Goal: Task Accomplishment & Management: Manage account settings

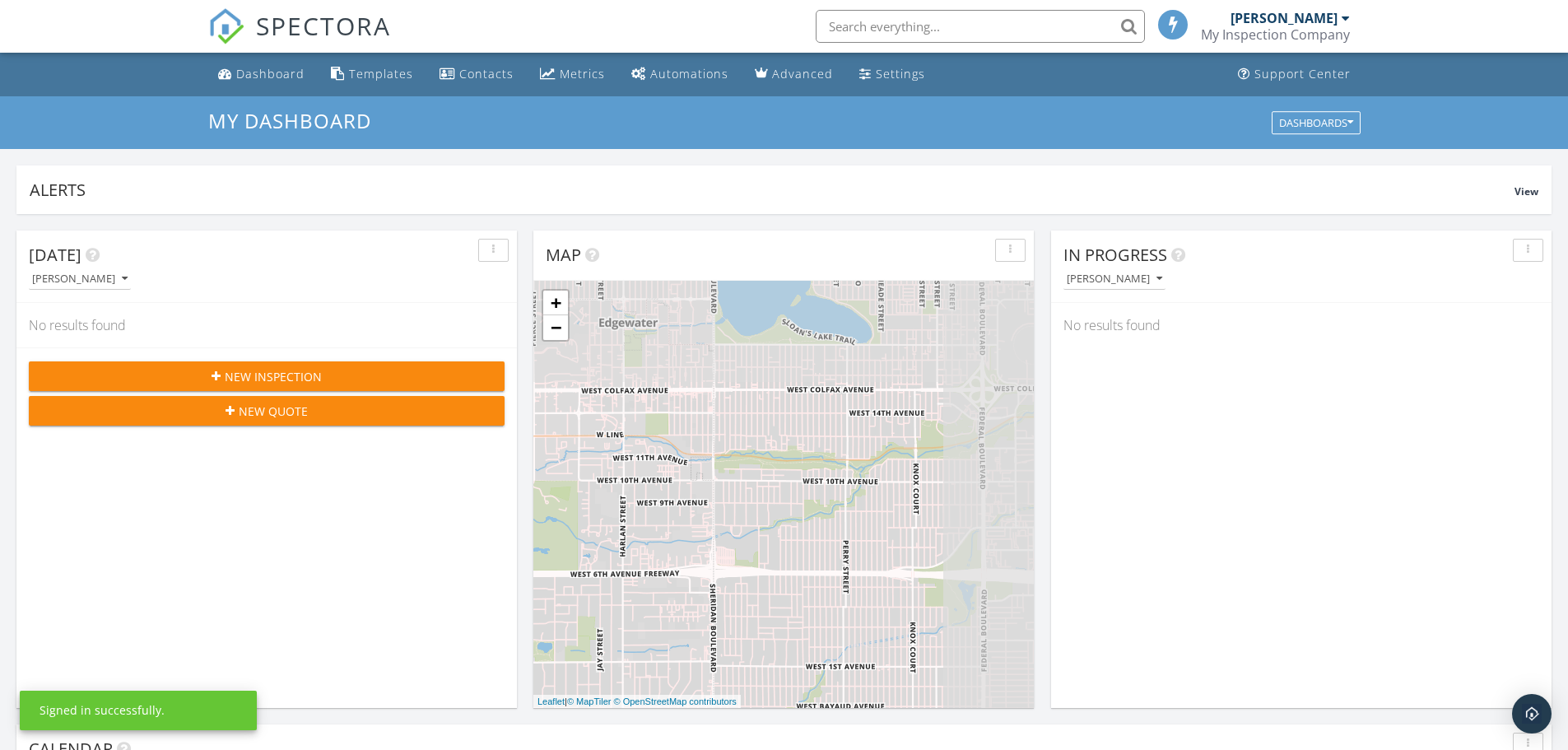
scroll to position [8, 8]
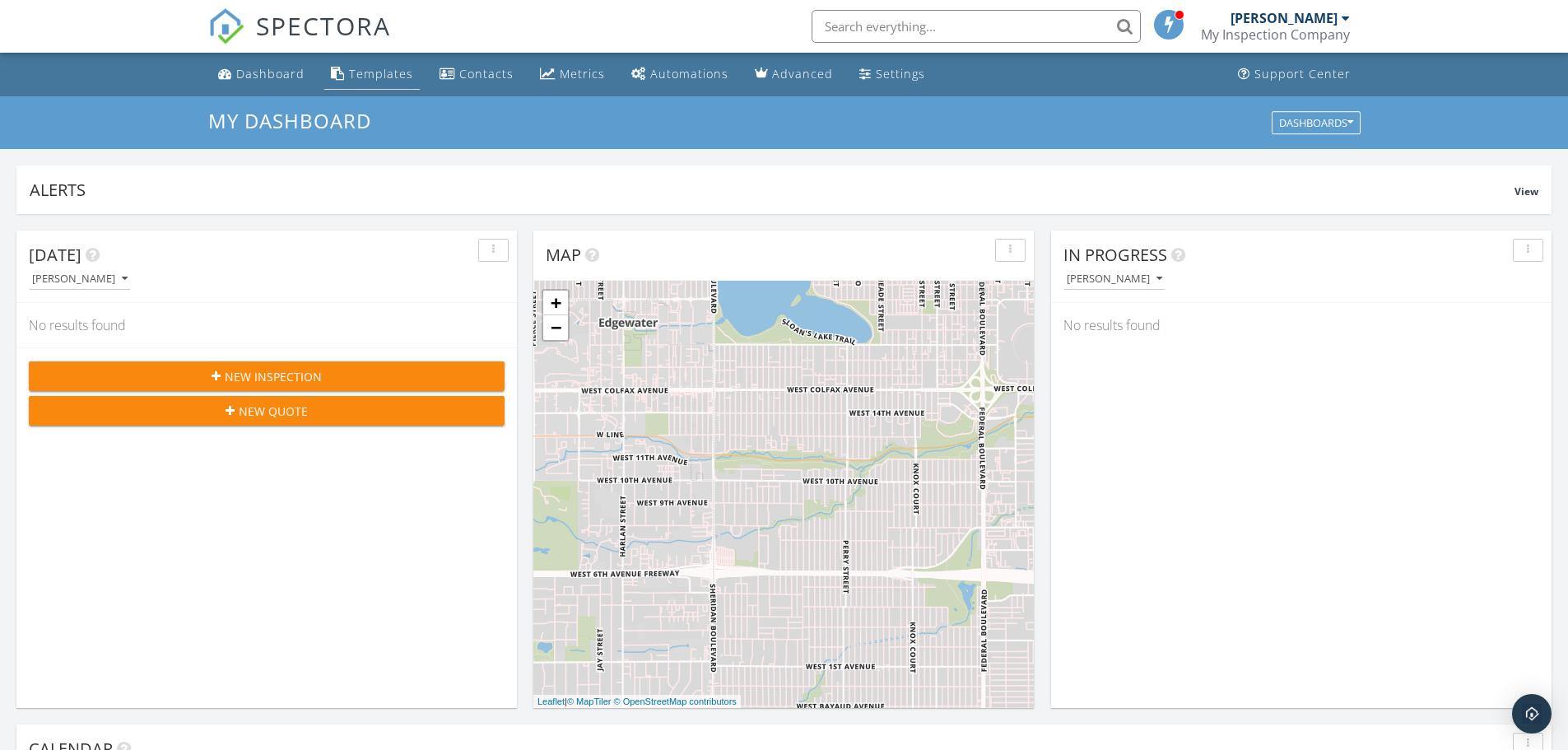
click at [361, 79] on div "Templates" at bounding box center [381, 74] width 64 height 16
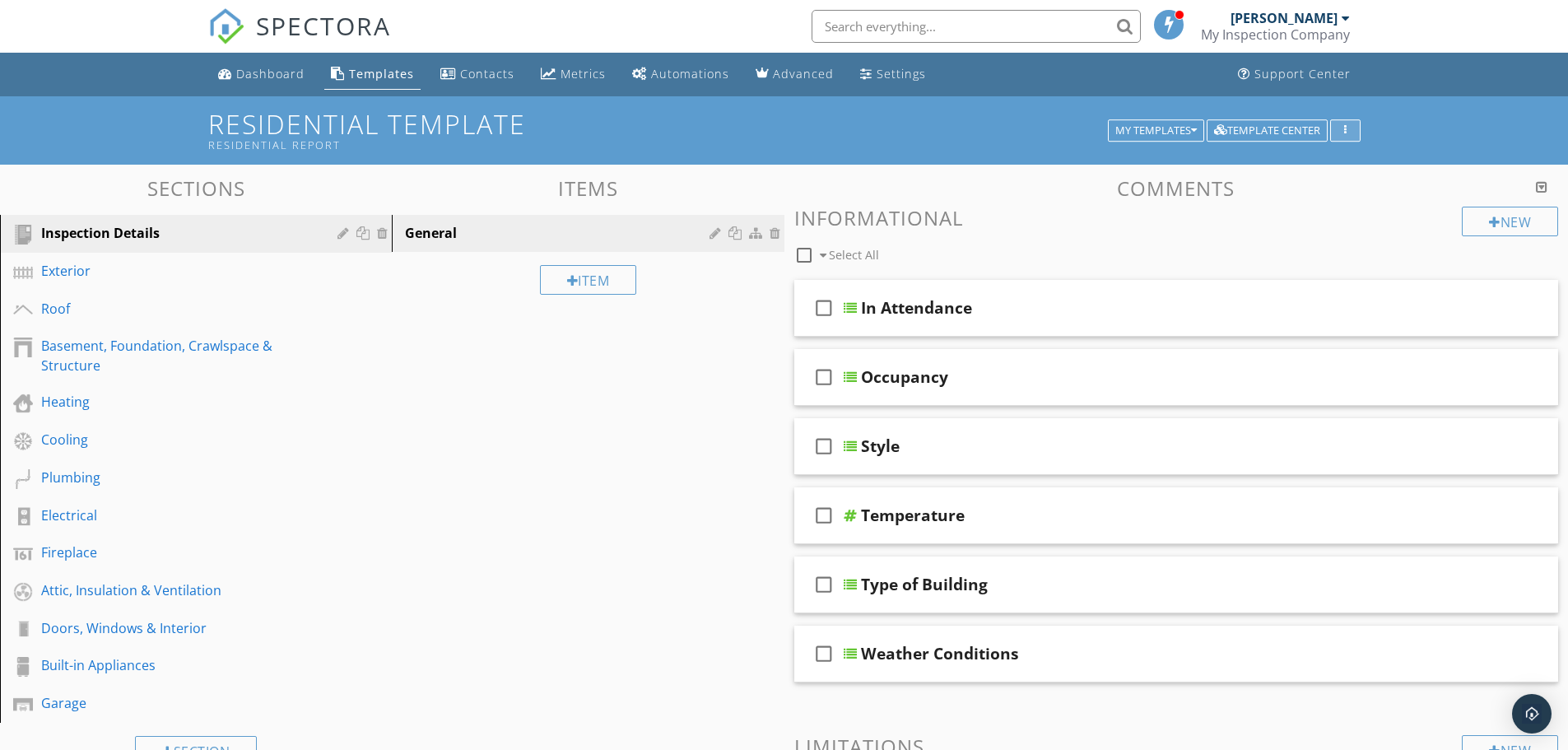
click at [1340, 133] on div "button" at bounding box center [1346, 130] width 16 height 11
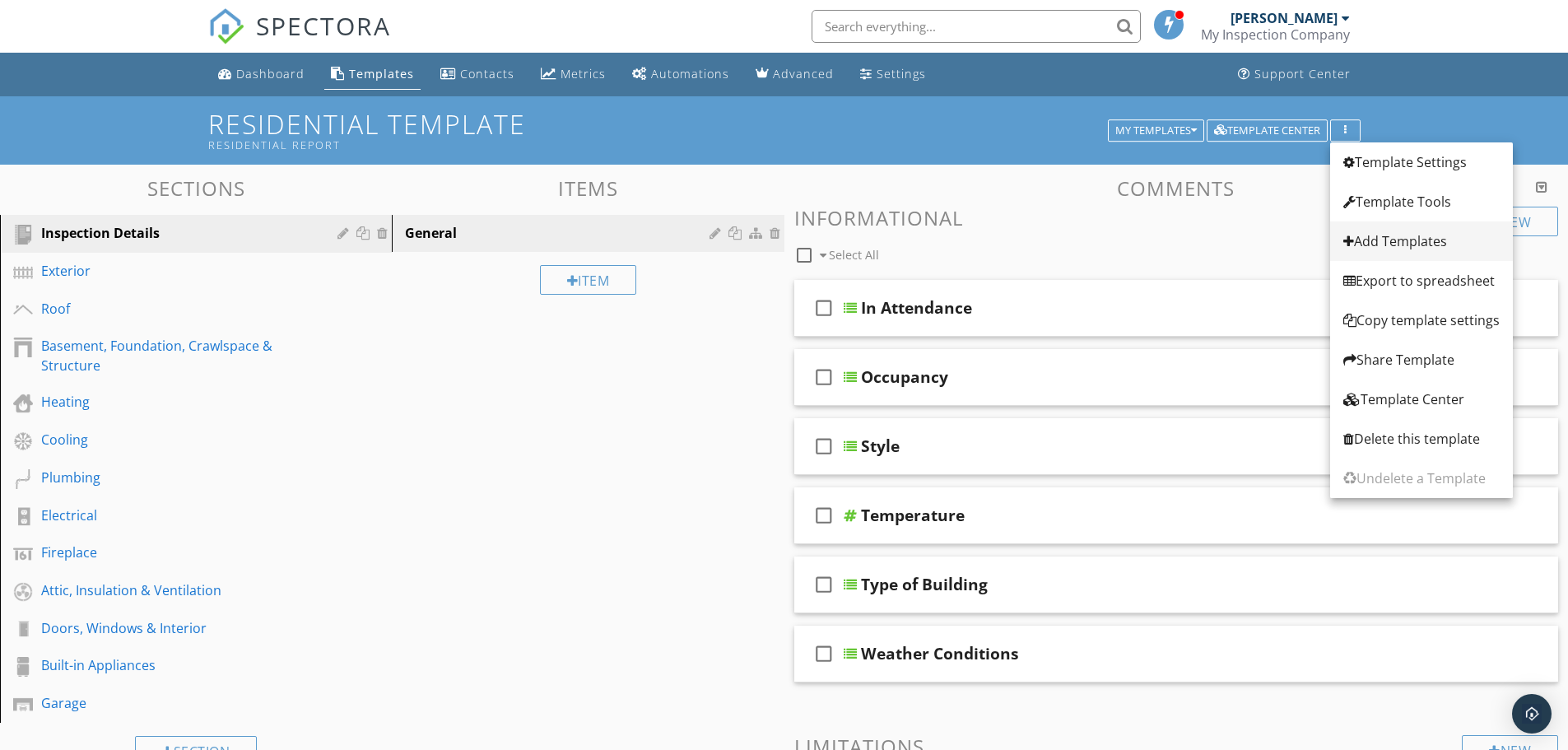
click at [1393, 249] on div "Add Templates" at bounding box center [1421, 241] width 156 height 20
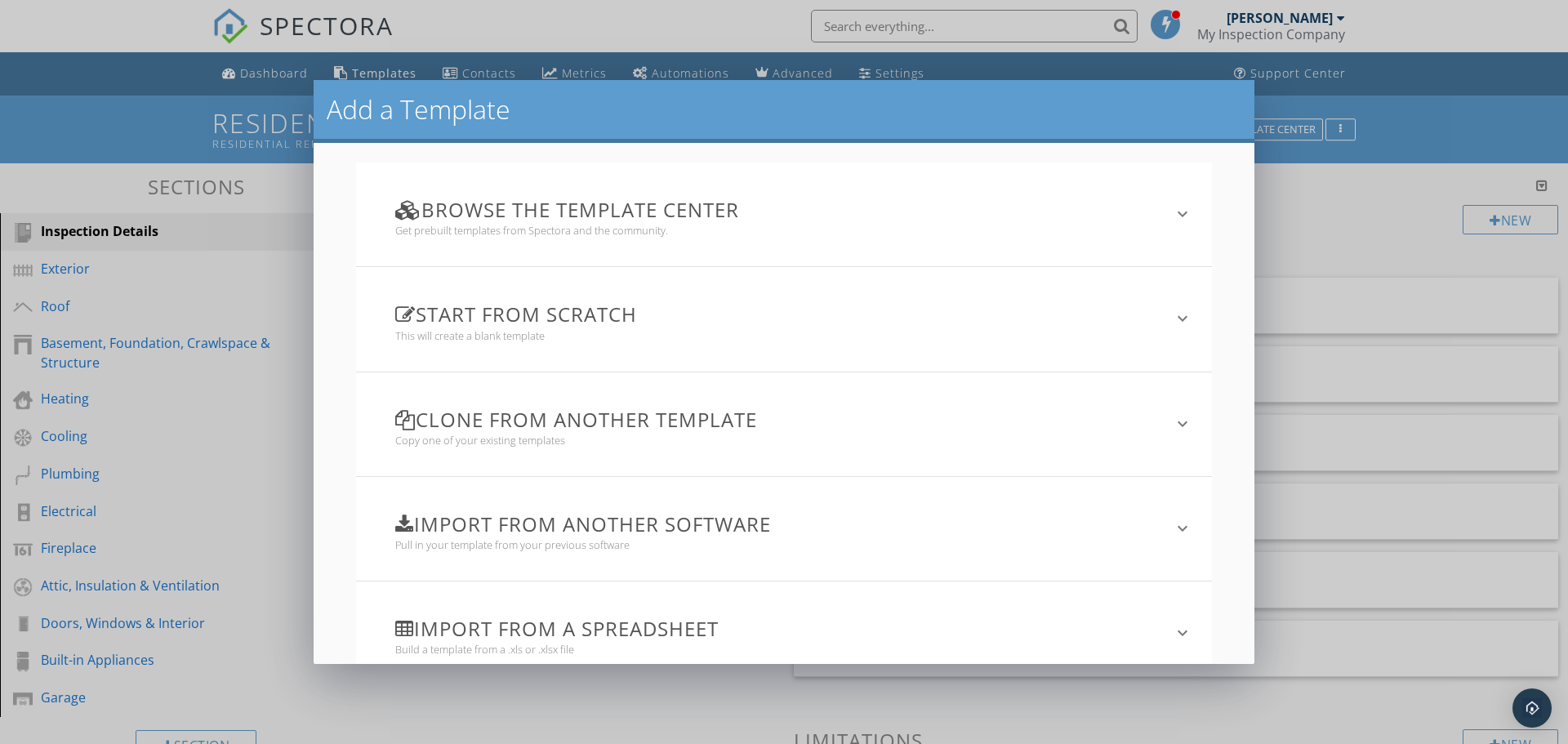
click at [609, 635] on h3 "Import from a spreadsheet" at bounding box center [775, 628] width 759 height 22
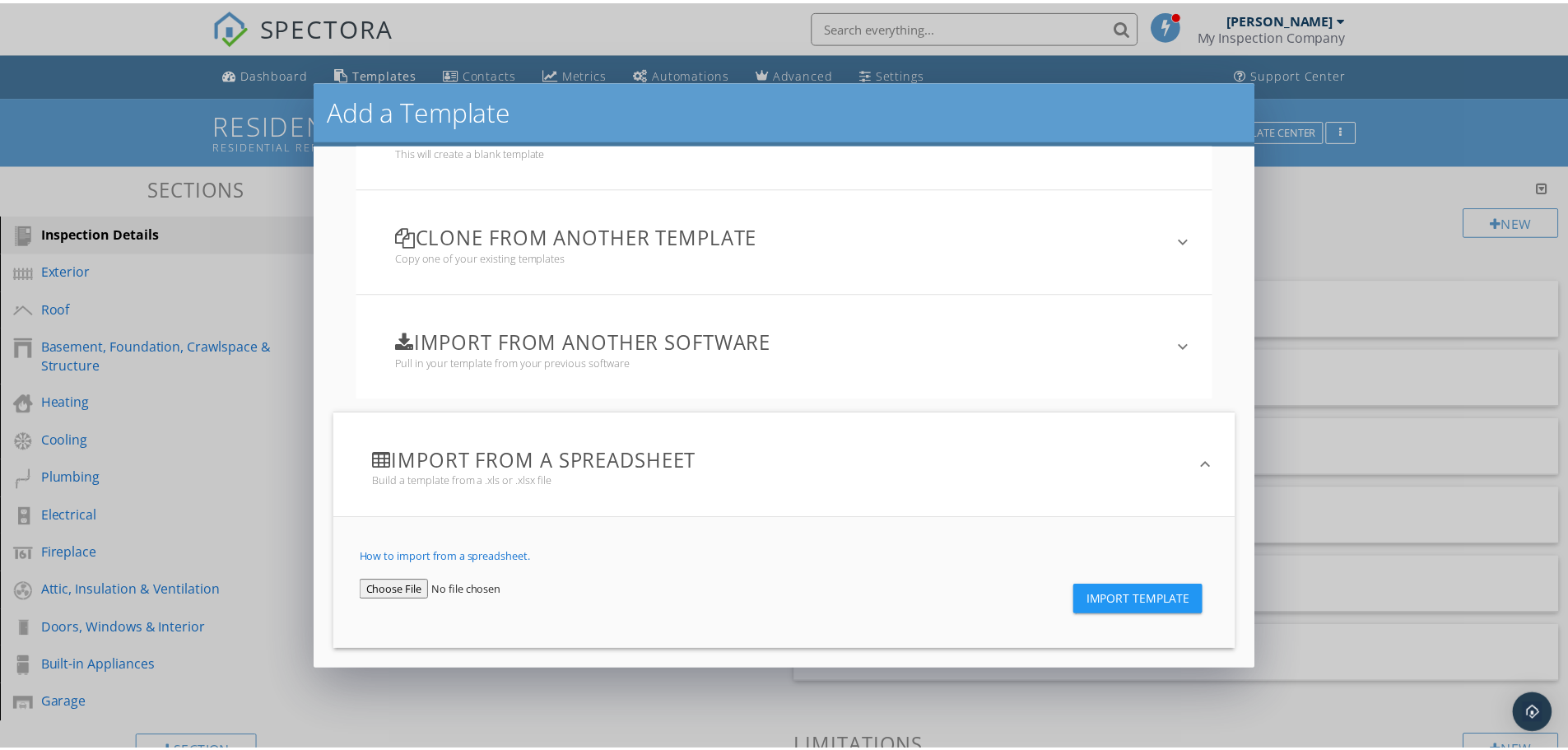
scroll to position [200, 0]
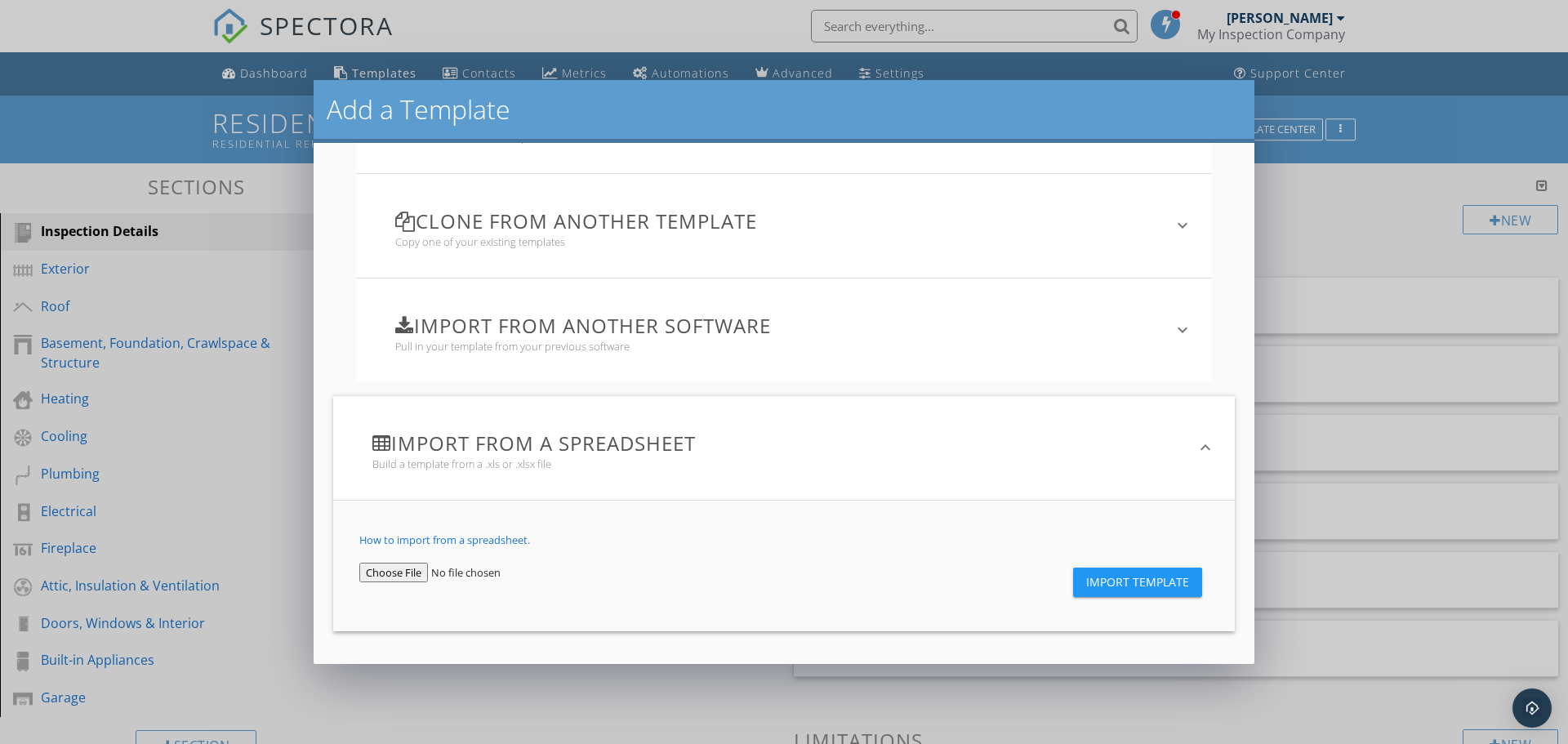
click at [409, 572] on input "file" at bounding box center [456, 572] width 194 height 20
type input "C:\fakepath\Exterior test.xlsx"
click at [1118, 585] on span "Import Template" at bounding box center [1137, 582] width 103 height 13
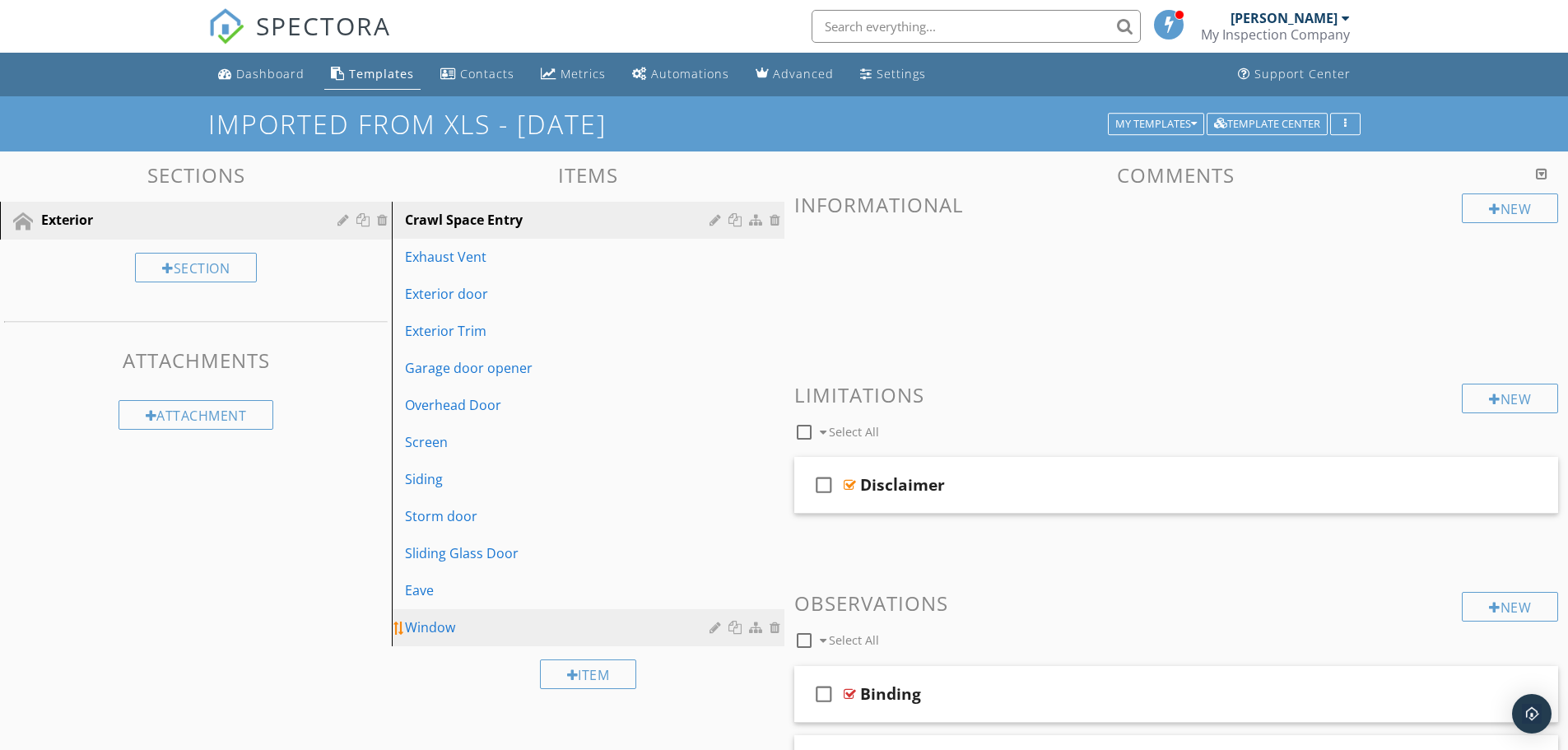
click at [455, 621] on div "Window" at bounding box center [559, 627] width 308 height 20
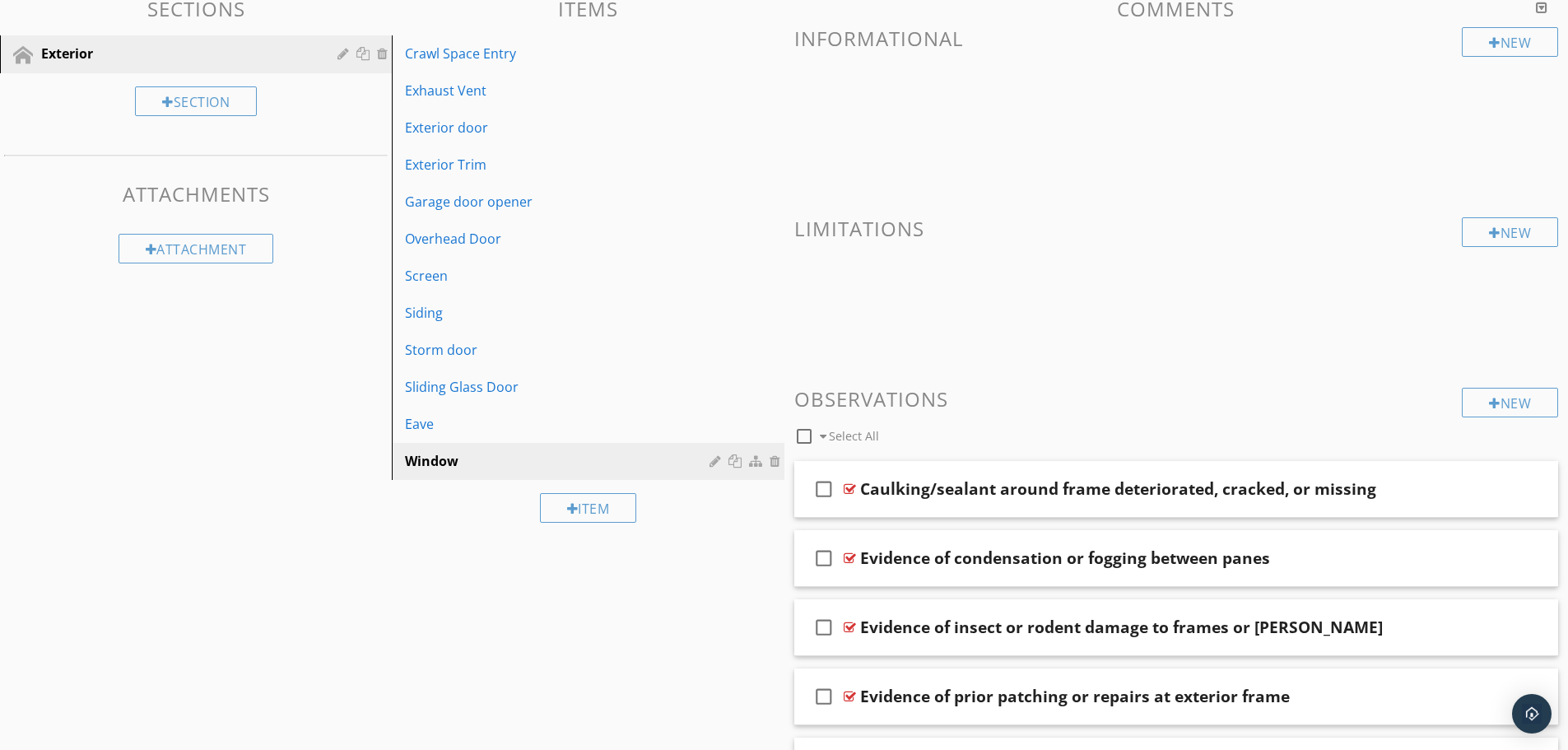
scroll to position [247, 0]
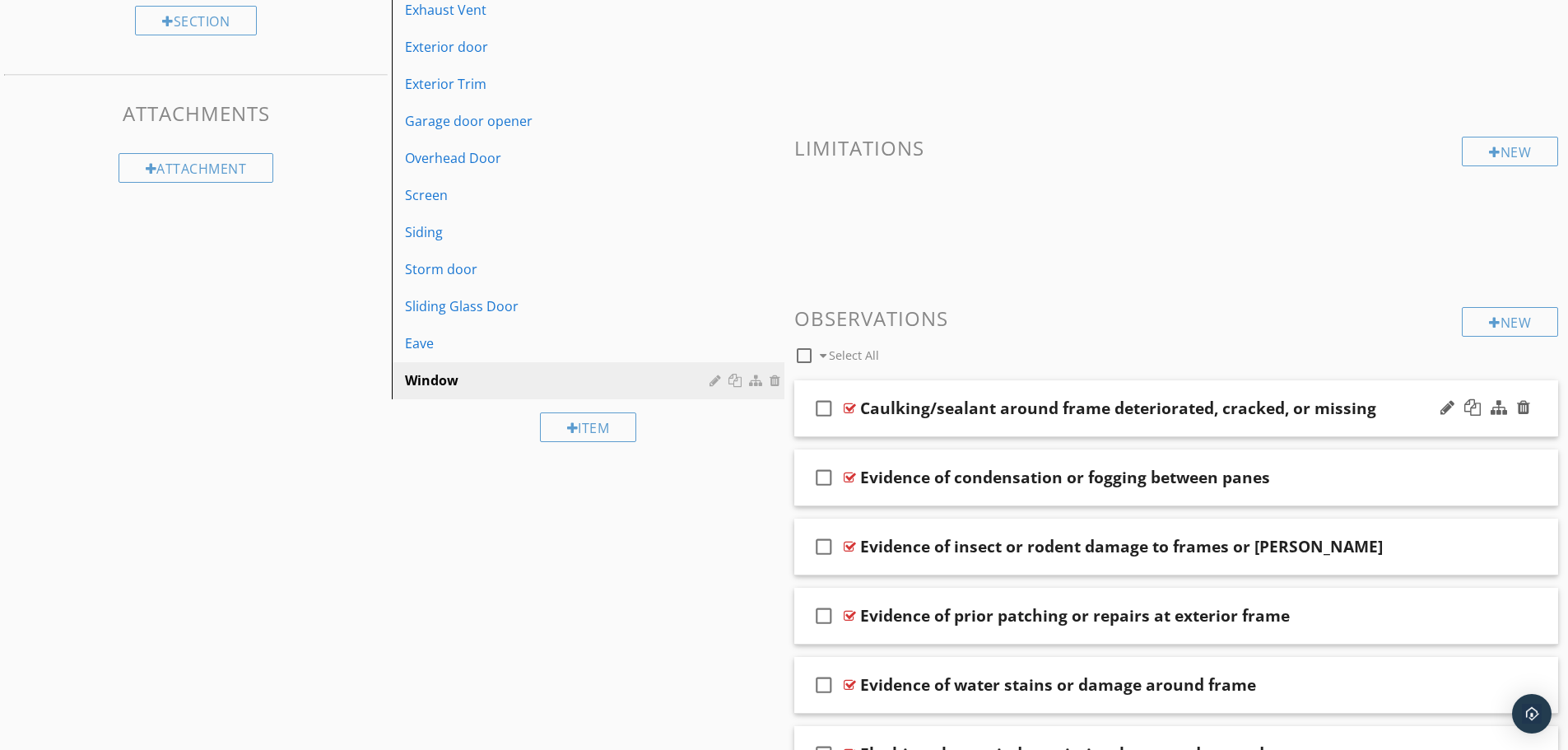
click at [999, 388] on div "check_box_outline_blank Caulking/sealant around frame deteriorated, cracked, or…" at bounding box center [1176, 408] width 764 height 56
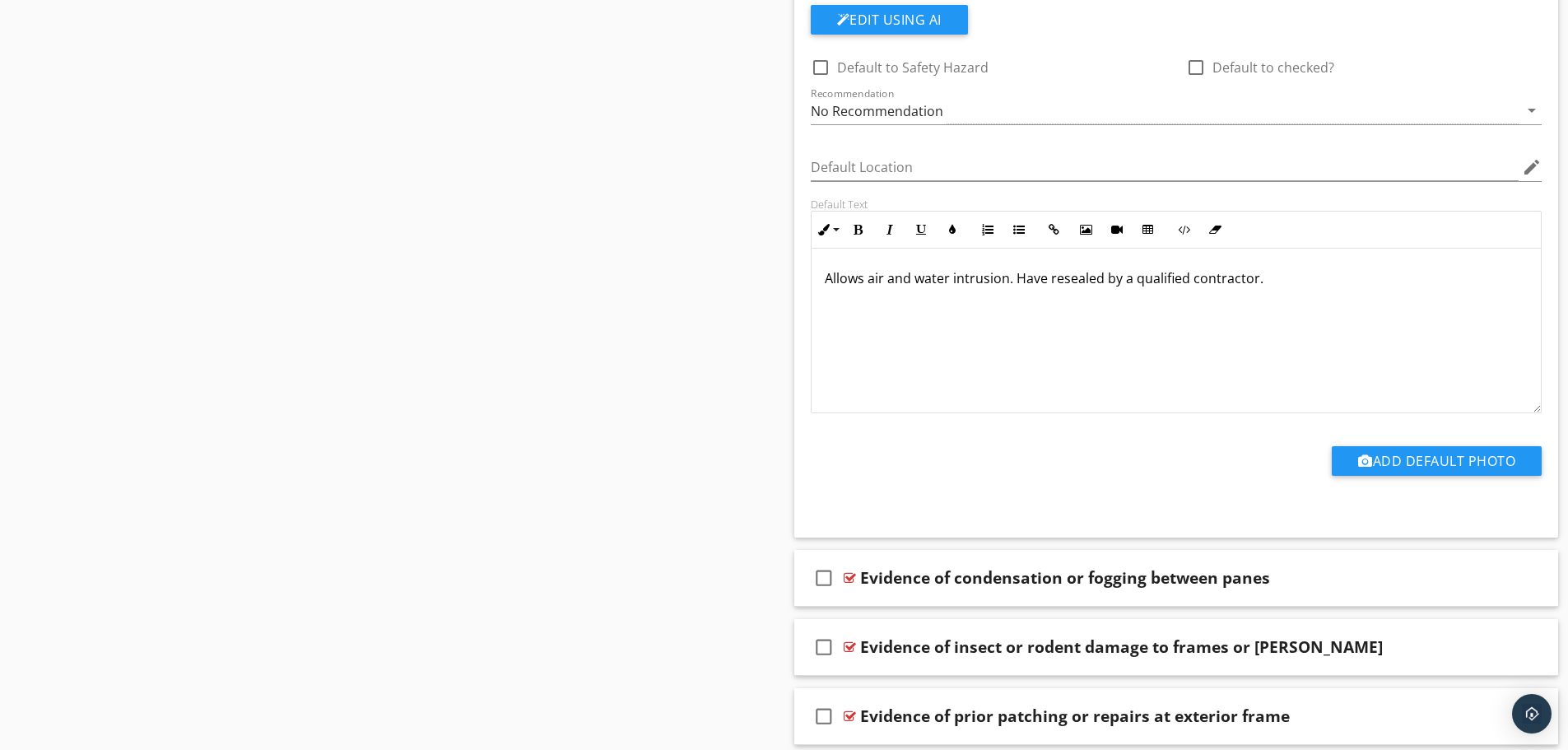
scroll to position [741, 0]
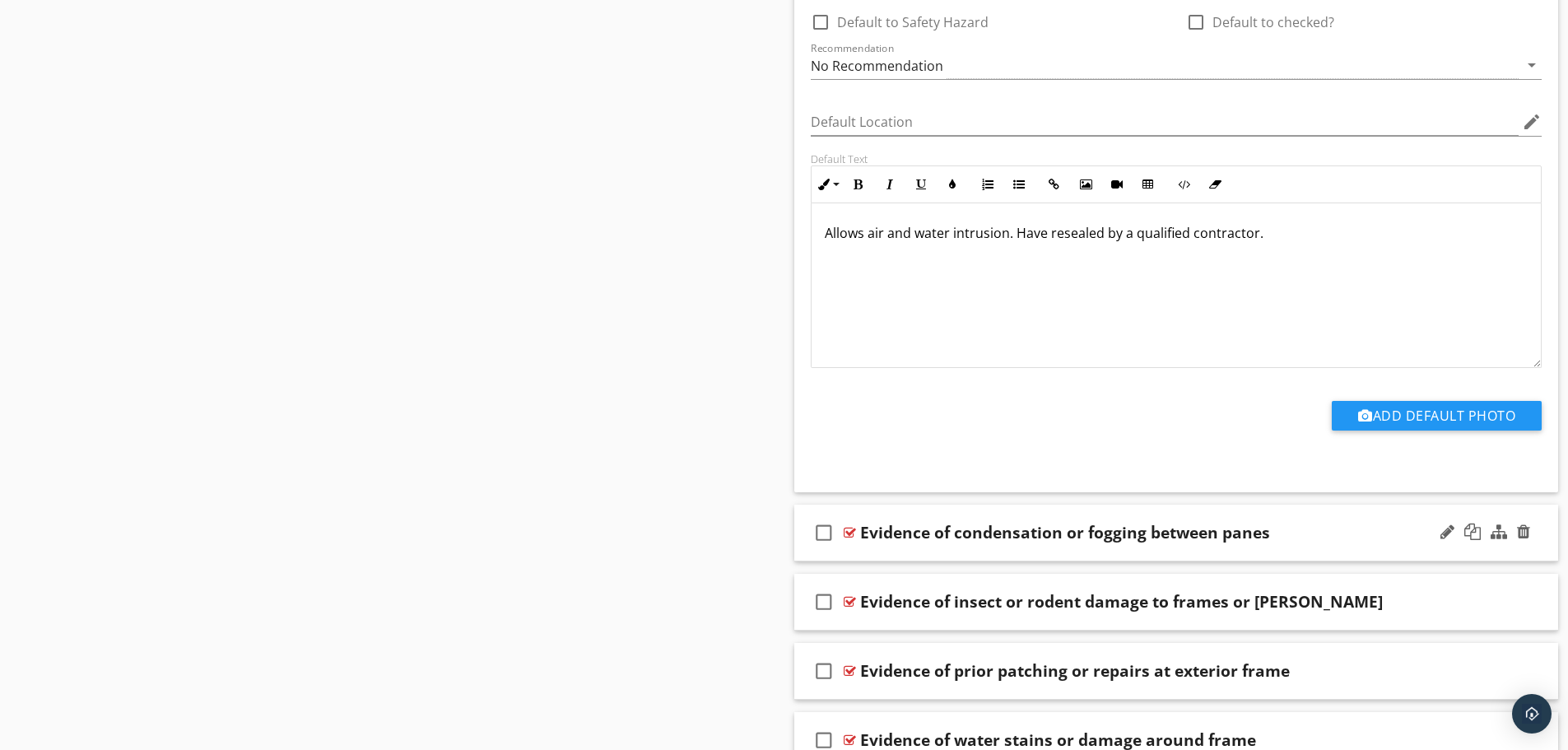
click at [950, 512] on div "check_box_outline_blank Evidence of condensation or fogging between panes" at bounding box center [1176, 533] width 764 height 56
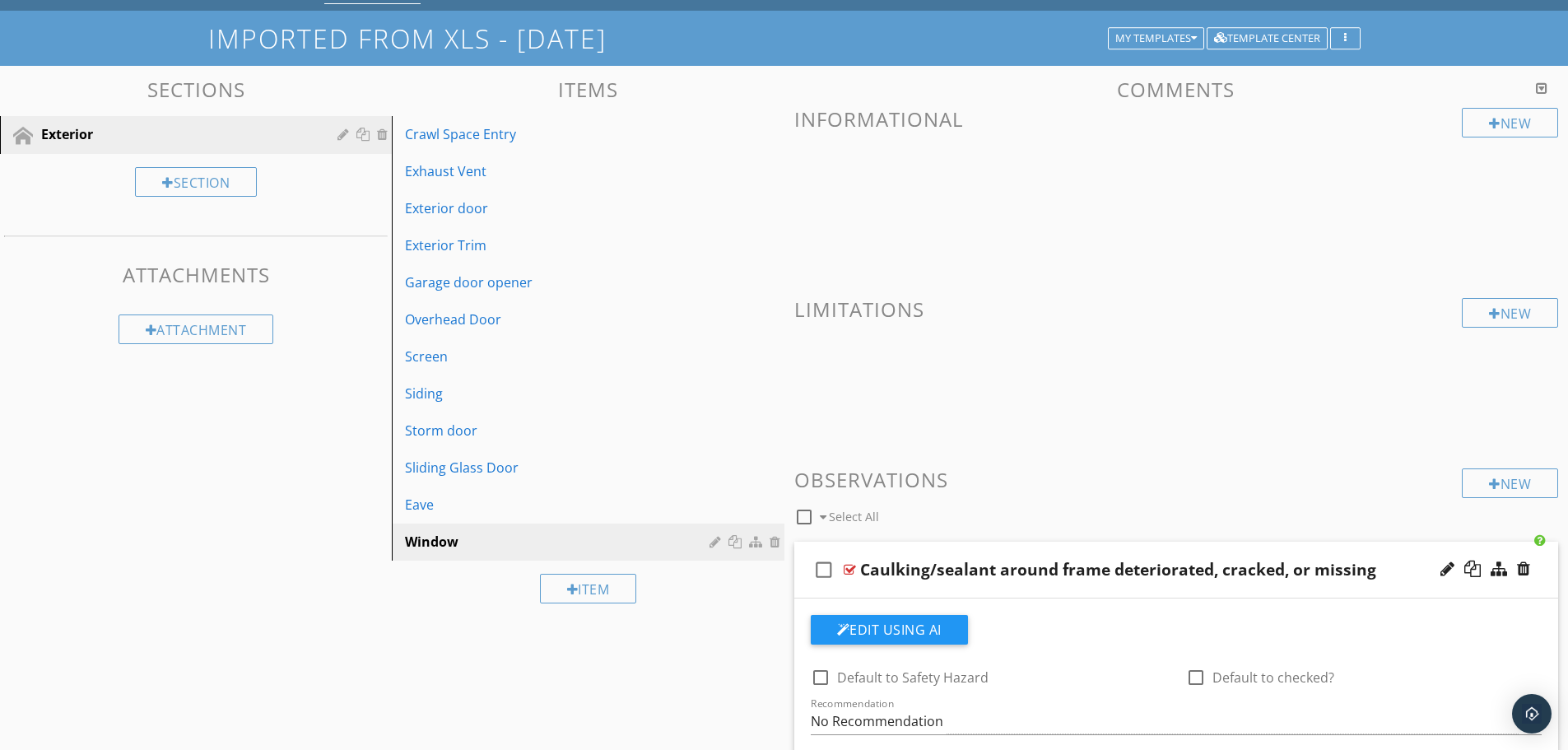
scroll to position [83, 0]
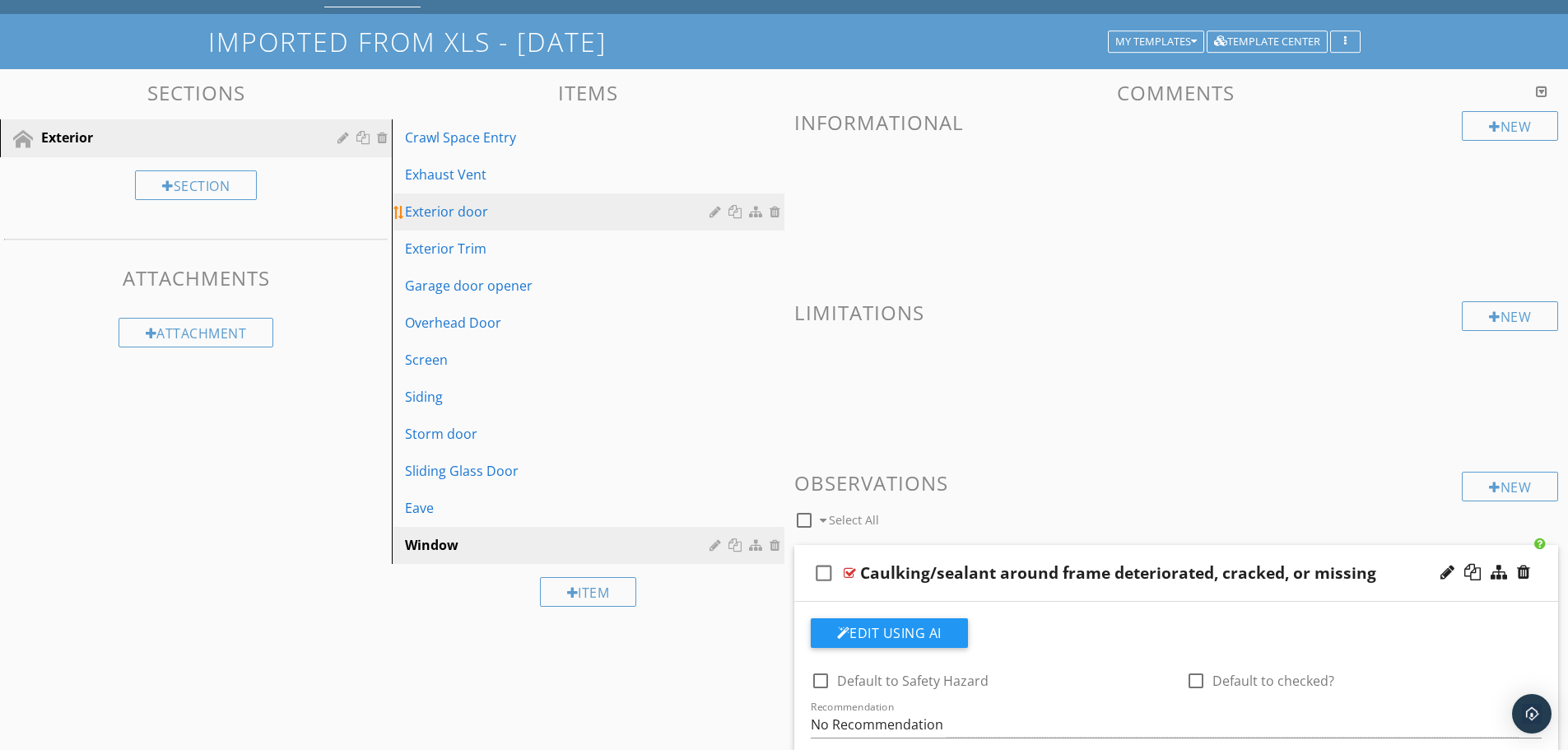
click at [476, 214] on div "Exterior door" at bounding box center [559, 211] width 308 height 20
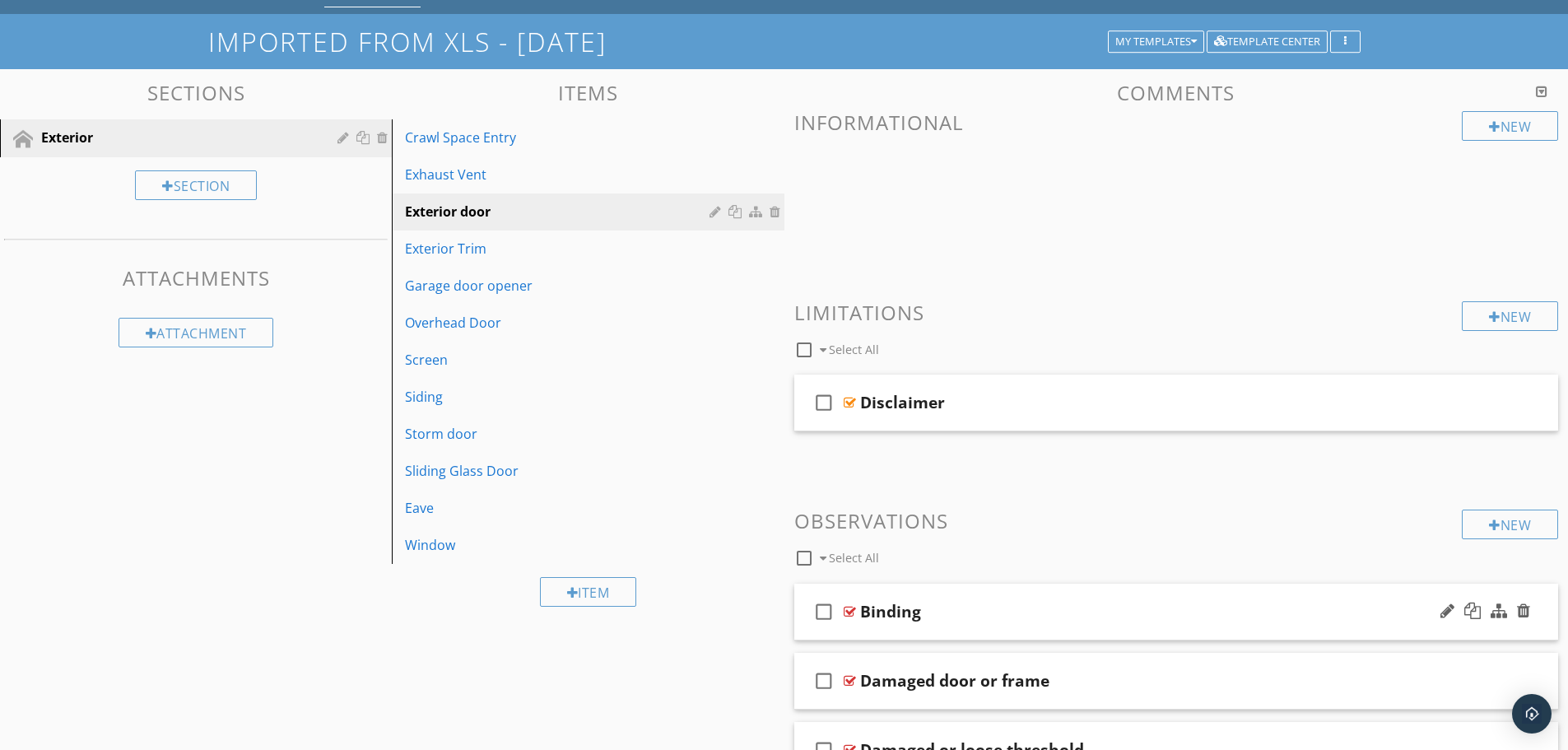
click at [1072, 596] on div "check_box_outline_blank Binding" at bounding box center [1176, 612] width 764 height 56
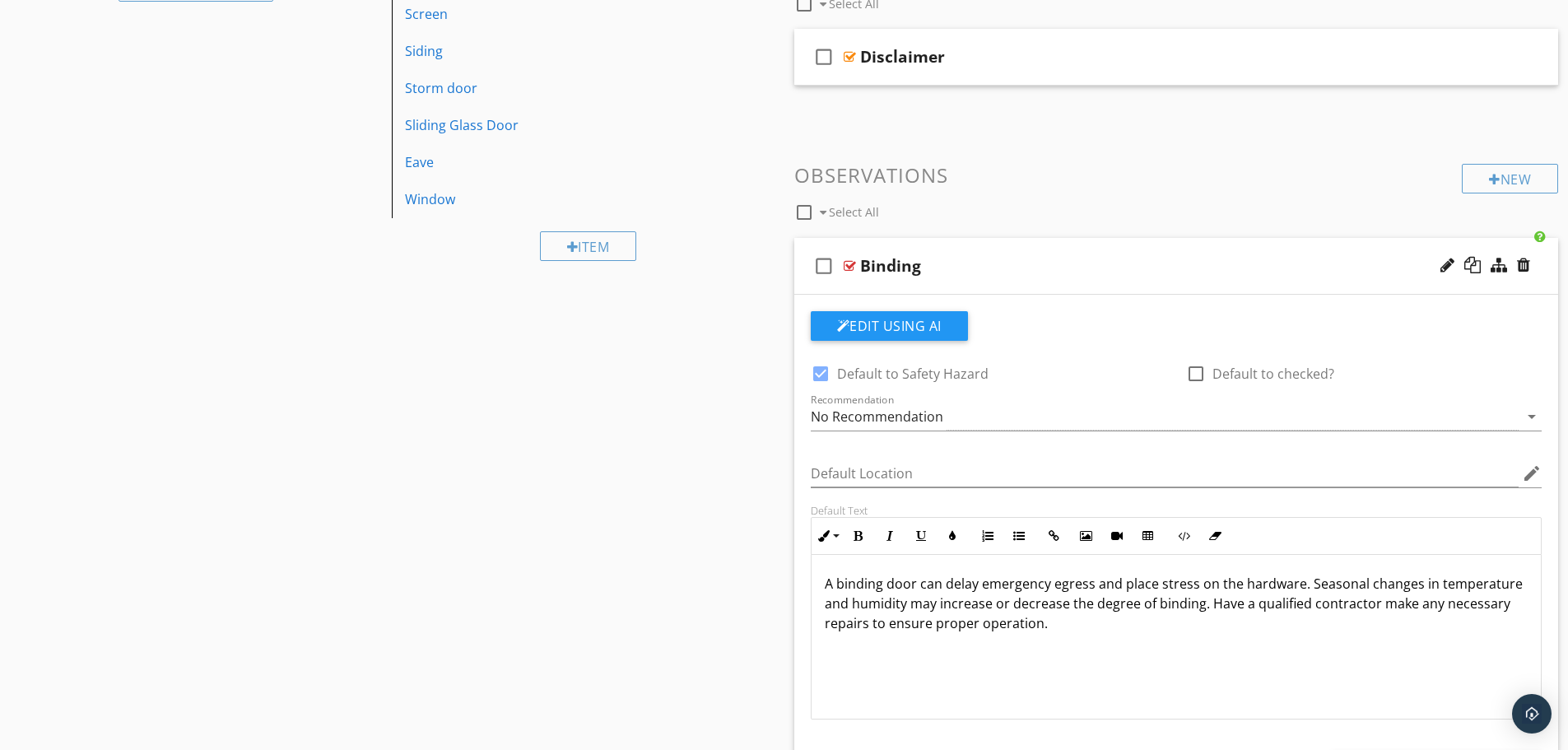
scroll to position [412, 0]
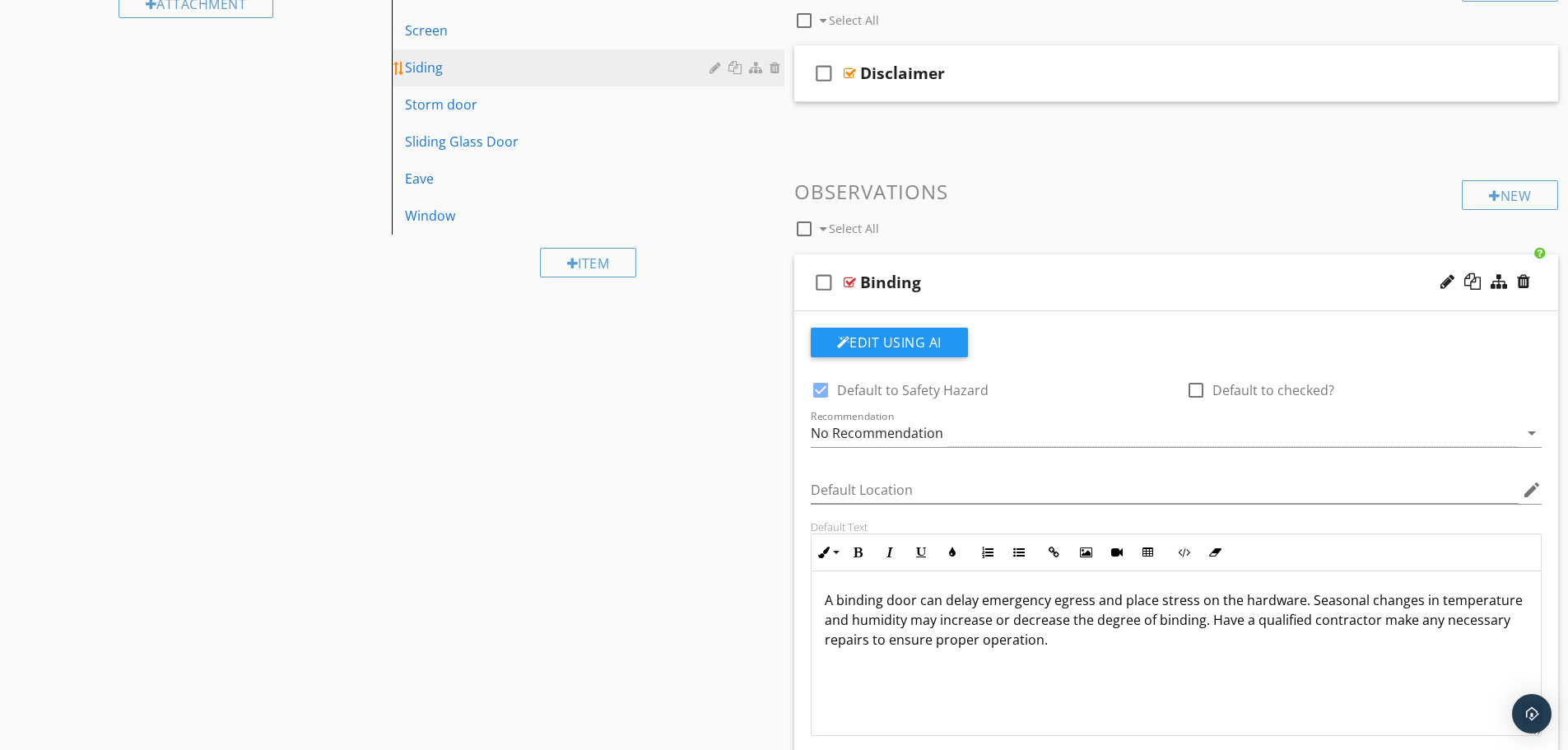
click at [439, 76] on div "Siding" at bounding box center [559, 67] width 308 height 20
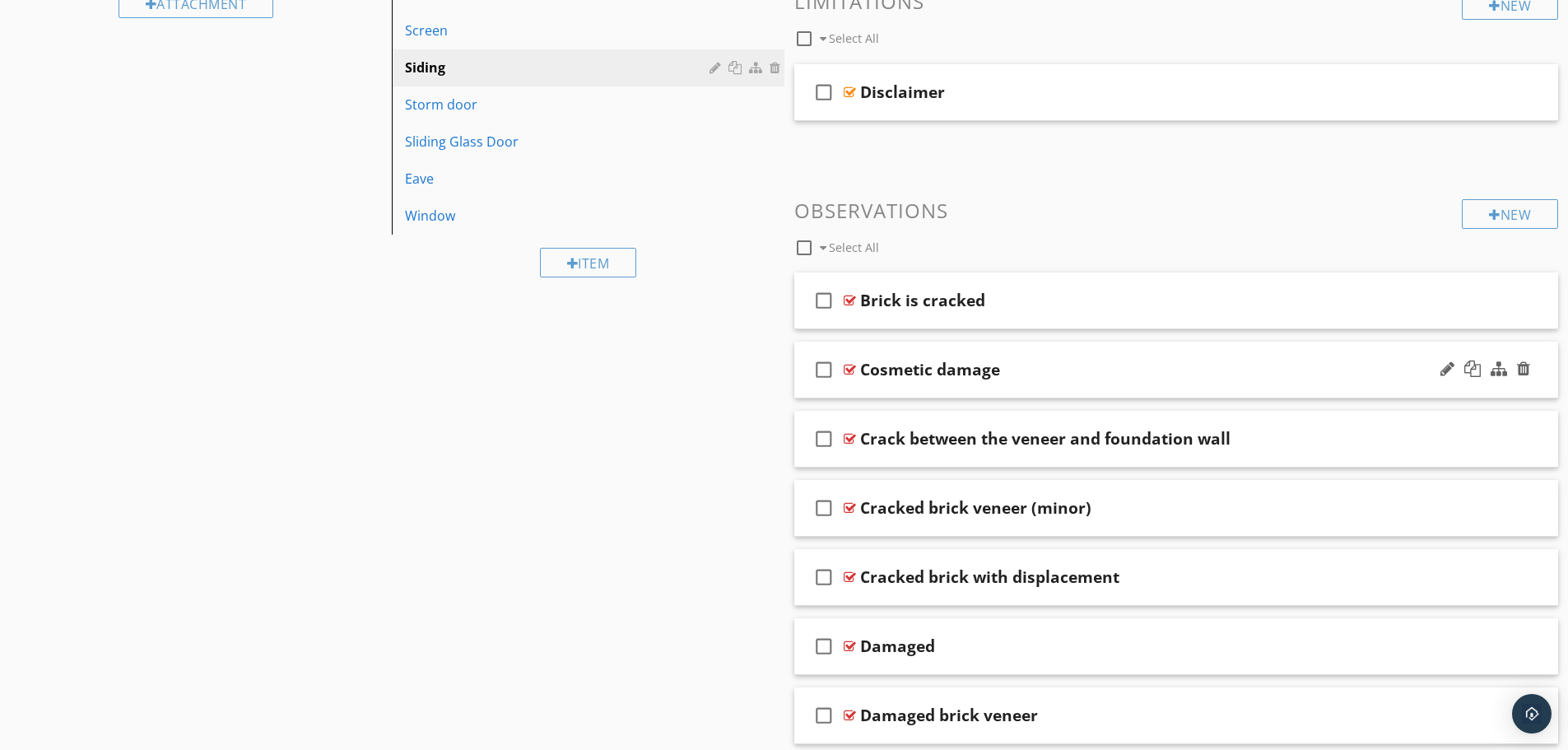
click at [957, 349] on div "check_box_outline_blank Cosmetic damage" at bounding box center [1176, 369] width 764 height 56
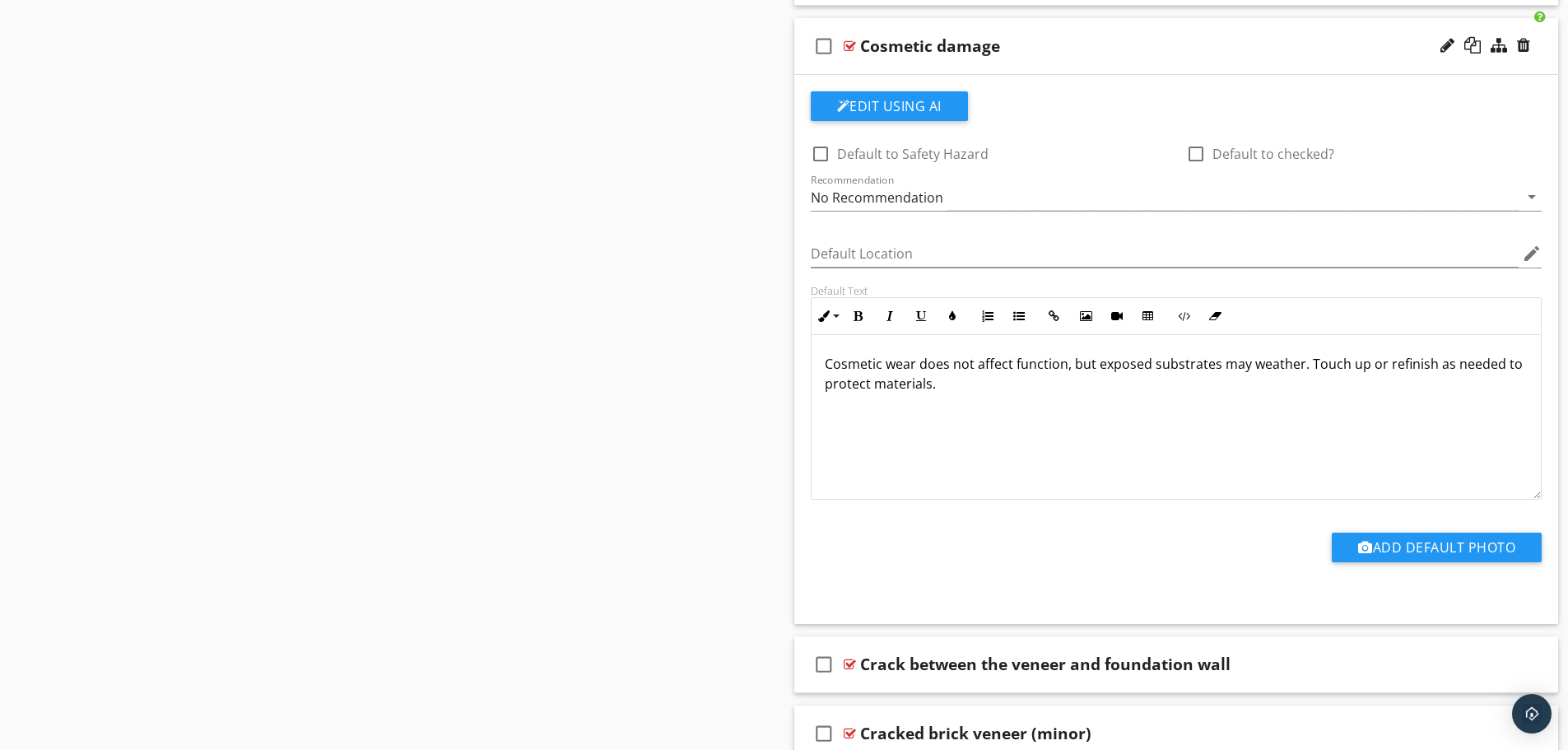
scroll to position [906, 0]
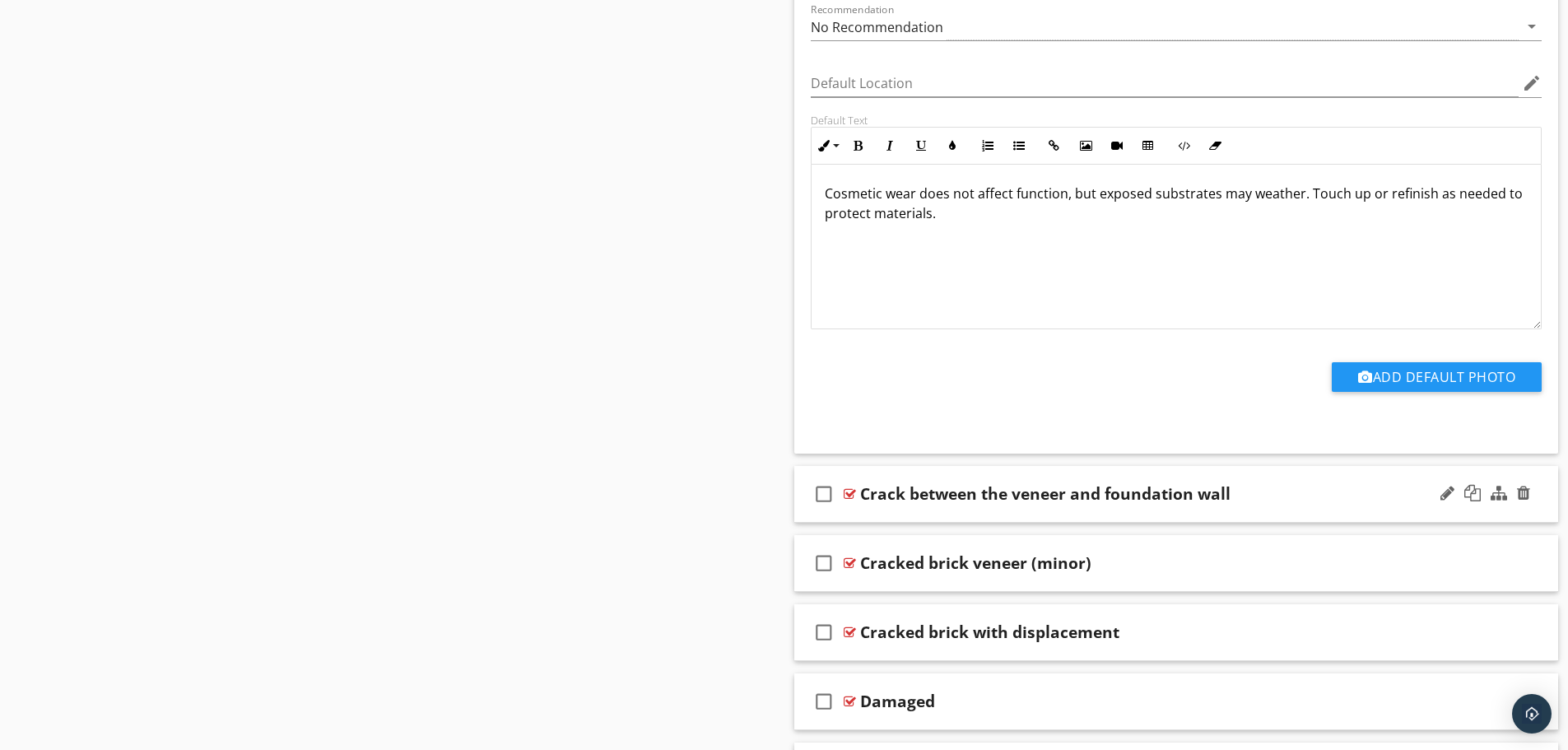
click at [1184, 475] on div "check_box_outline_blank Crack between the veneer and foundation wall" at bounding box center [1176, 494] width 764 height 56
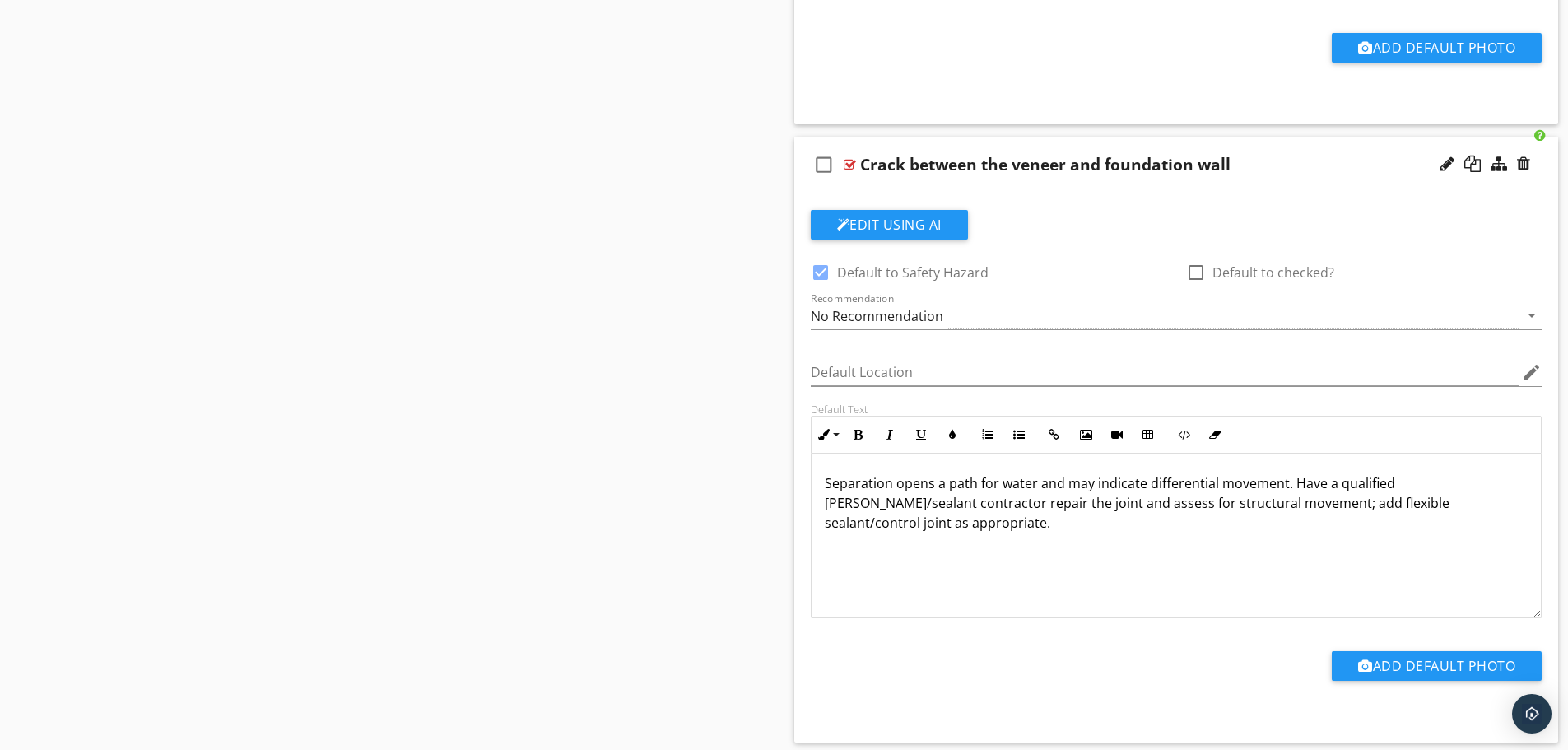
scroll to position [1, 0]
click at [820, 272] on div at bounding box center [821, 273] width 28 height 28
checkbox input "false"
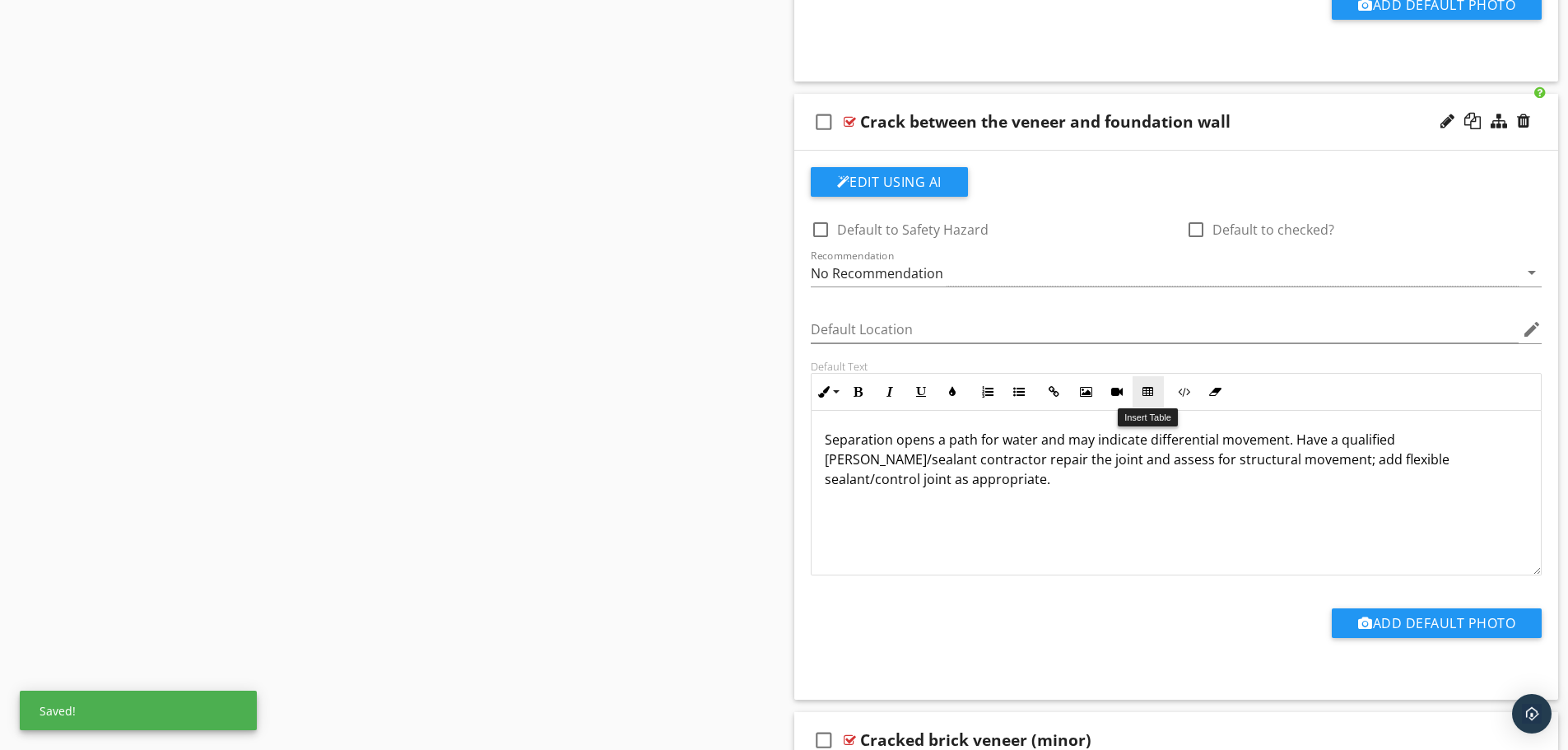
scroll to position [1317, 0]
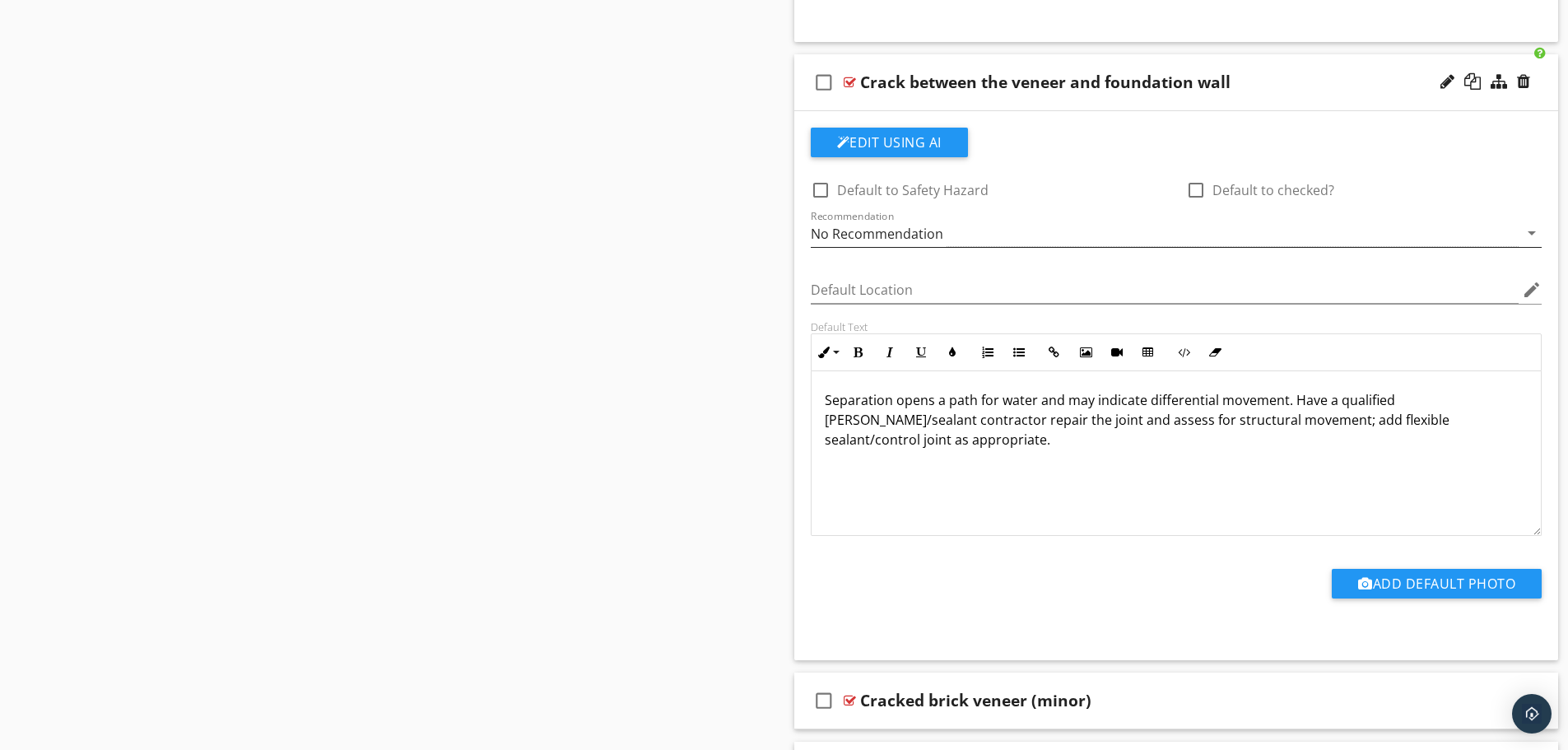
click at [1032, 242] on div "No Recommendation" at bounding box center [1165, 233] width 709 height 27
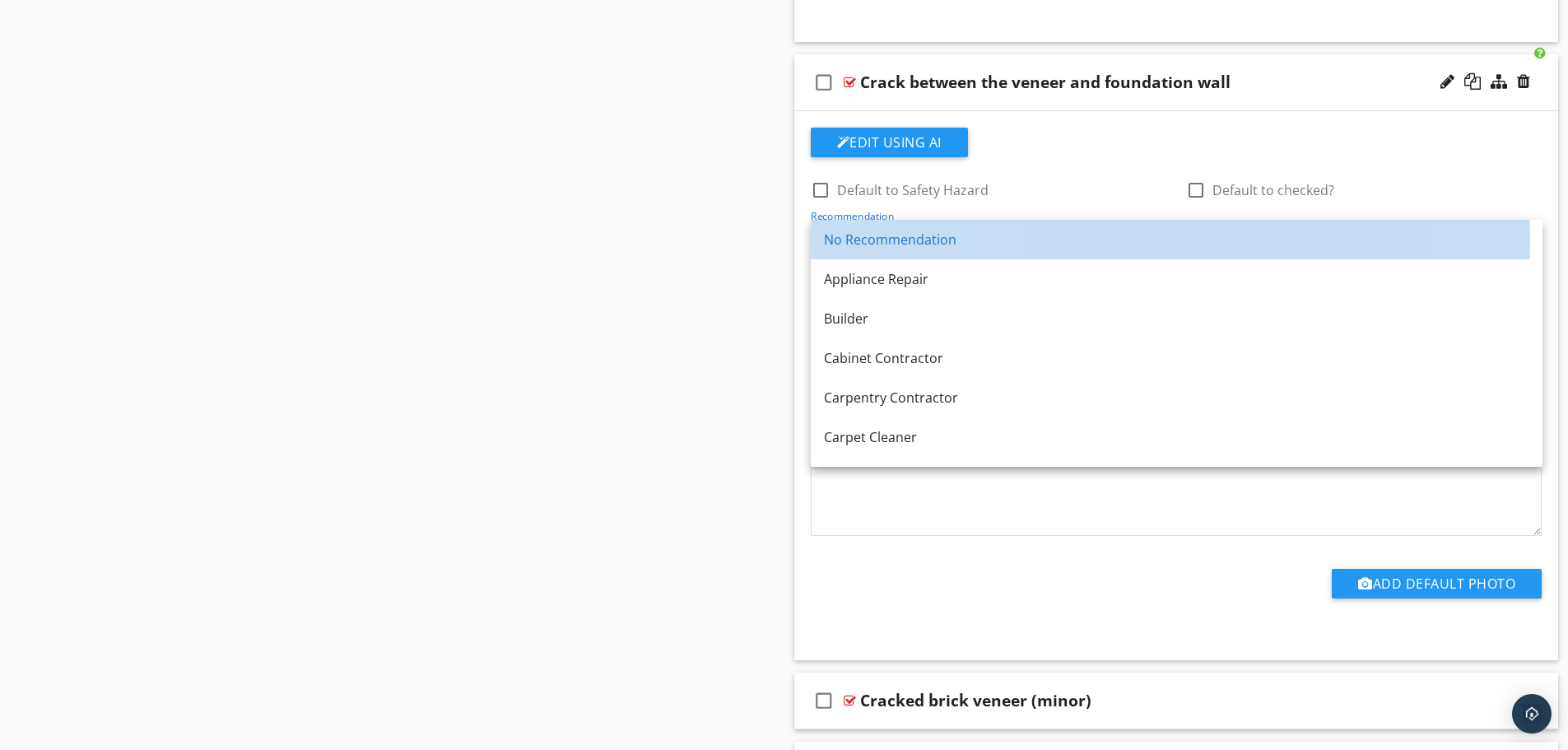
click at [1032, 242] on div "No Recommendation" at bounding box center [1176, 239] width 705 height 20
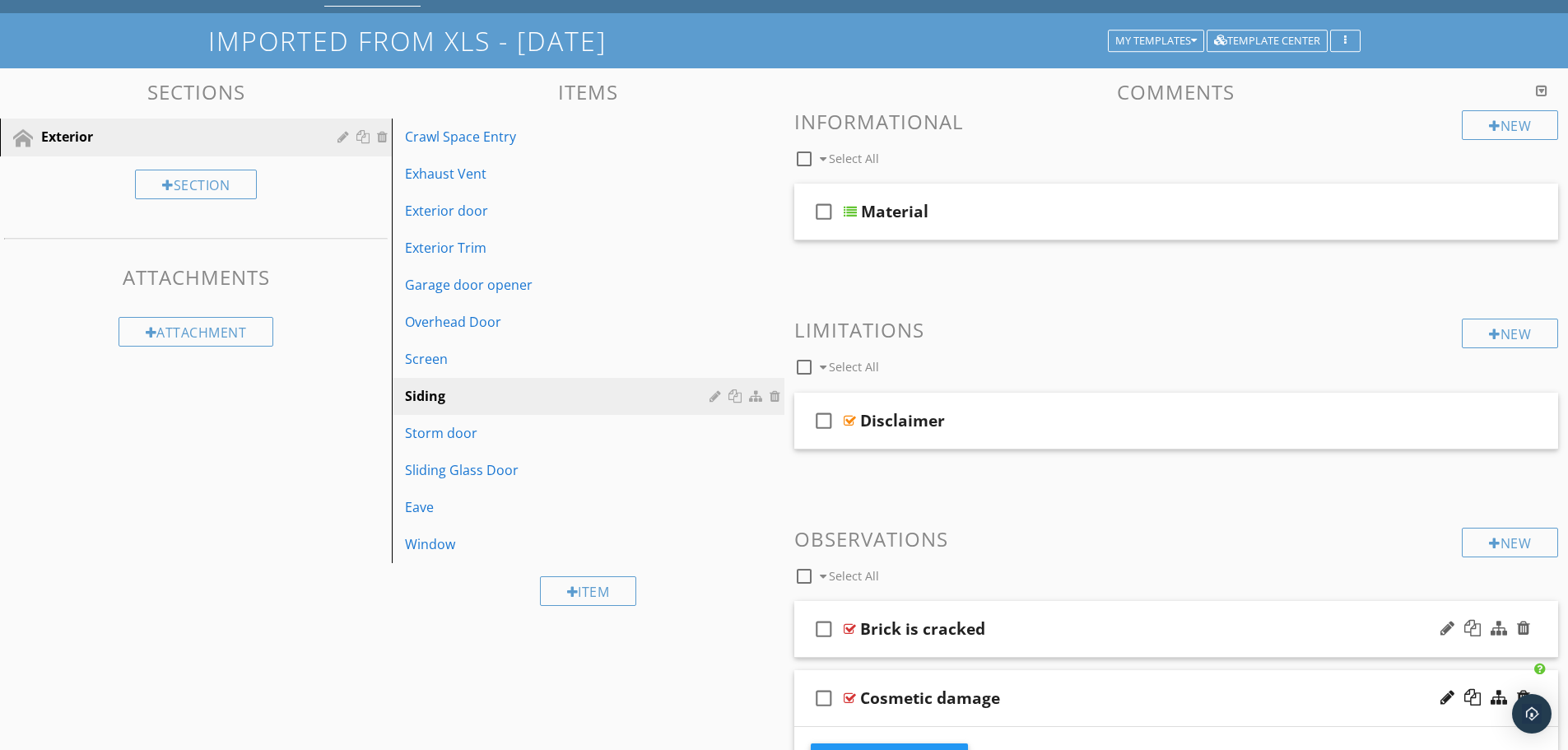
scroll to position [83, 0]
click at [1027, 195] on div "check_box_outline_blank Material" at bounding box center [1176, 212] width 764 height 56
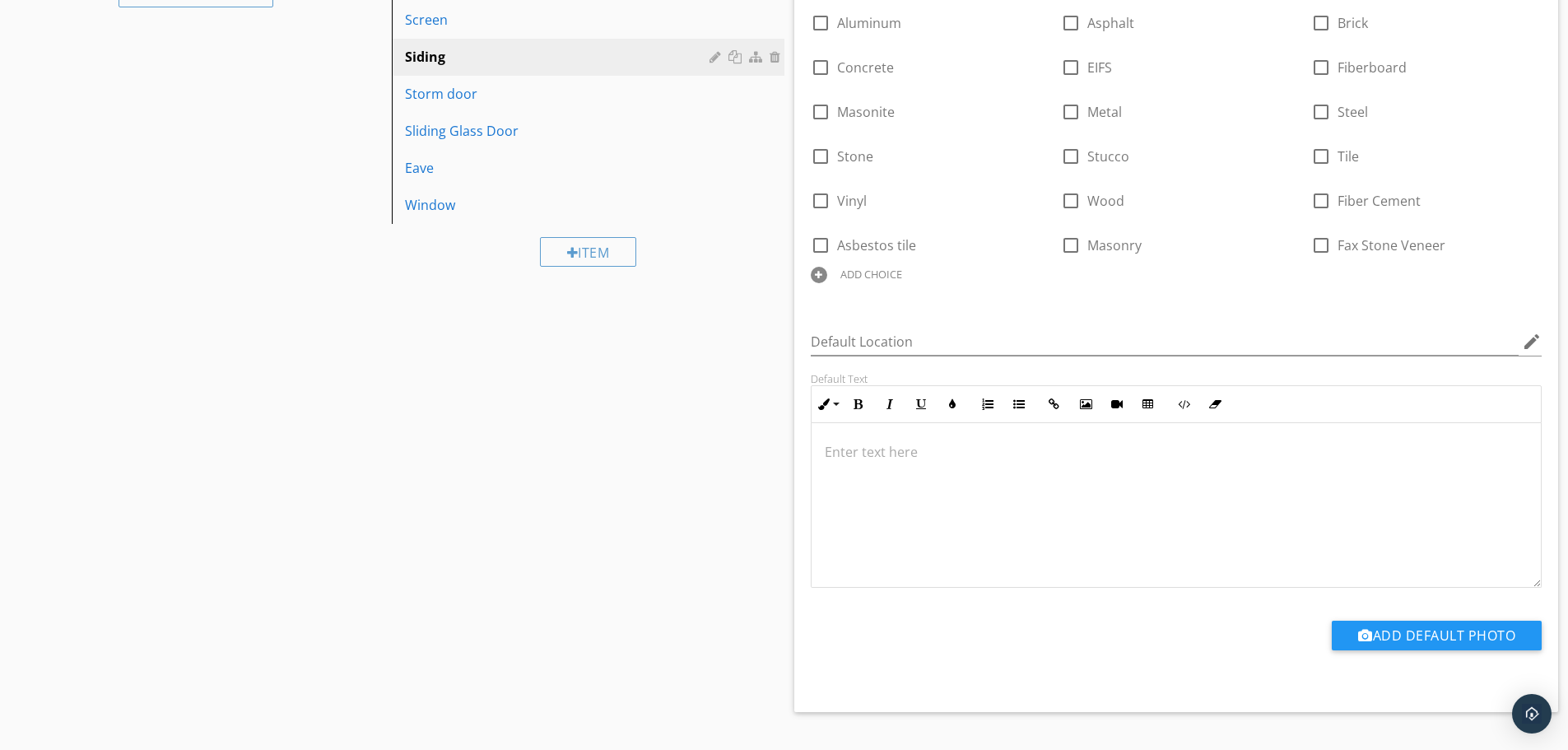
scroll to position [576, 0]
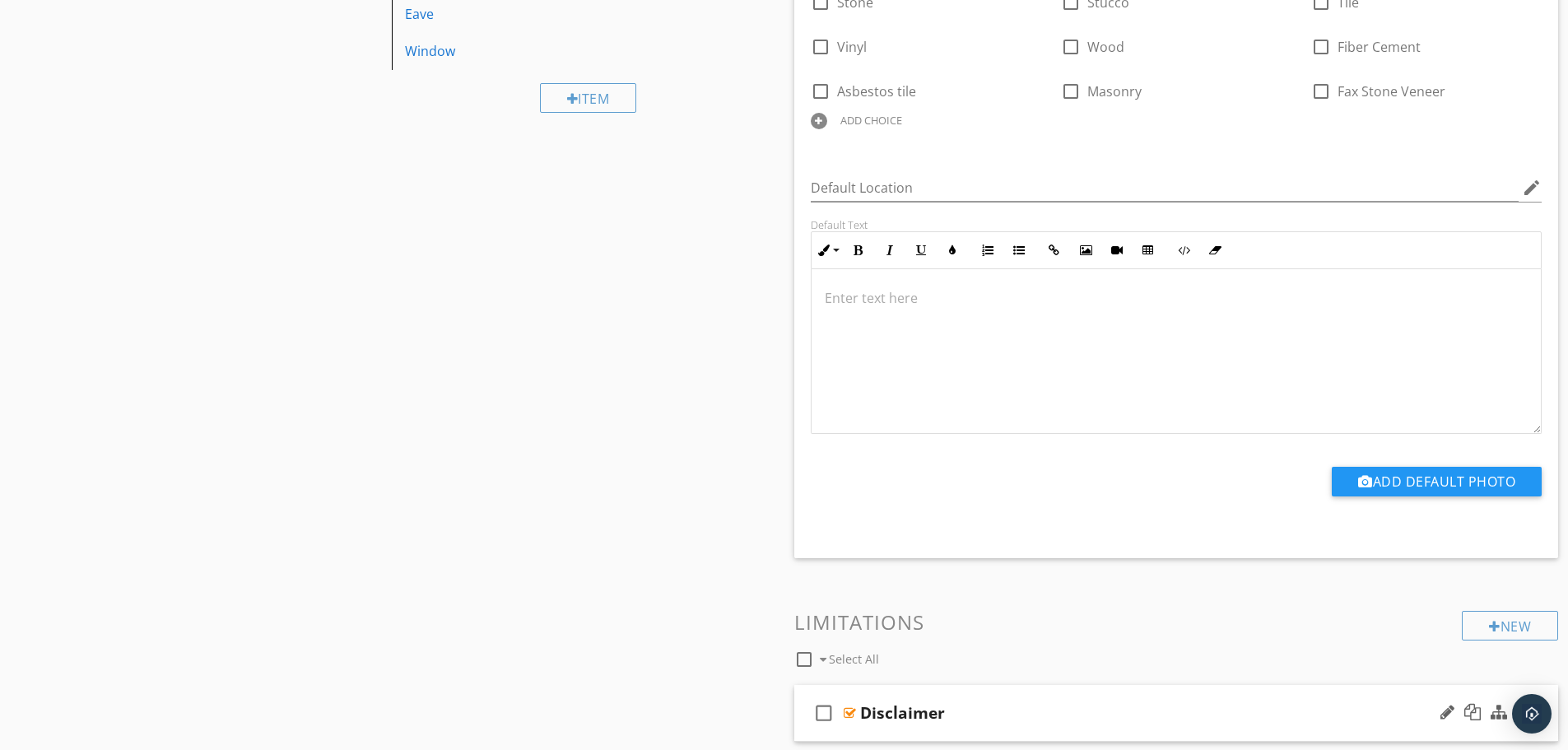
click at [1039, 700] on div "check_box_outline_blank Disclaimer" at bounding box center [1176, 713] width 764 height 56
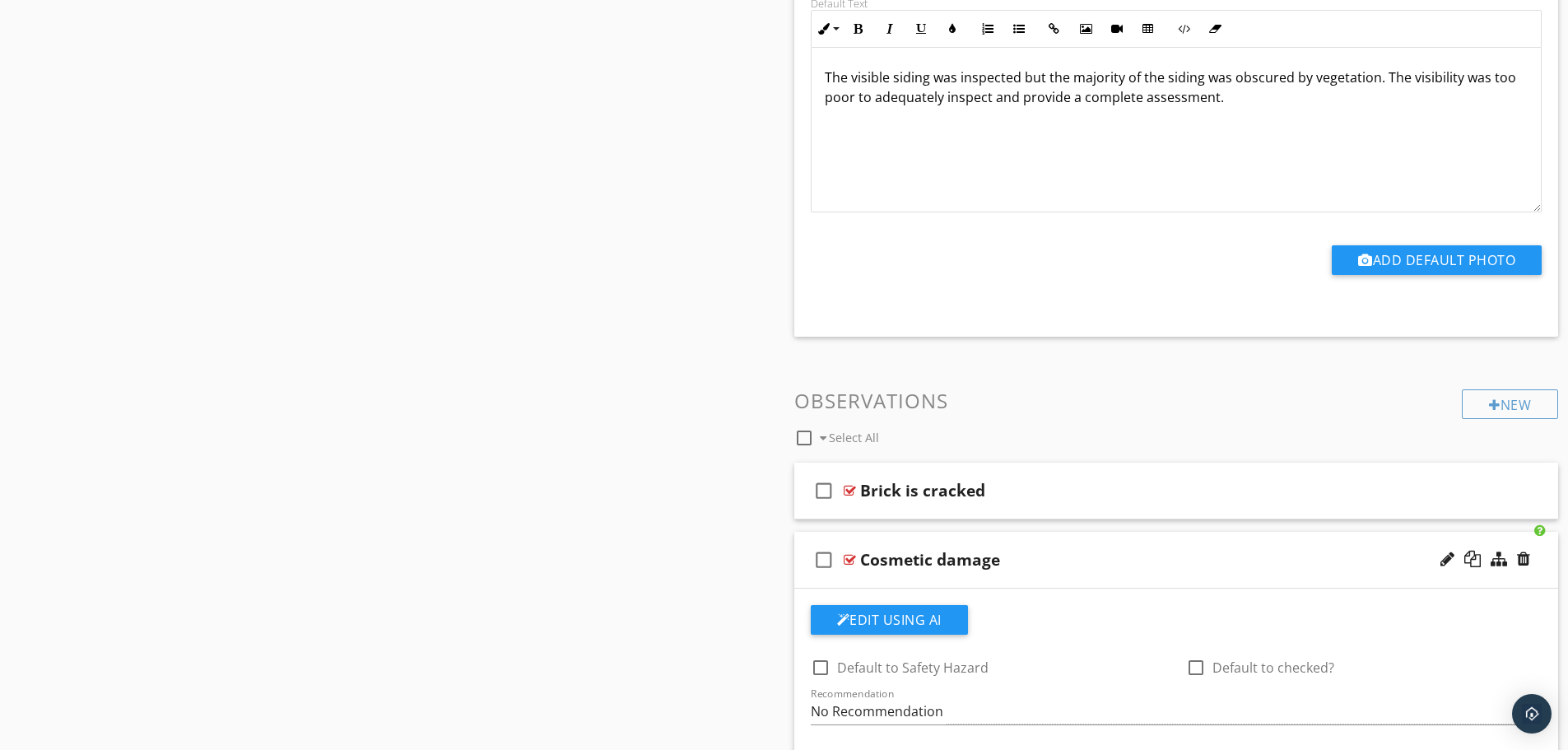
scroll to position [1482, 0]
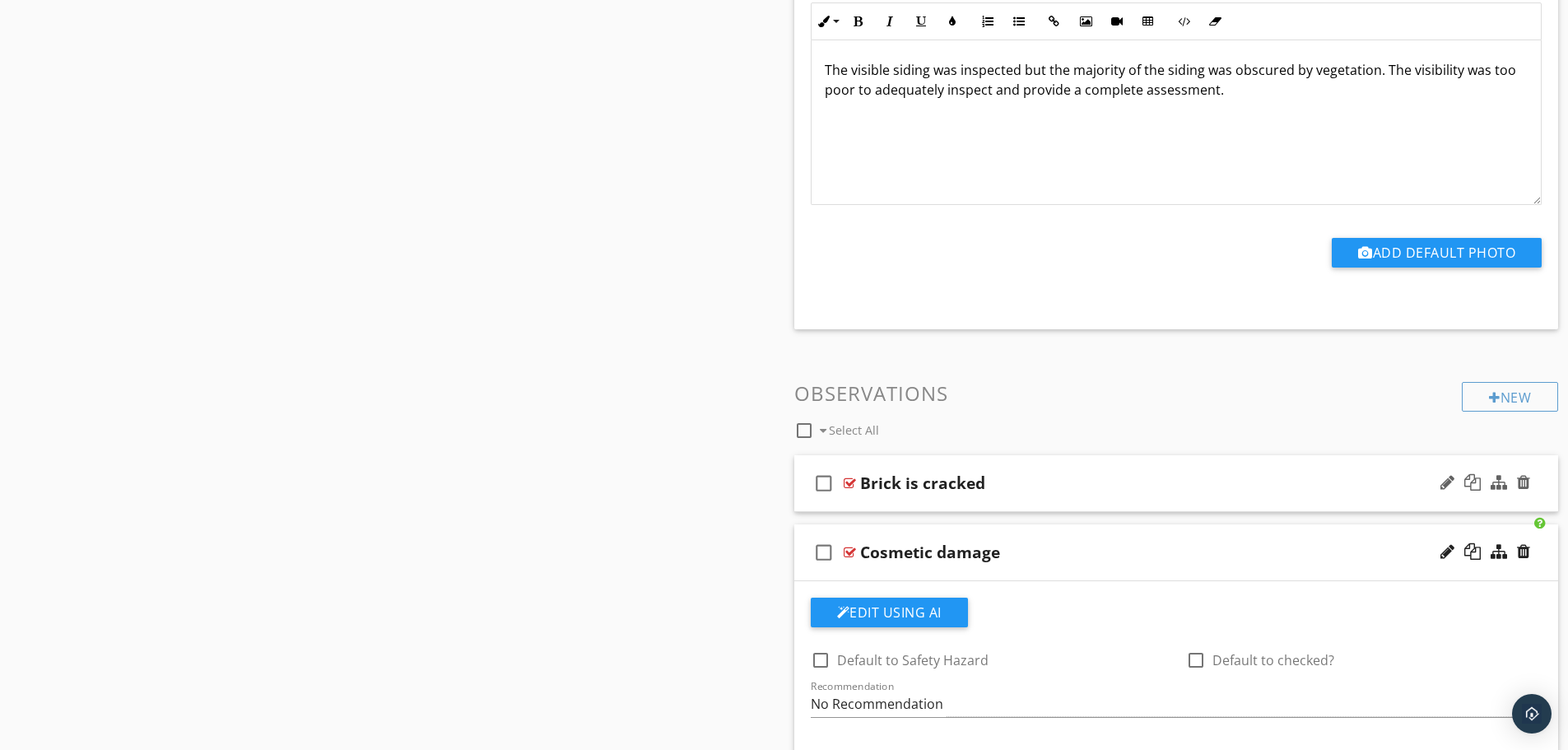
click at [1085, 467] on div "check_box_outline_blank Brick is cracked" at bounding box center [1176, 483] width 764 height 56
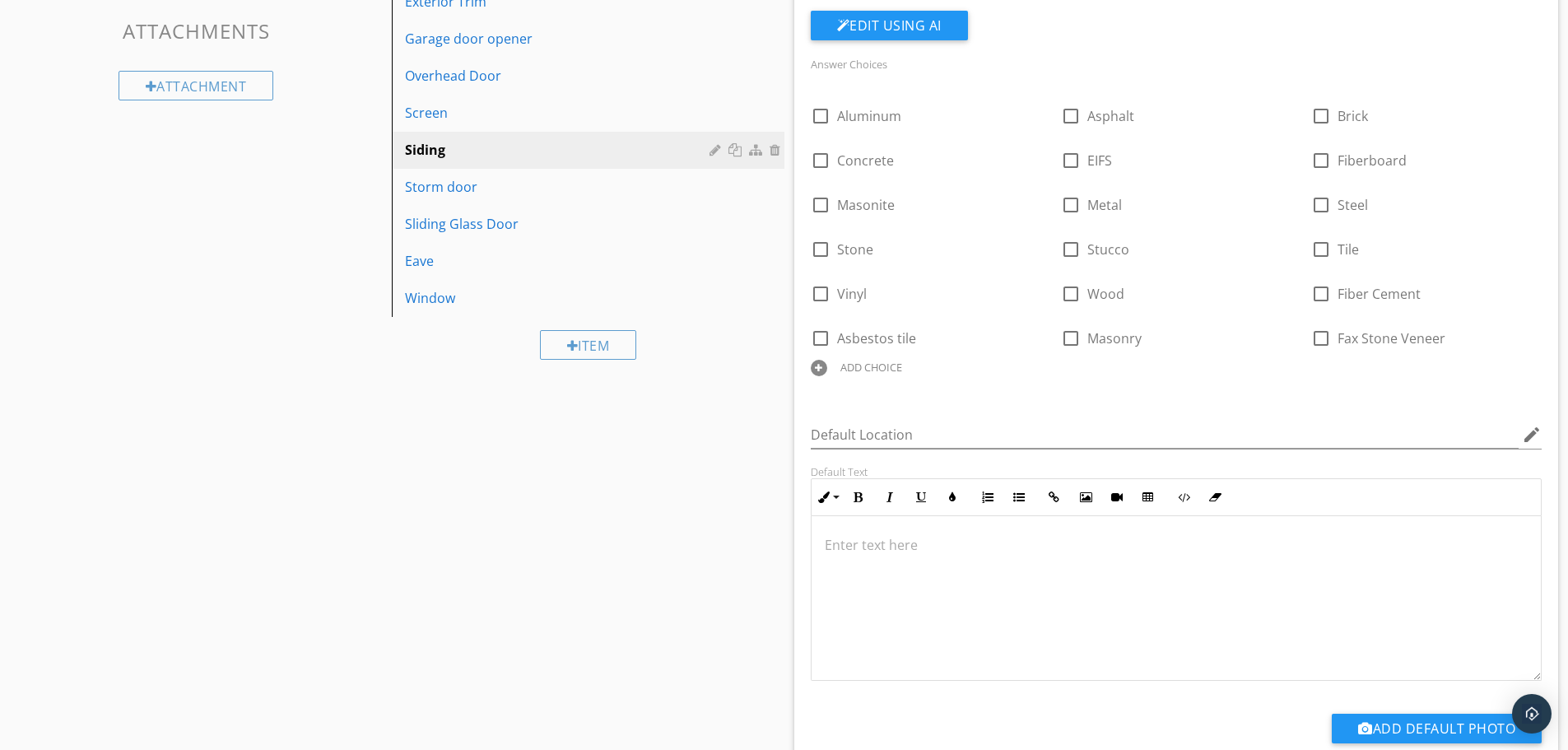
scroll to position [0, 0]
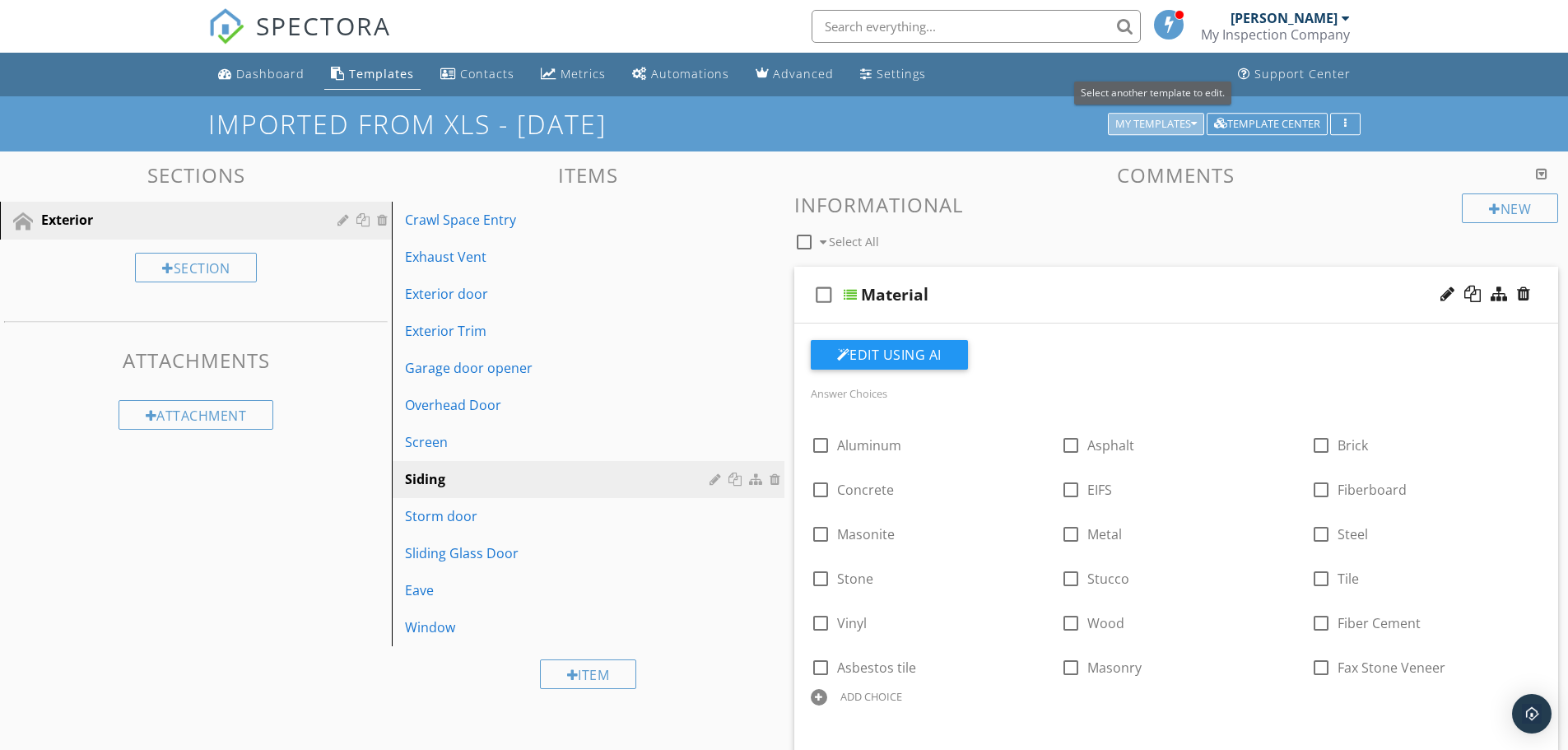
click at [1172, 126] on div "My Templates" at bounding box center [1156, 123] width 82 height 11
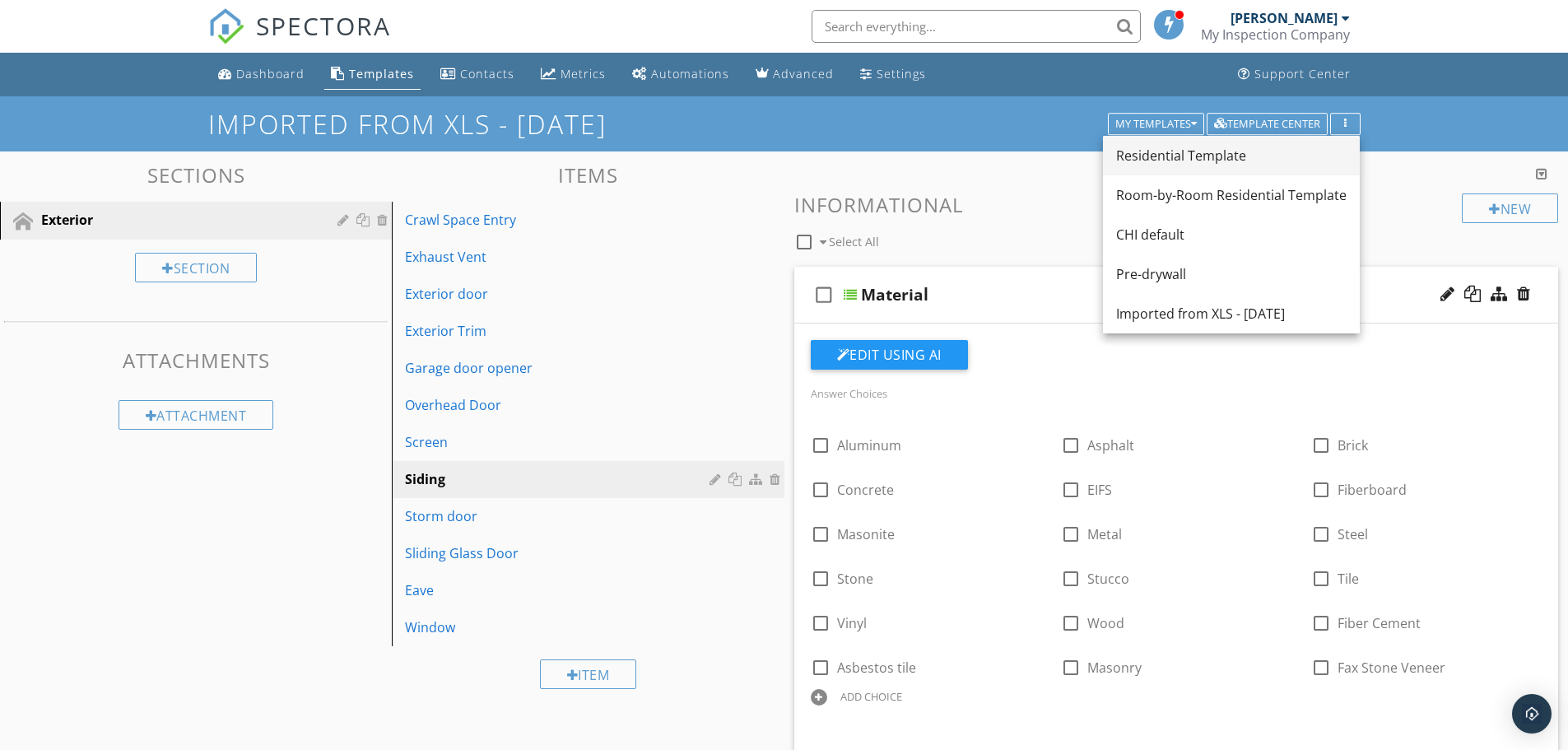
click at [1155, 155] on div "Residential Template" at bounding box center [1231, 156] width 230 height 20
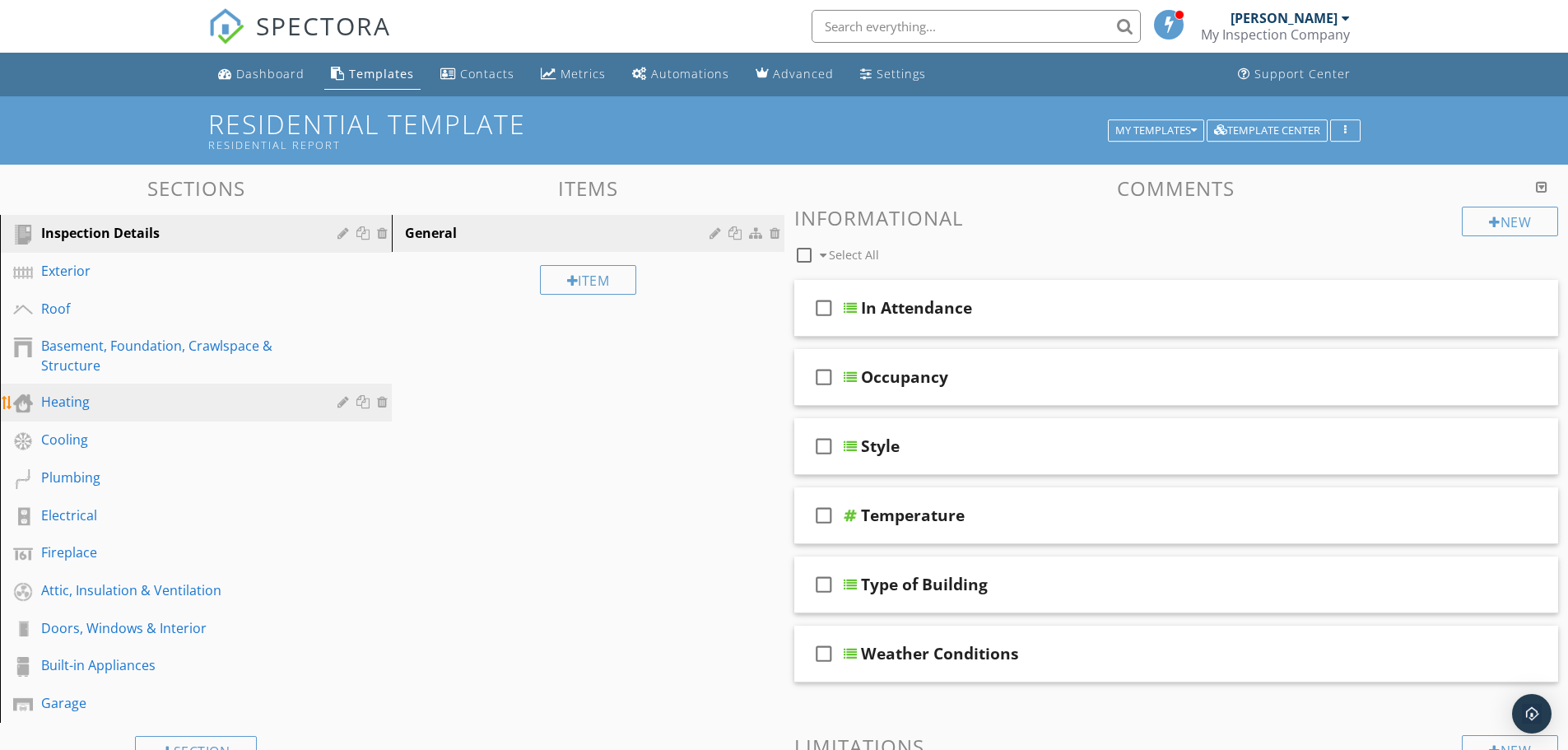
click at [122, 408] on div "Heating" at bounding box center [177, 402] width 273 height 20
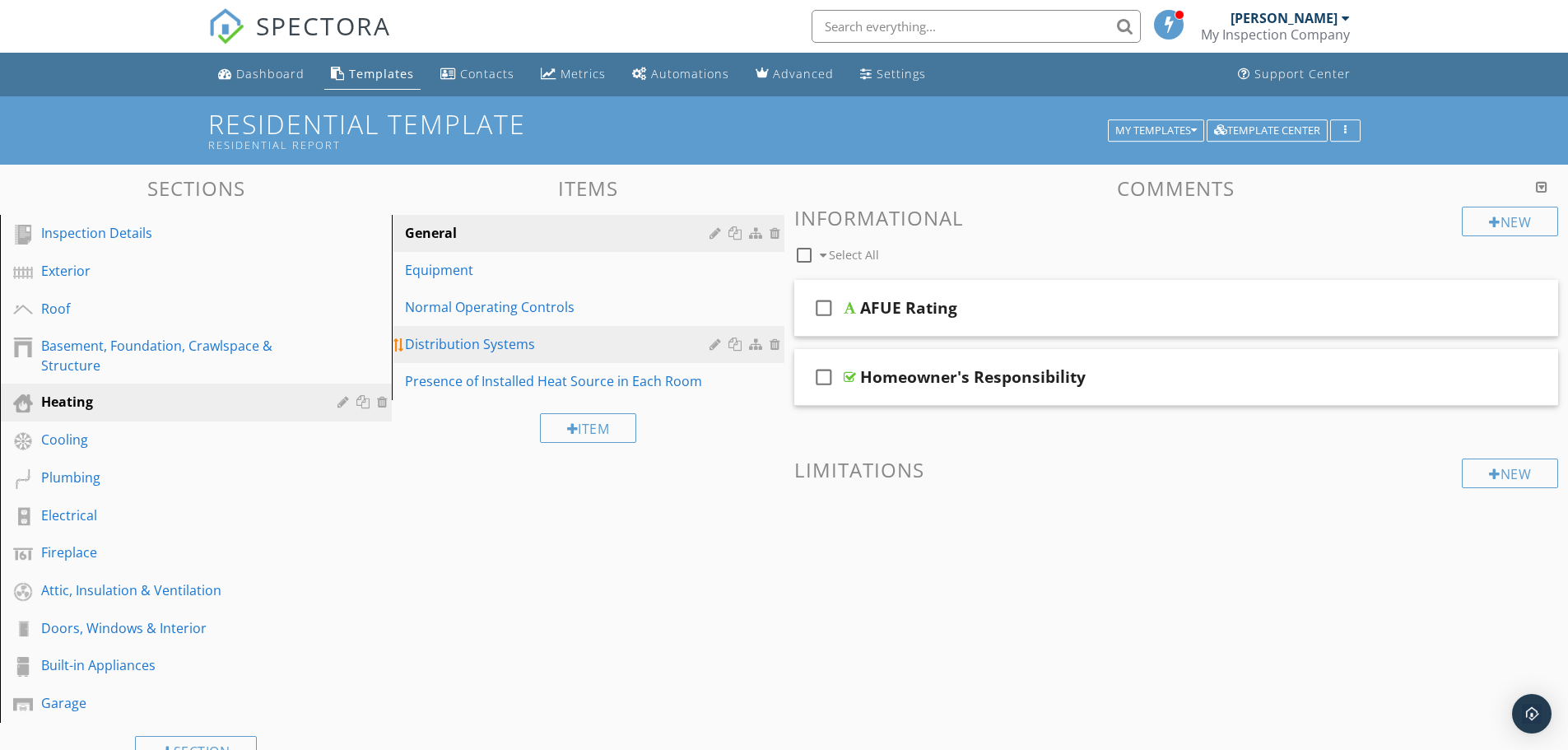
click at [500, 353] on div "Distribution Systems" at bounding box center [559, 344] width 308 height 20
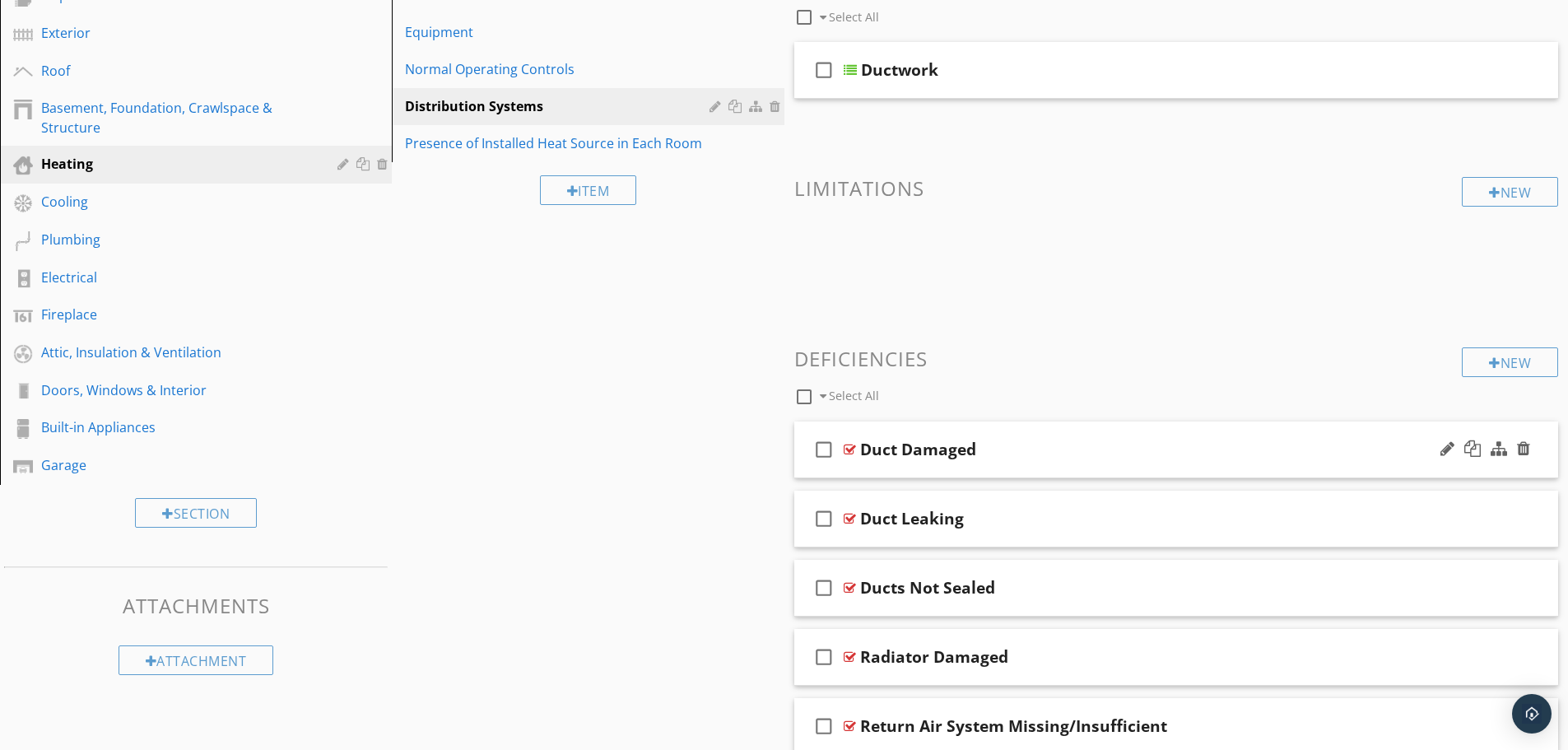
scroll to position [247, 0]
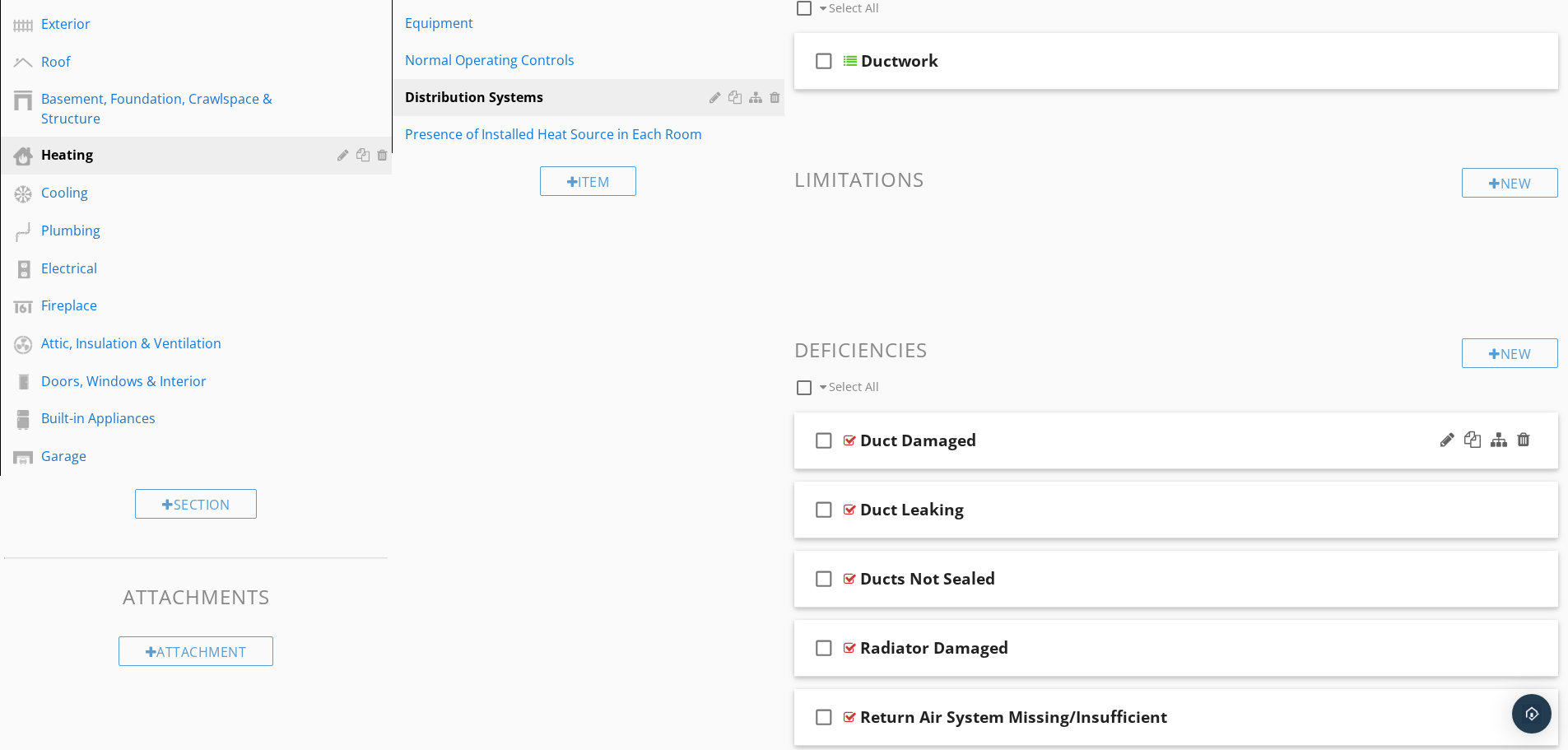
click at [1188, 431] on div "Duct Damaged" at bounding box center [1134, 441] width 548 height 20
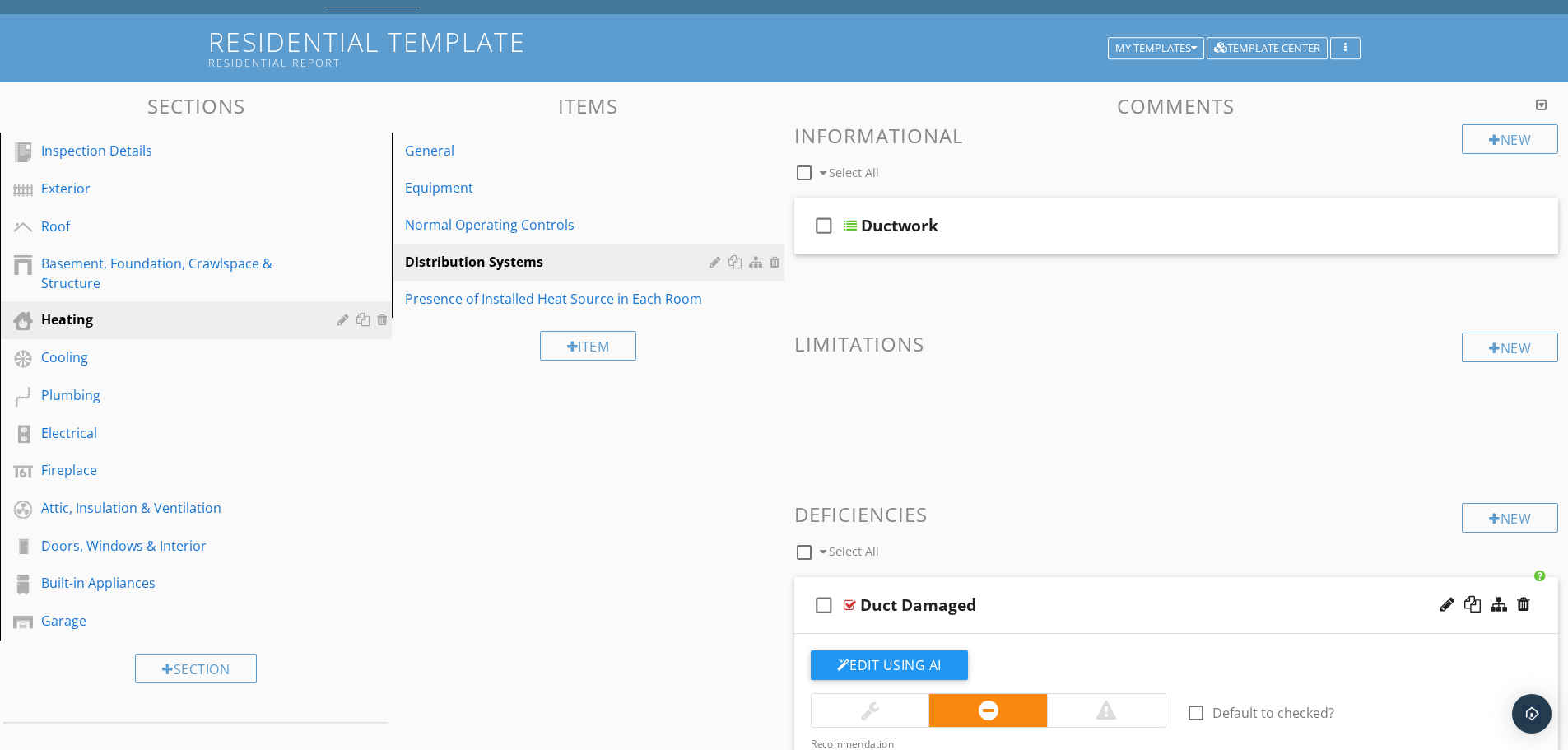
scroll to position [0, 0]
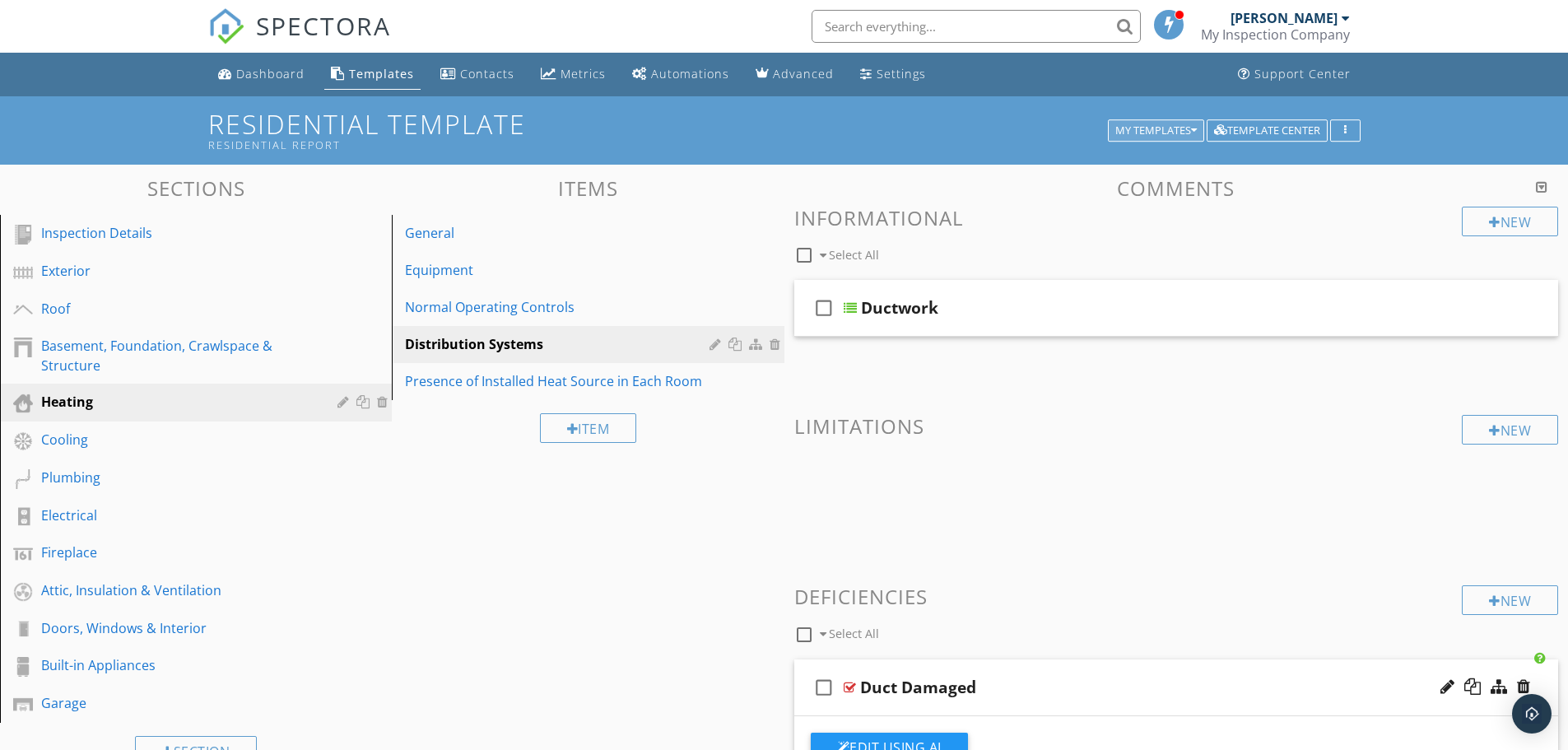
click at [1188, 125] on div "My Templates" at bounding box center [1156, 130] width 82 height 11
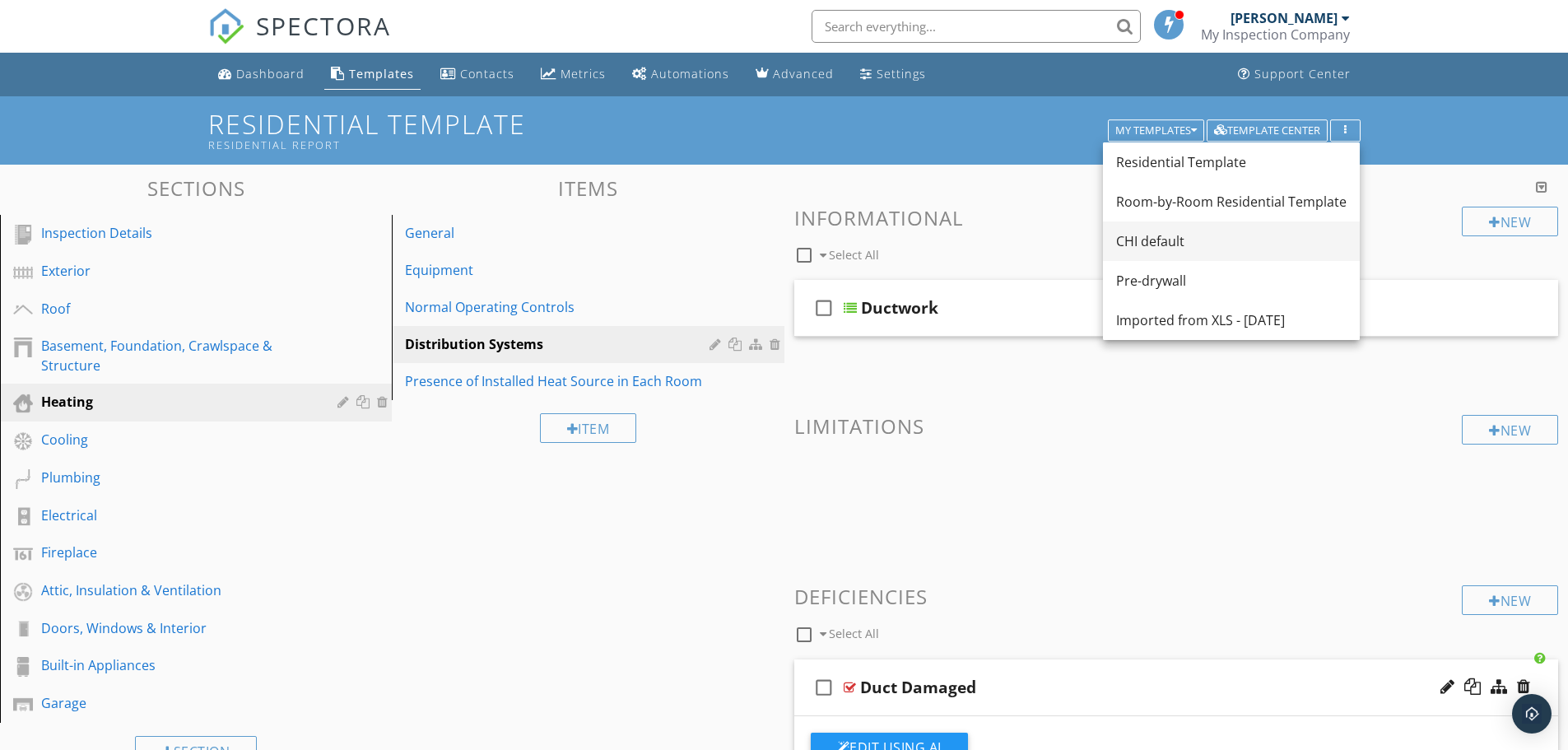
click at [1175, 241] on div "CHI default" at bounding box center [1231, 241] width 230 height 20
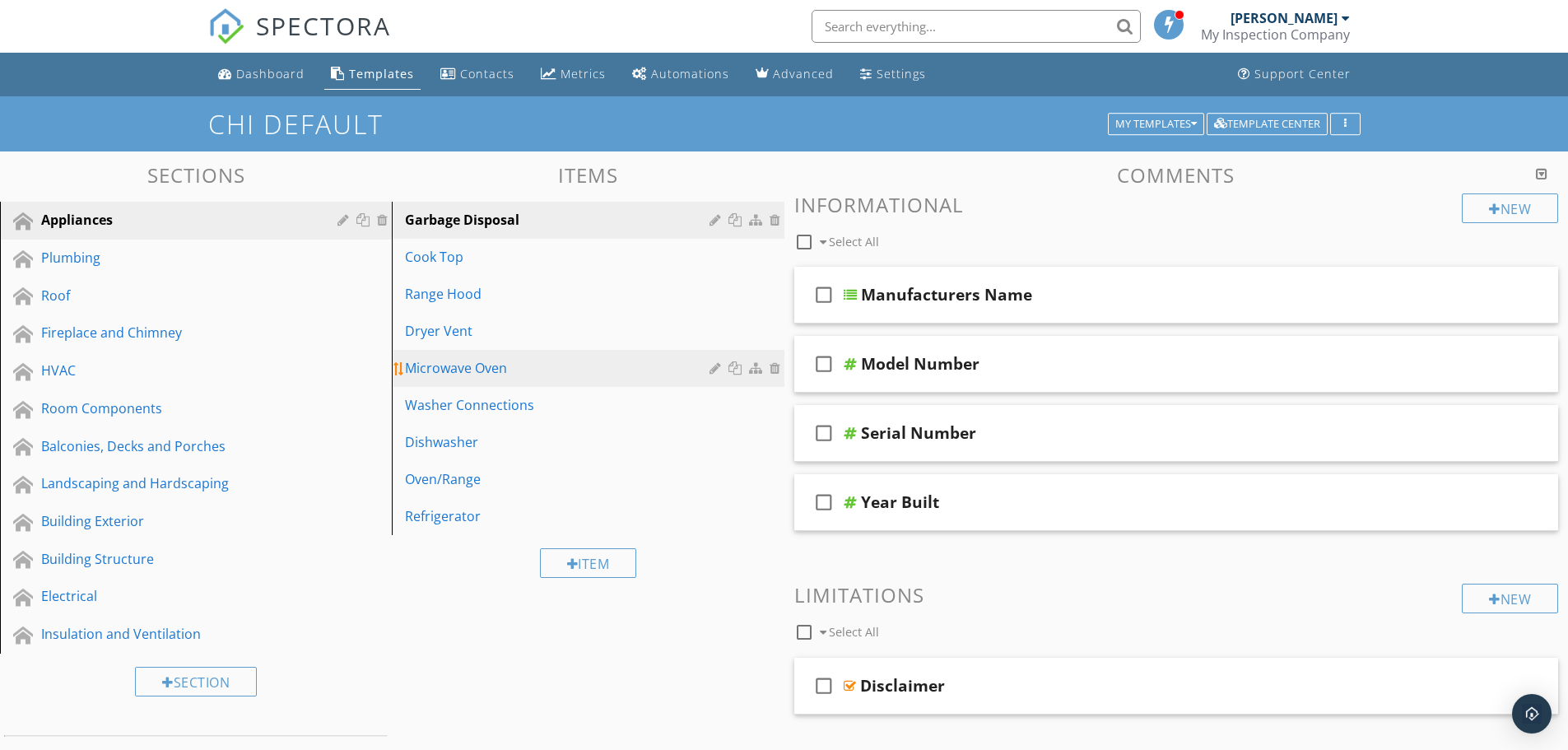
click at [498, 382] on link "Microwave Oven" at bounding box center [590, 368] width 387 height 37
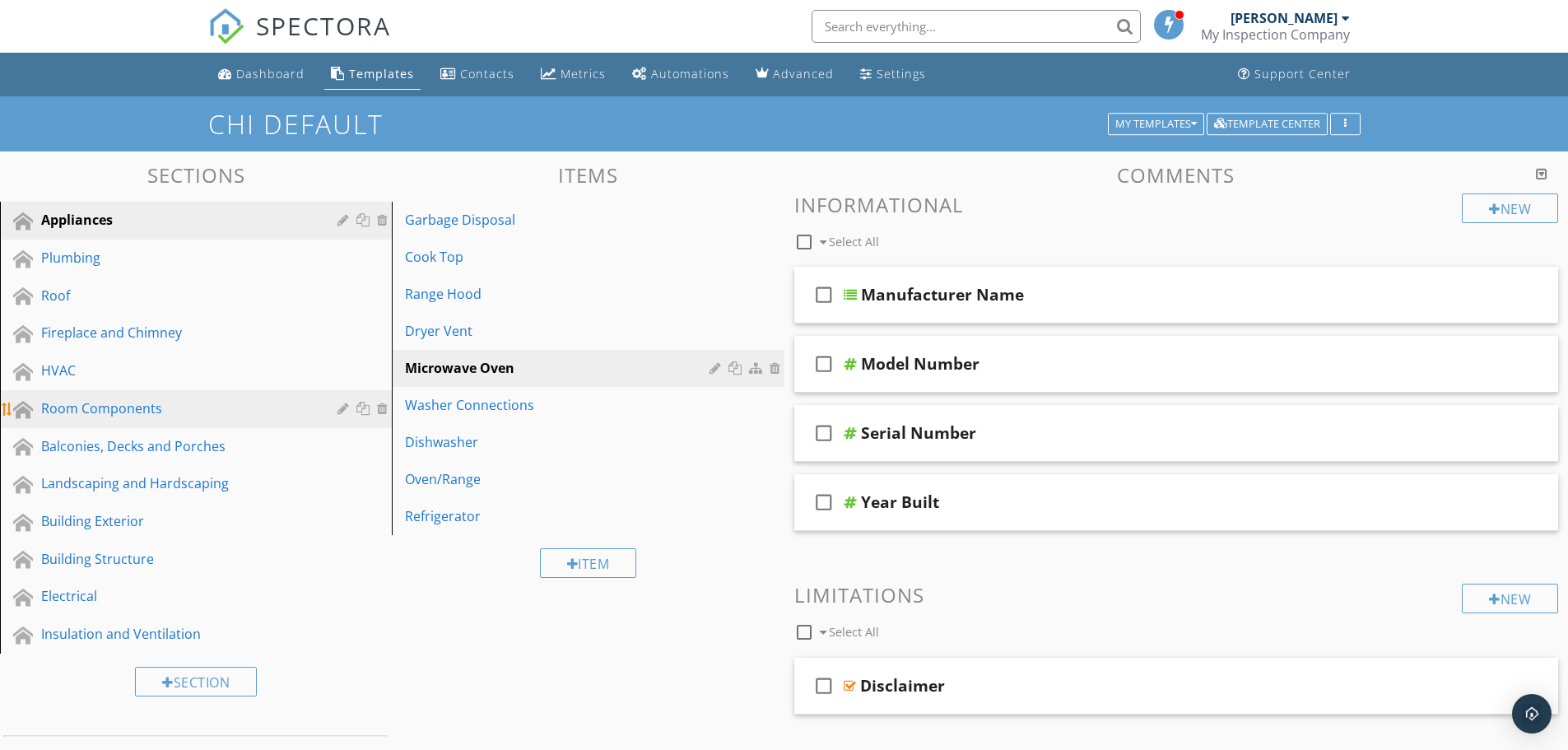
click at [162, 408] on div "Room Components" at bounding box center [177, 408] width 273 height 20
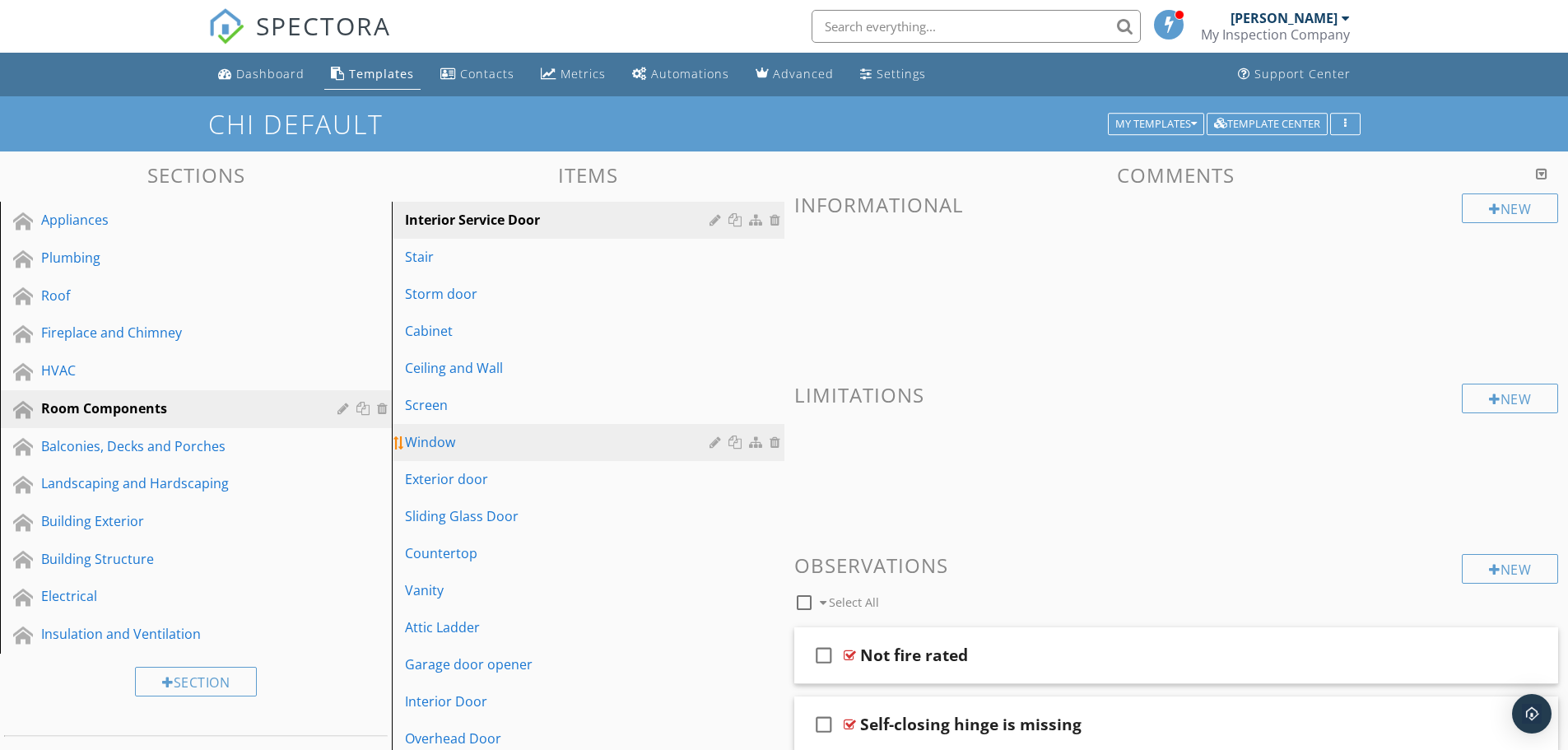
click at [481, 428] on link "Window" at bounding box center [590, 442] width 387 height 37
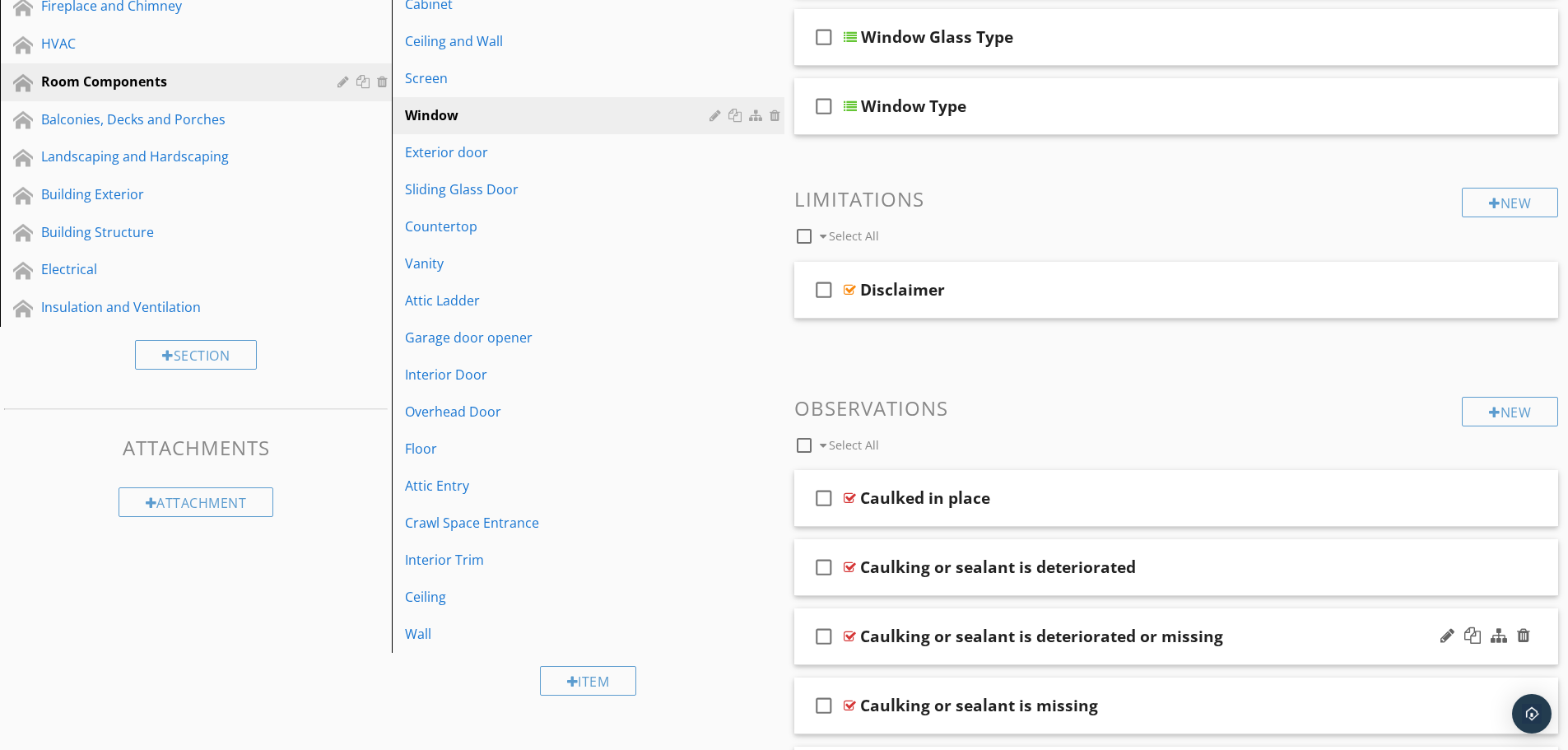
scroll to position [329, 0]
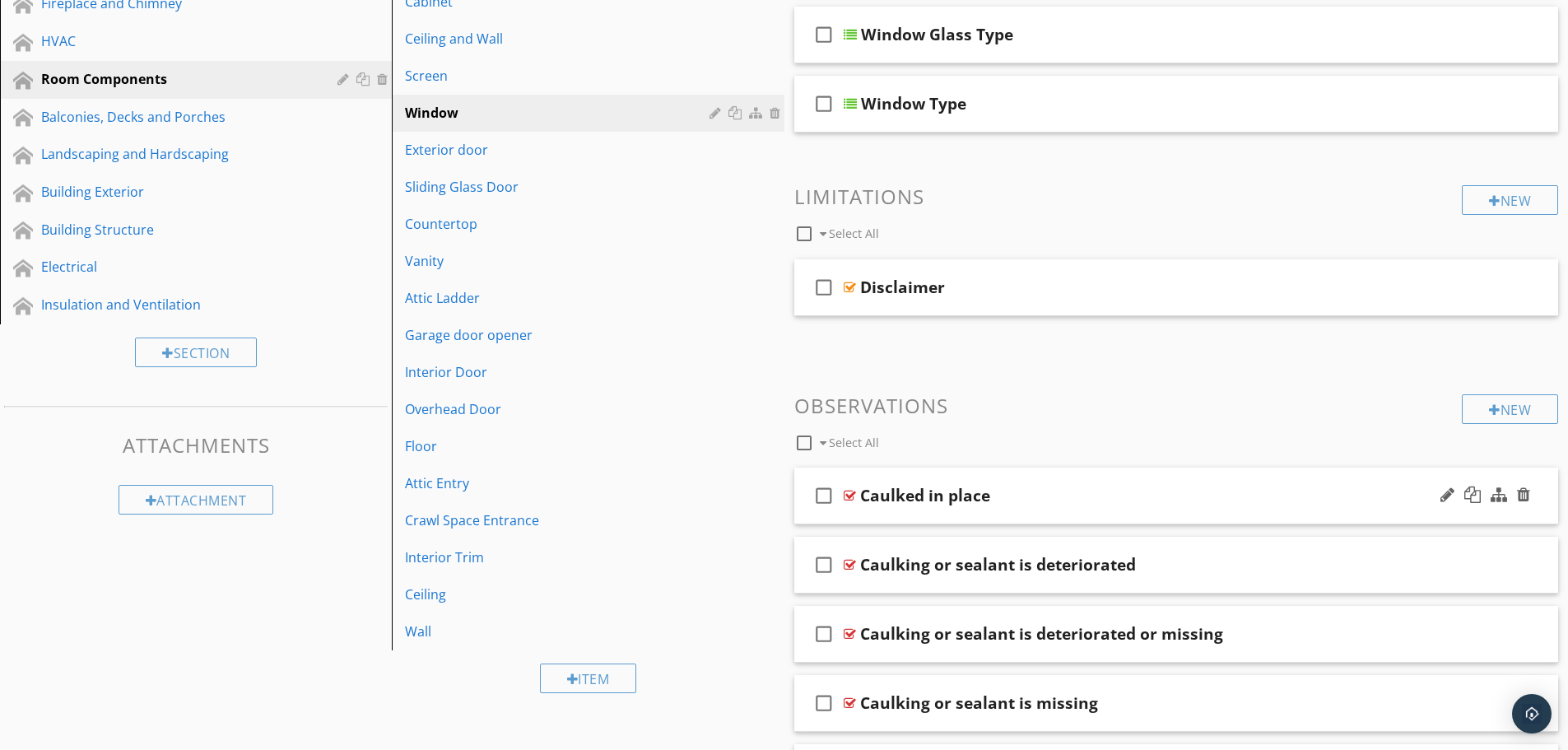
click at [1093, 474] on div "check_box_outline_blank Caulked in place" at bounding box center [1176, 495] width 764 height 56
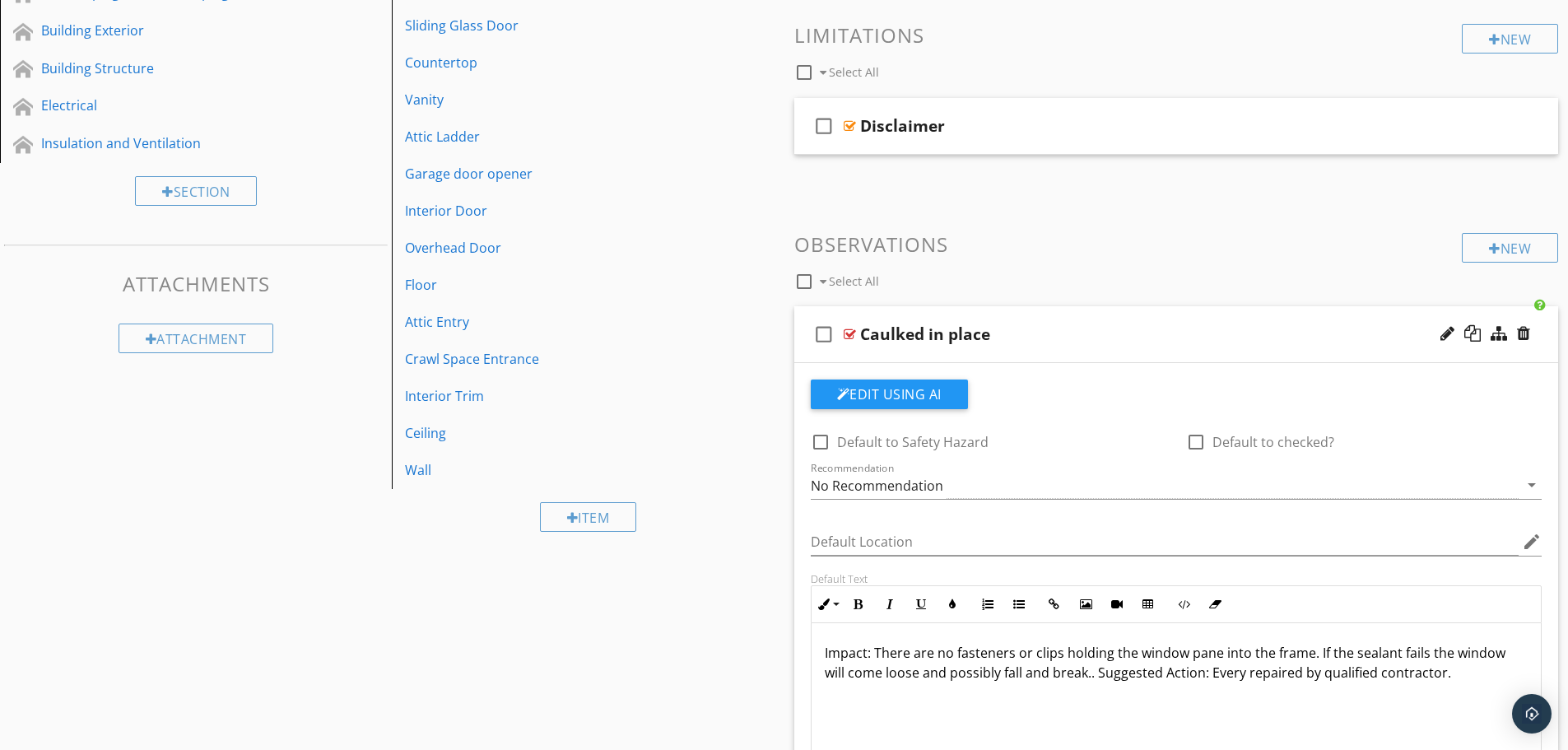
scroll to position [494, 0]
click at [1491, 244] on div at bounding box center [1494, 245] width 11 height 13
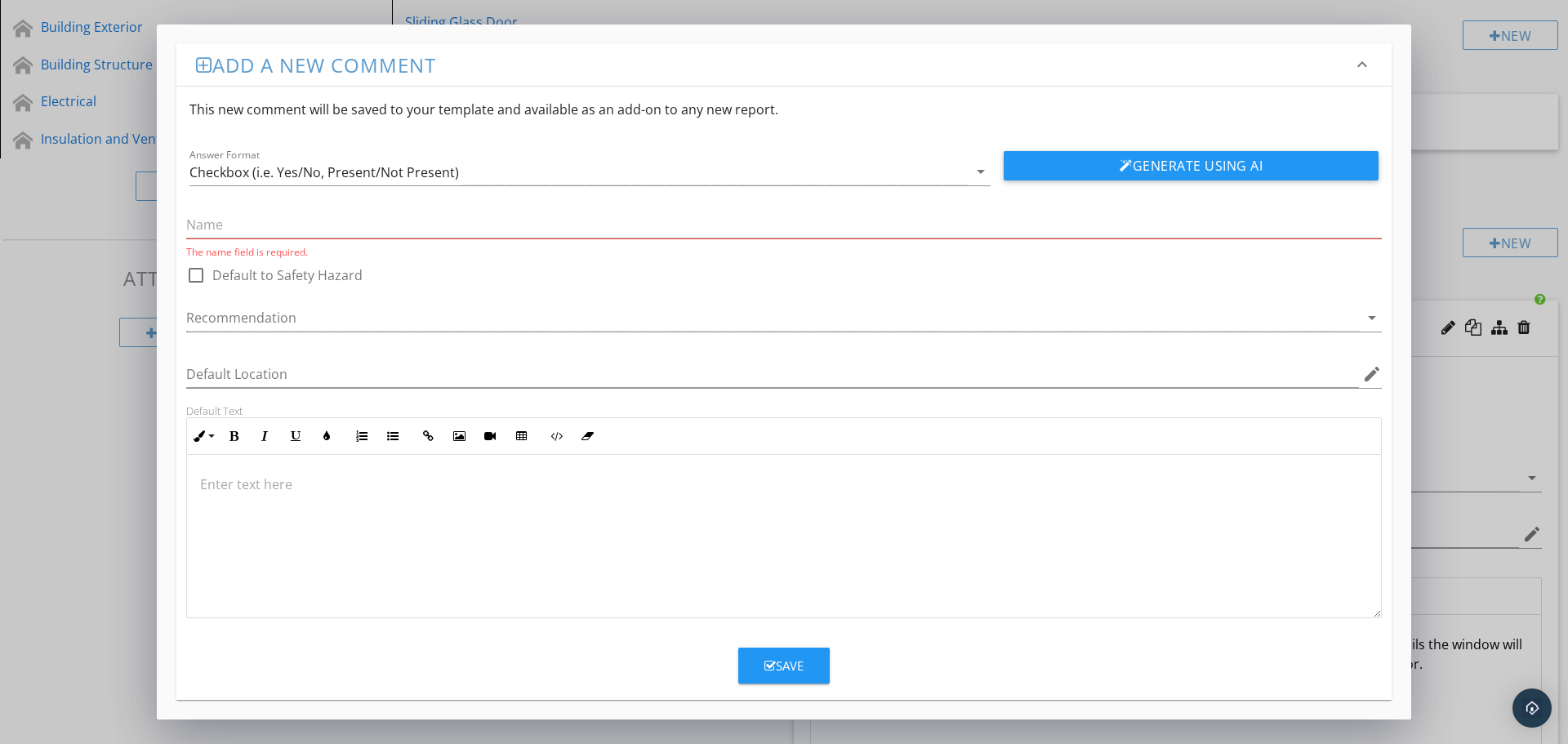
click at [1364, 65] on icon "keyboard_arrow_down" at bounding box center [1362, 64] width 20 height 20
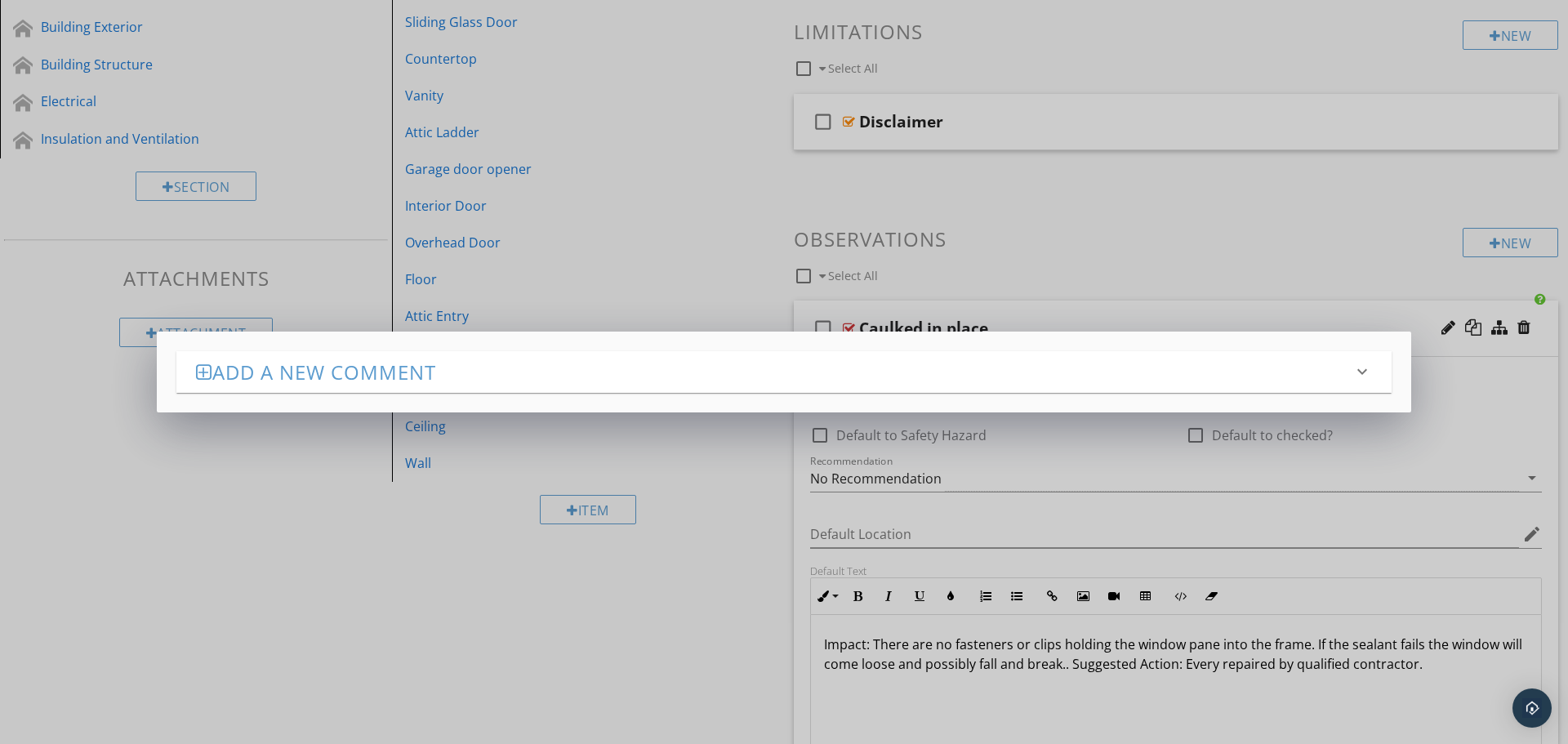
click at [1185, 200] on div "Add a new comment keyboard_arrow_down This new comment will be saved to your te…" at bounding box center [784, 372] width 1568 height 744
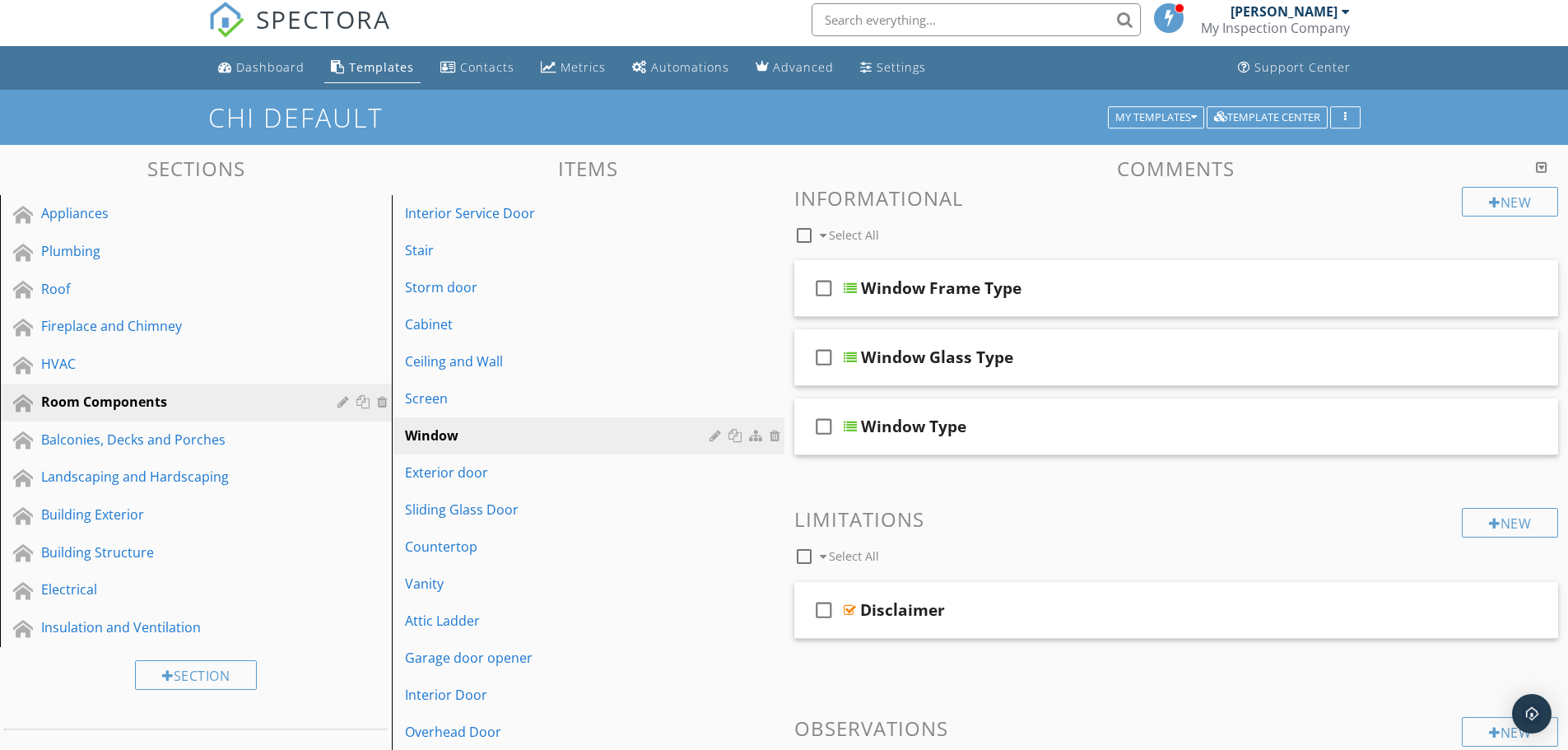
scroll to position [0, 0]
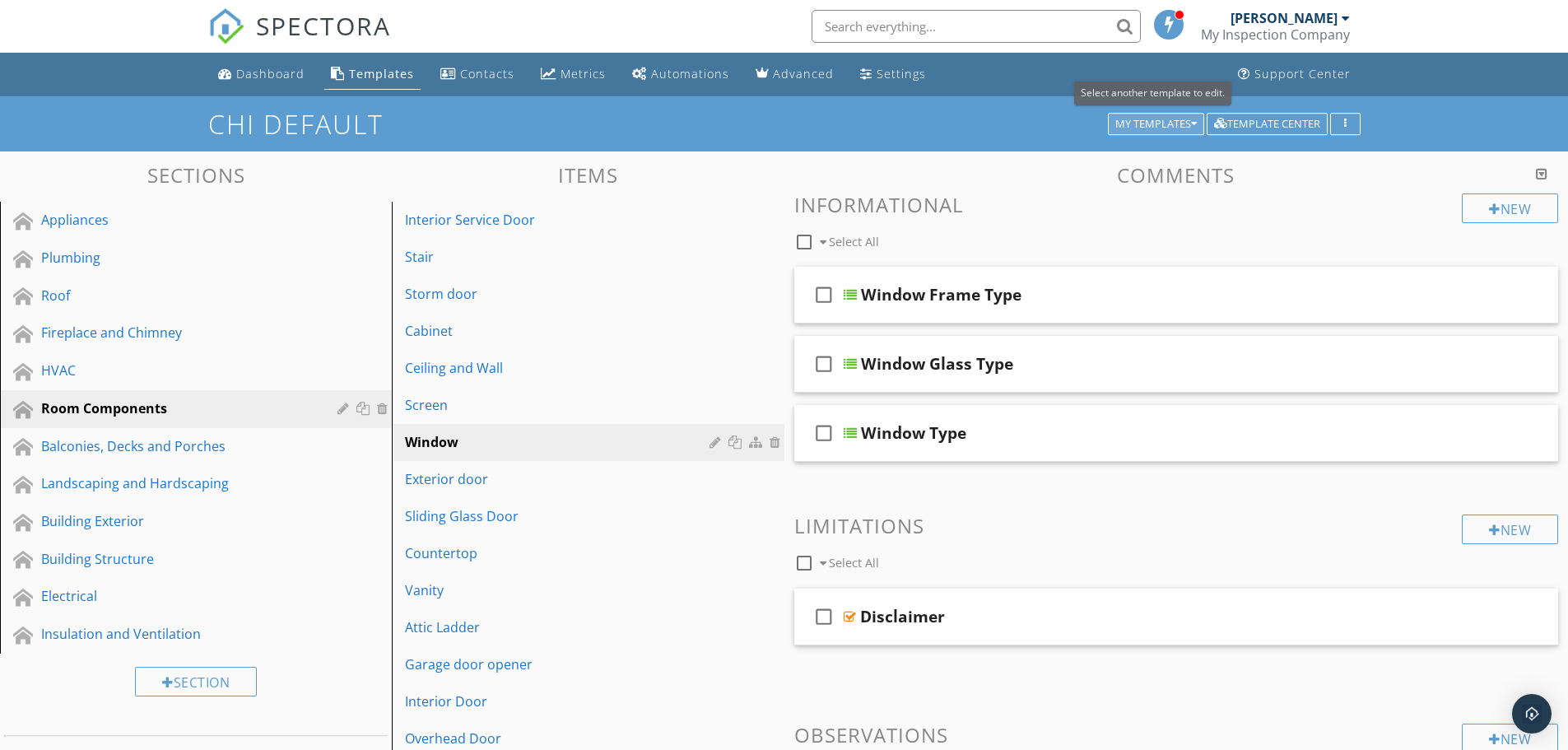
click at [1182, 123] on div "My Templates" at bounding box center [1156, 123] width 82 height 11
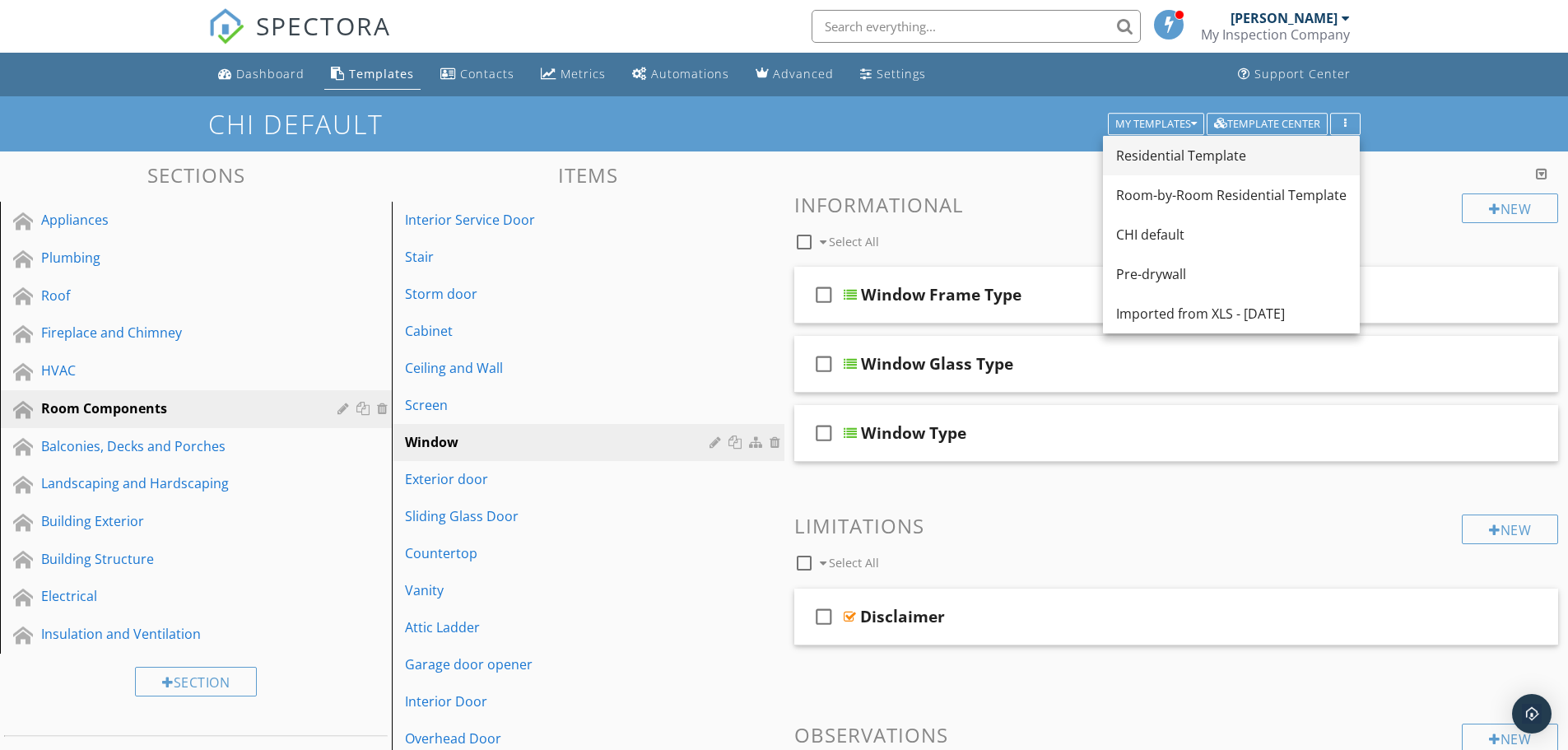
click at [1182, 153] on div "Residential Template" at bounding box center [1231, 156] width 230 height 20
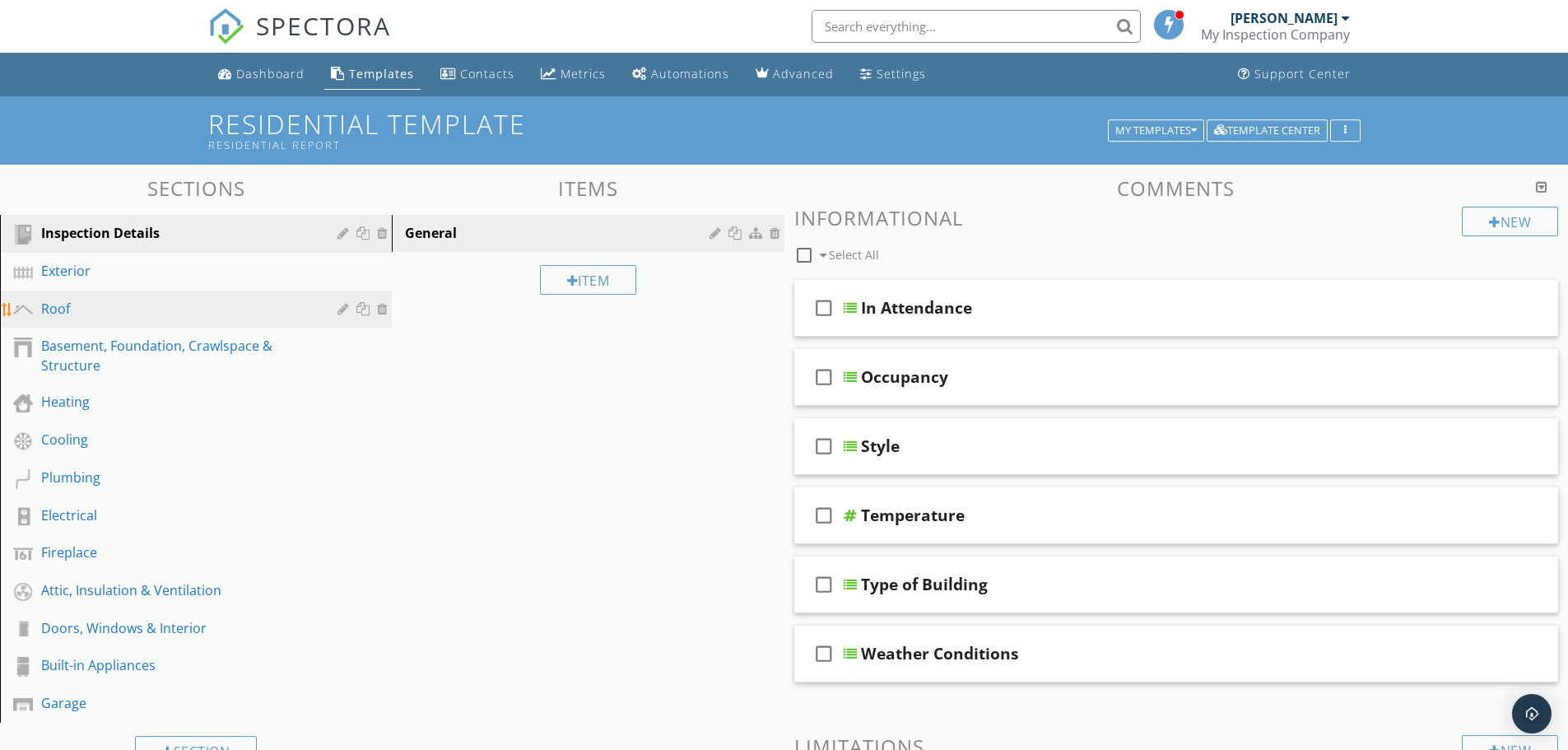
click at [87, 302] on div "Roof" at bounding box center [177, 309] width 273 height 20
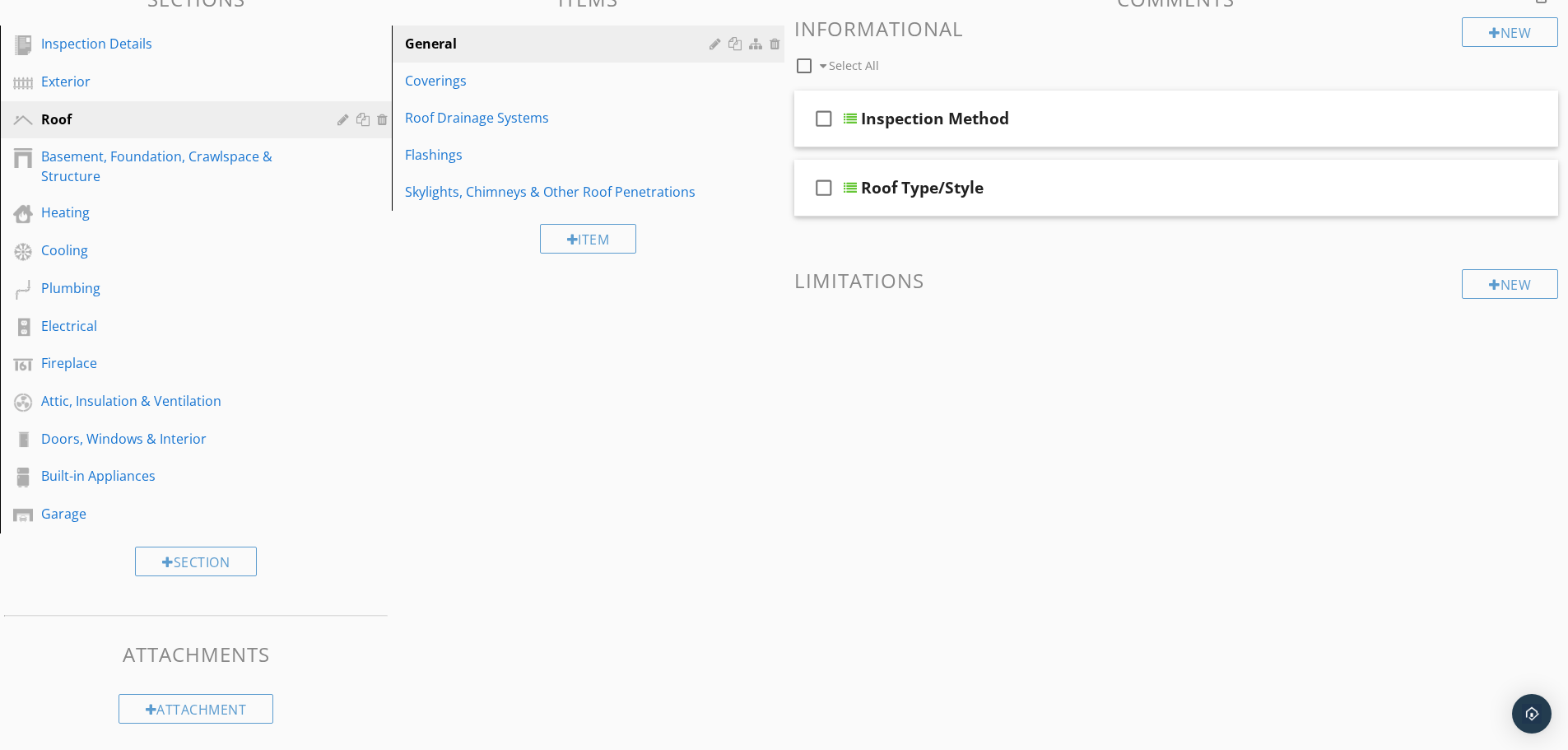
scroll to position [192, 0]
click at [526, 162] on div "Flashings" at bounding box center [559, 152] width 308 height 20
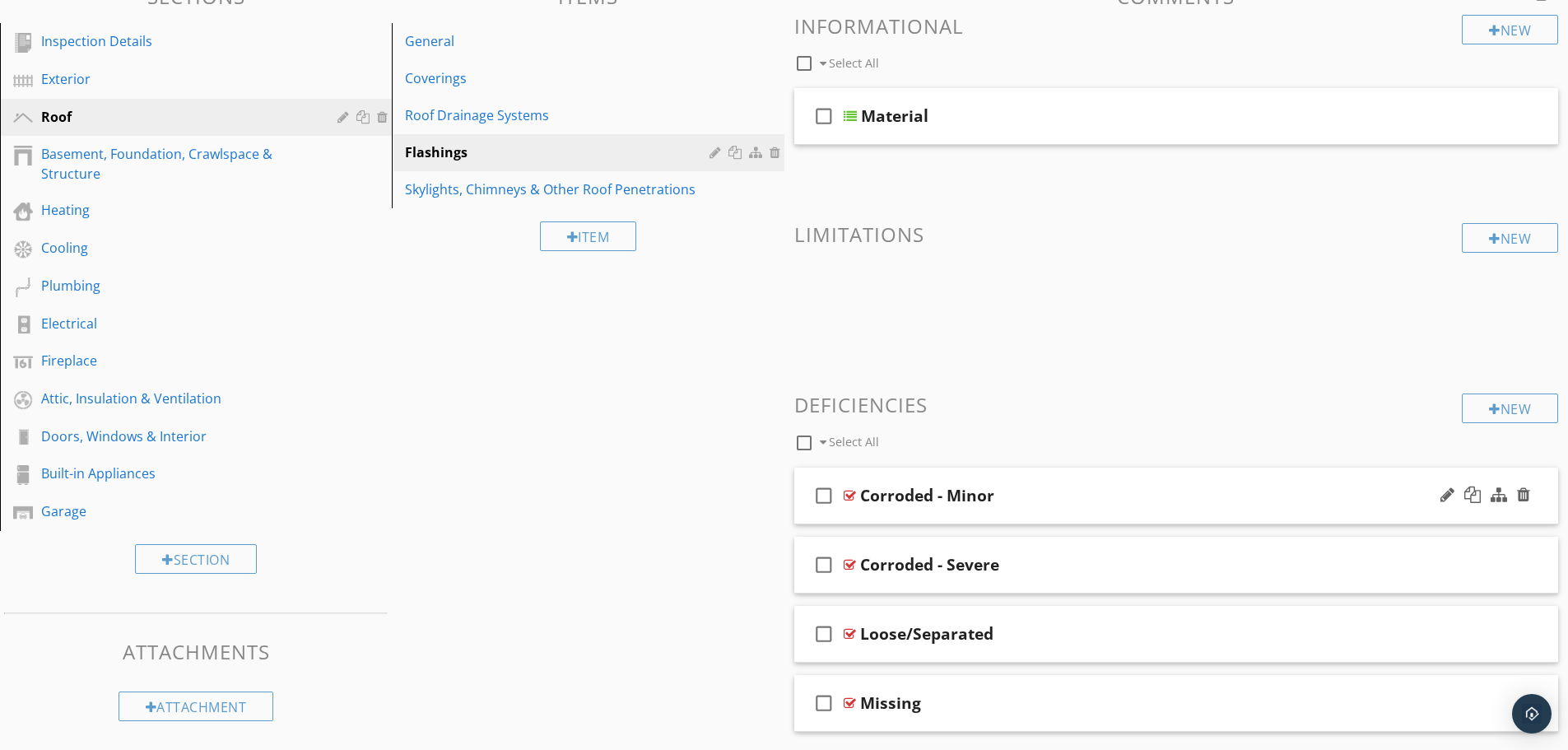
click at [1062, 478] on div "check_box_outline_blank Corroded - Minor" at bounding box center [1176, 495] width 764 height 56
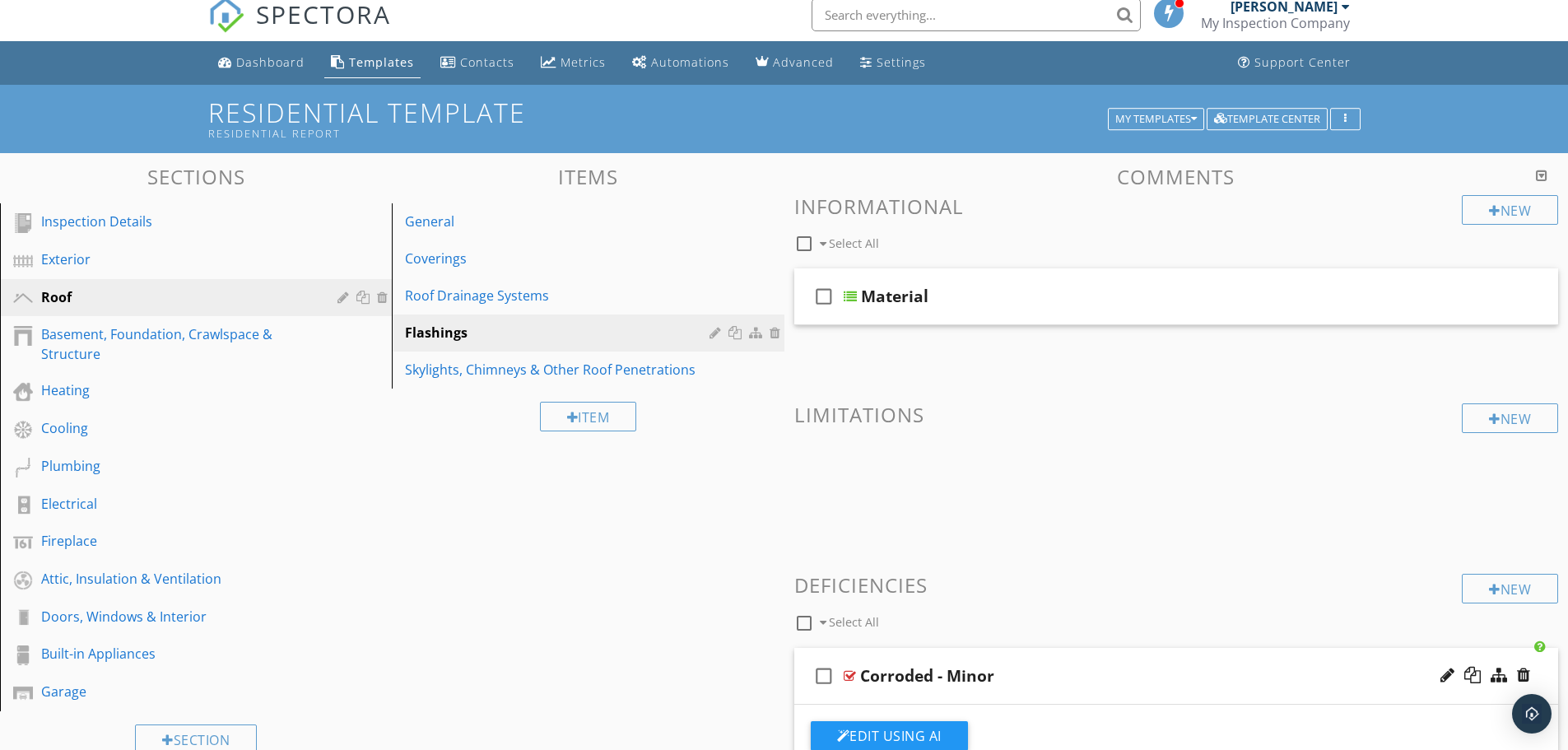
scroll to position [0, 0]
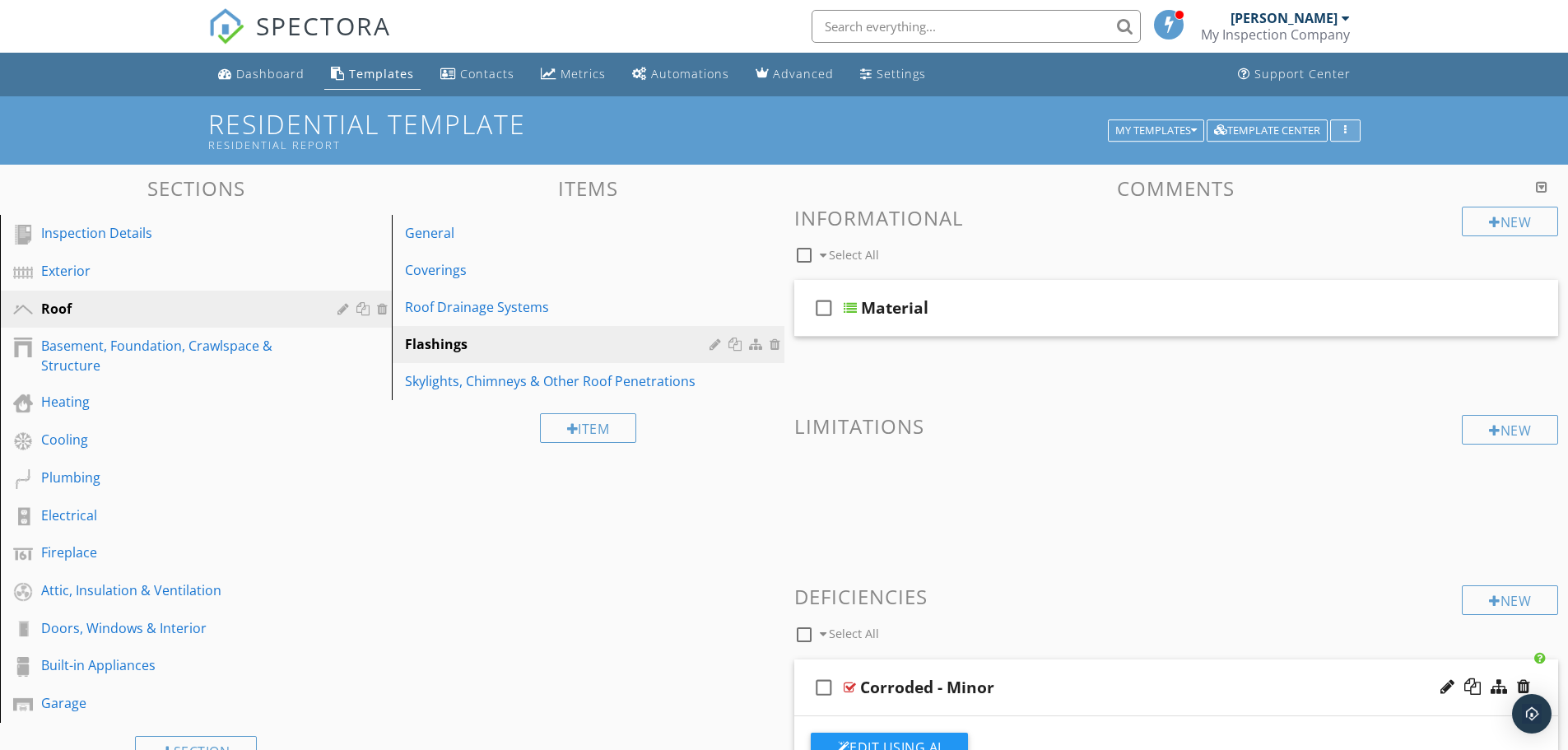
click at [1346, 123] on button "button" at bounding box center [1345, 130] width 30 height 23
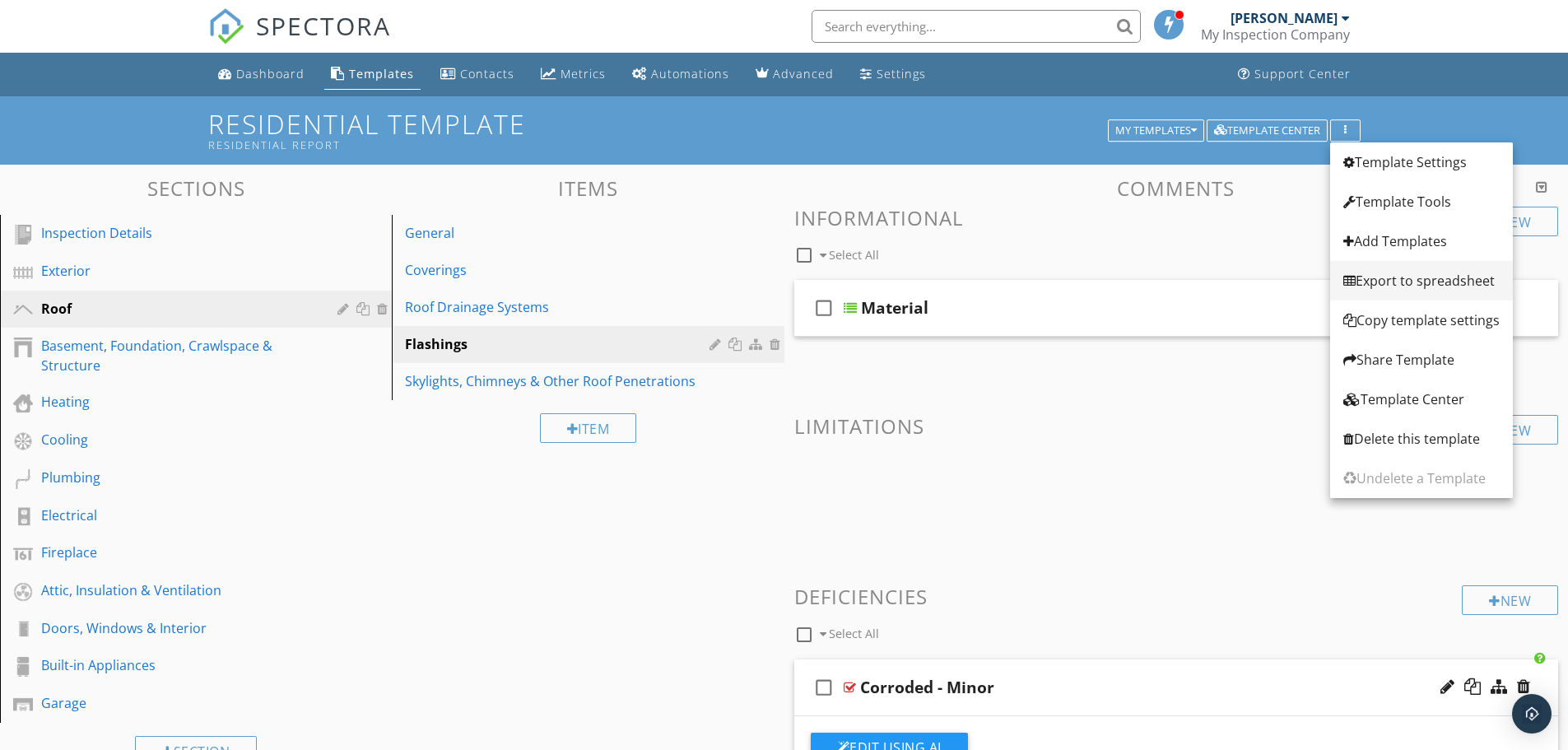
click at [1418, 282] on div "Export to spreadsheet" at bounding box center [1421, 281] width 156 height 20
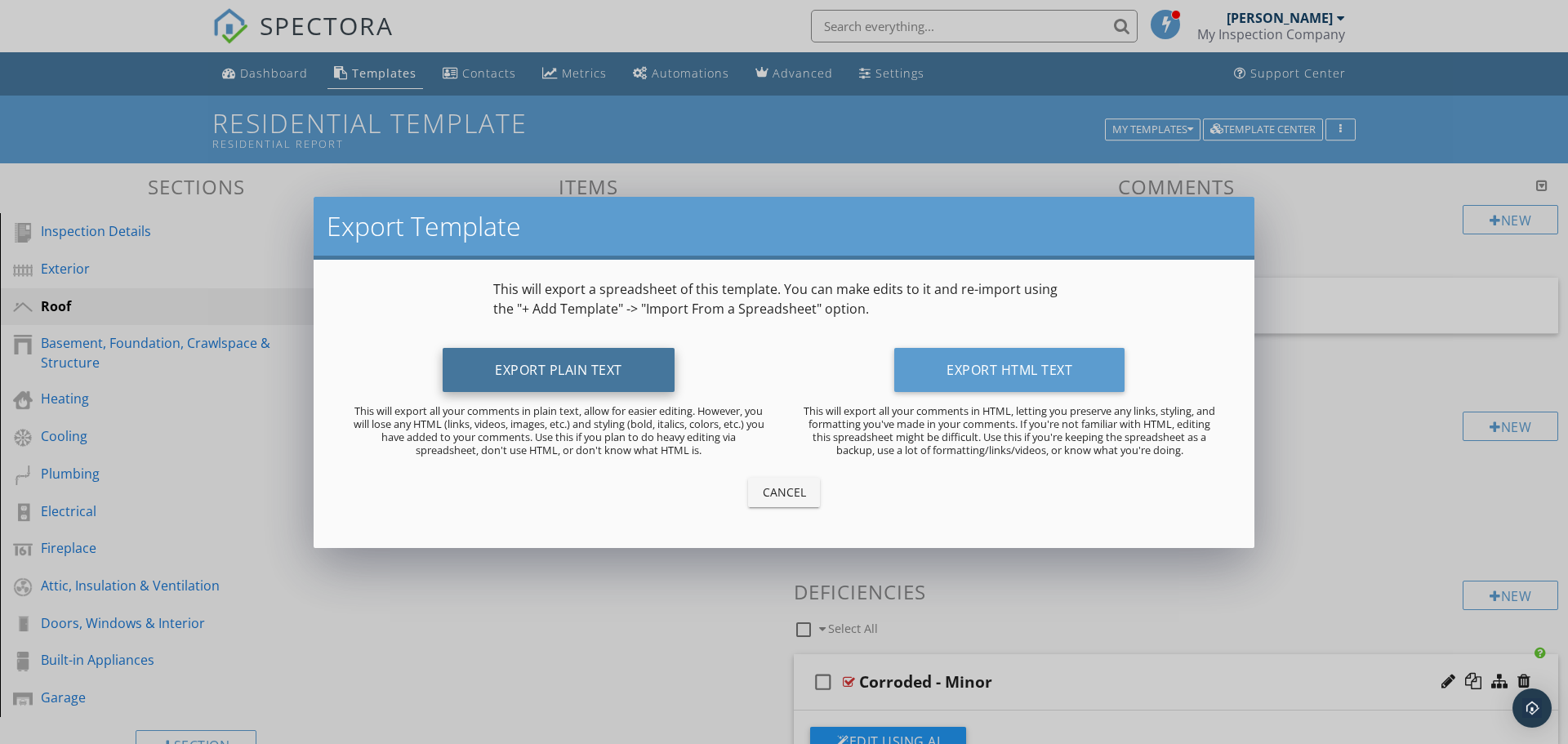
click at [579, 361] on button "Export Plain Text" at bounding box center [559, 370] width 232 height 44
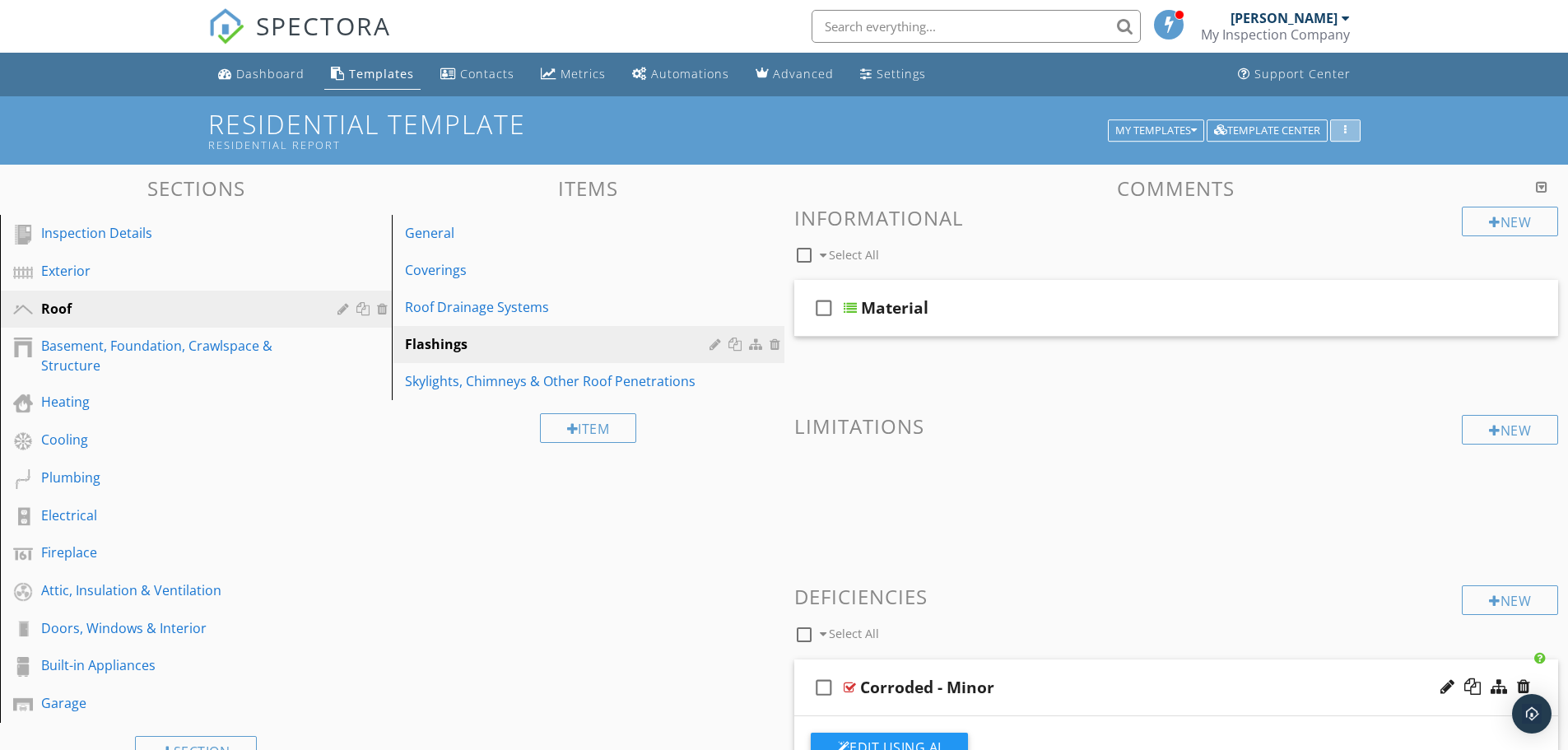
click at [1346, 133] on div "button" at bounding box center [1346, 130] width 16 height 11
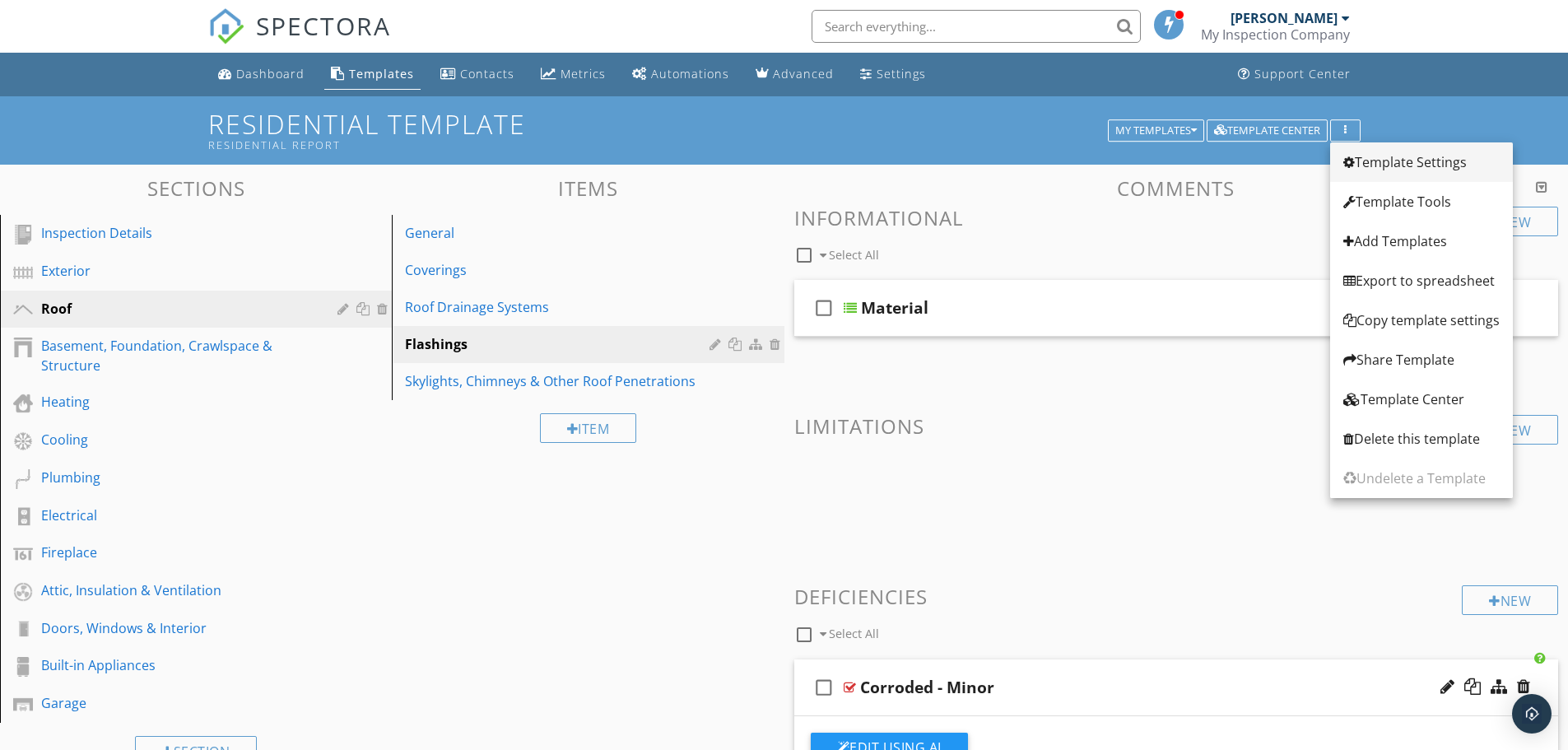
click at [1368, 160] on div "Template Settings" at bounding box center [1421, 162] width 156 height 20
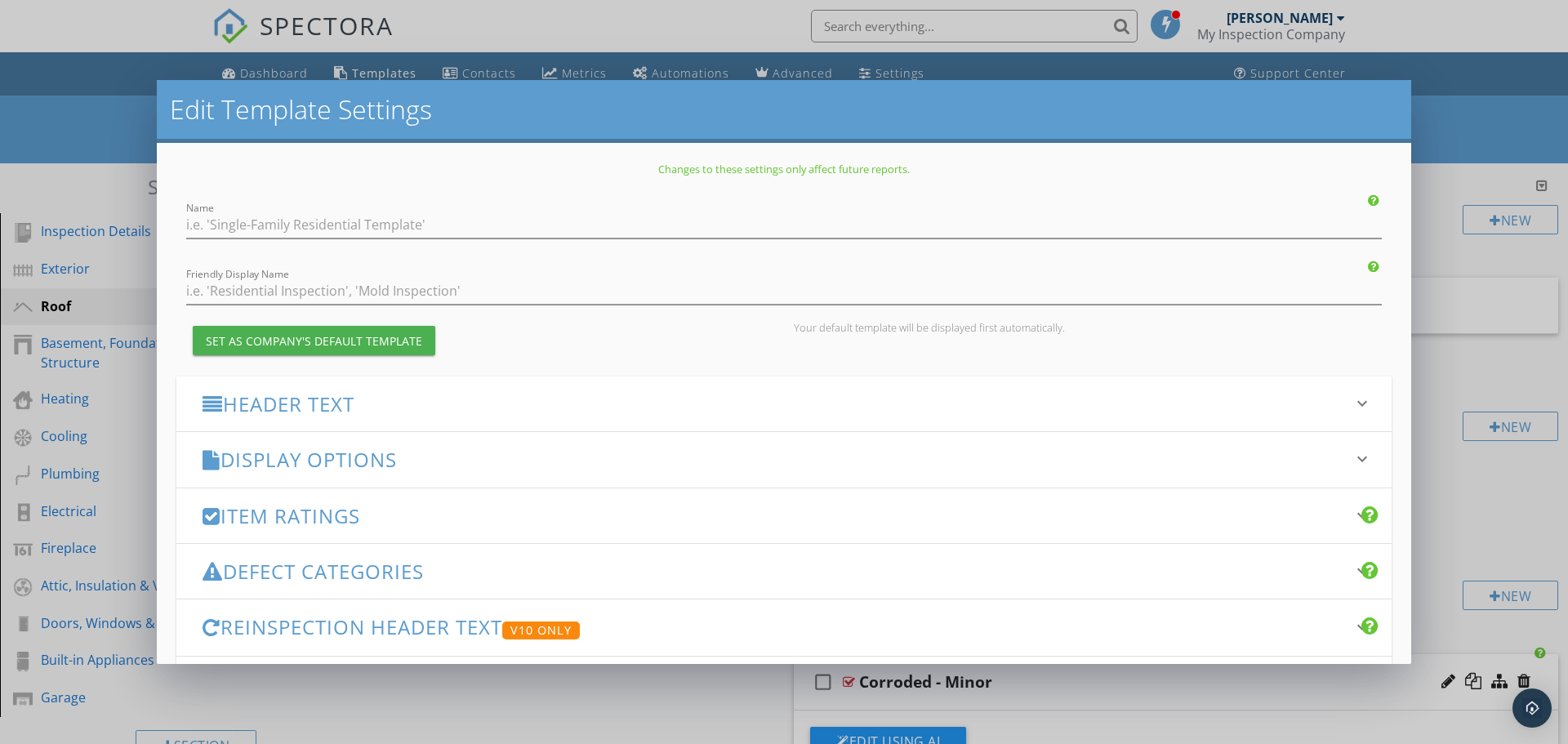
type input "Residential Template"
type input "Residential Report"
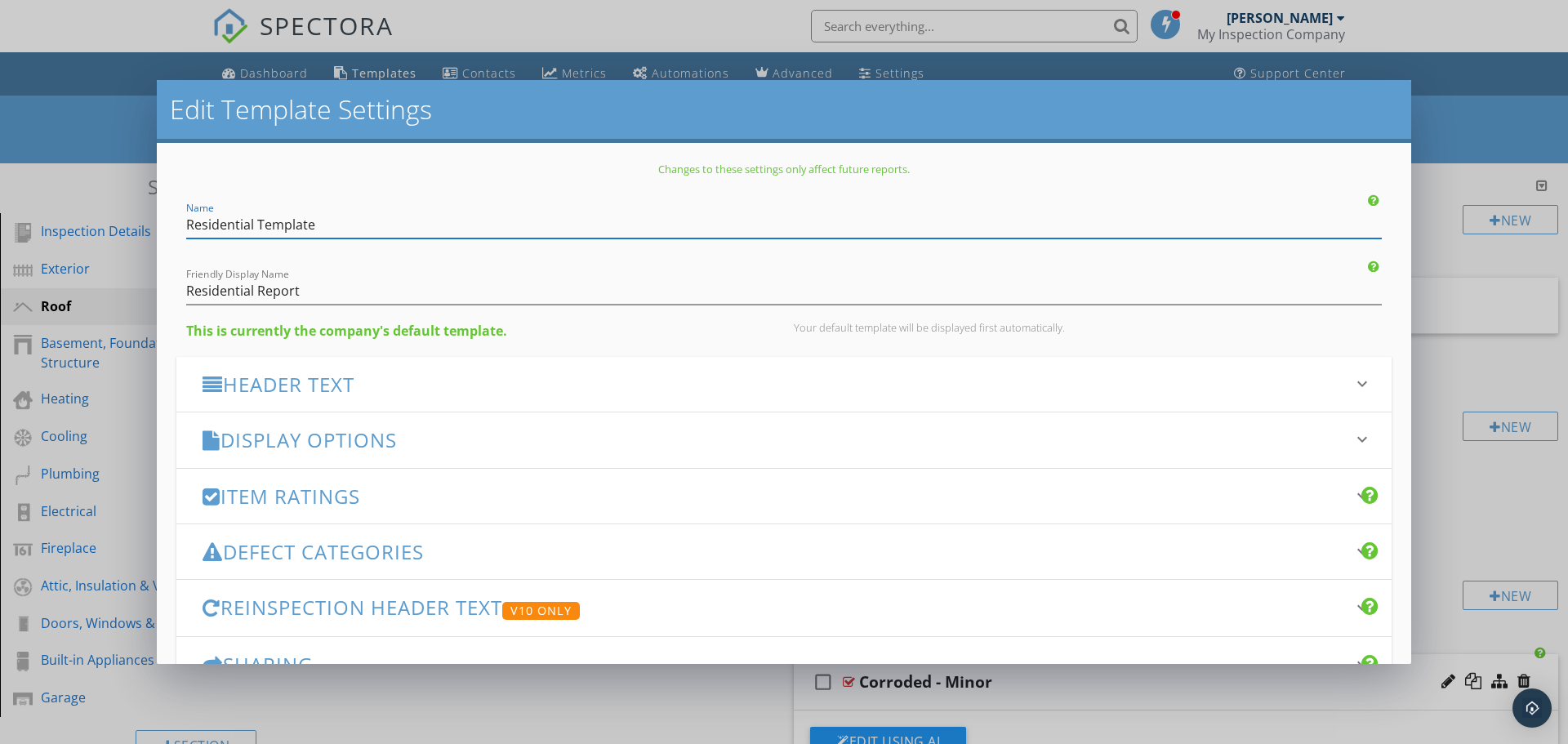
click at [1471, 116] on div "Edit Template Settings Changes to these settings only affect future reports. Na…" at bounding box center [784, 372] width 1568 height 744
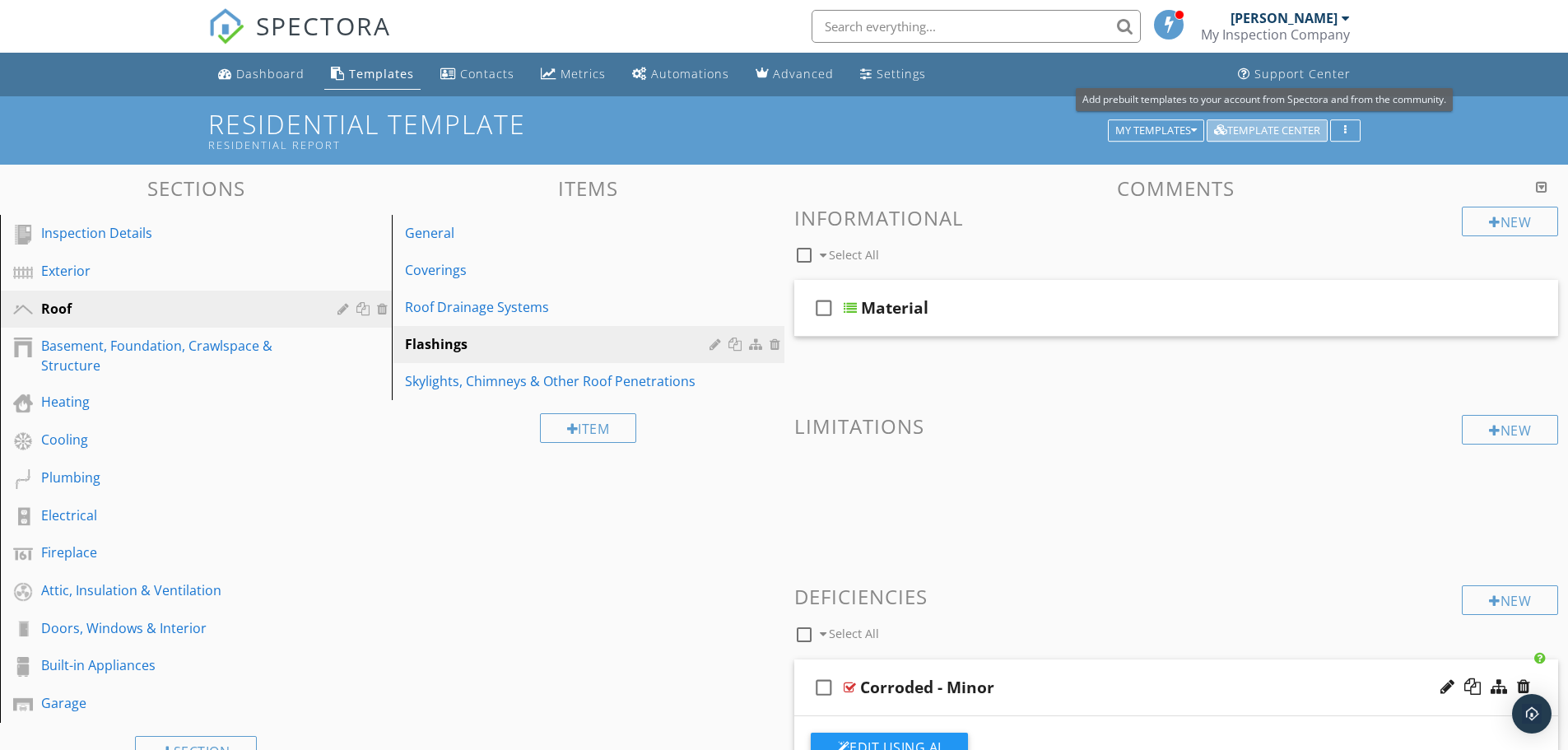
click at [1251, 126] on div "Template Center" at bounding box center [1267, 130] width 106 height 11
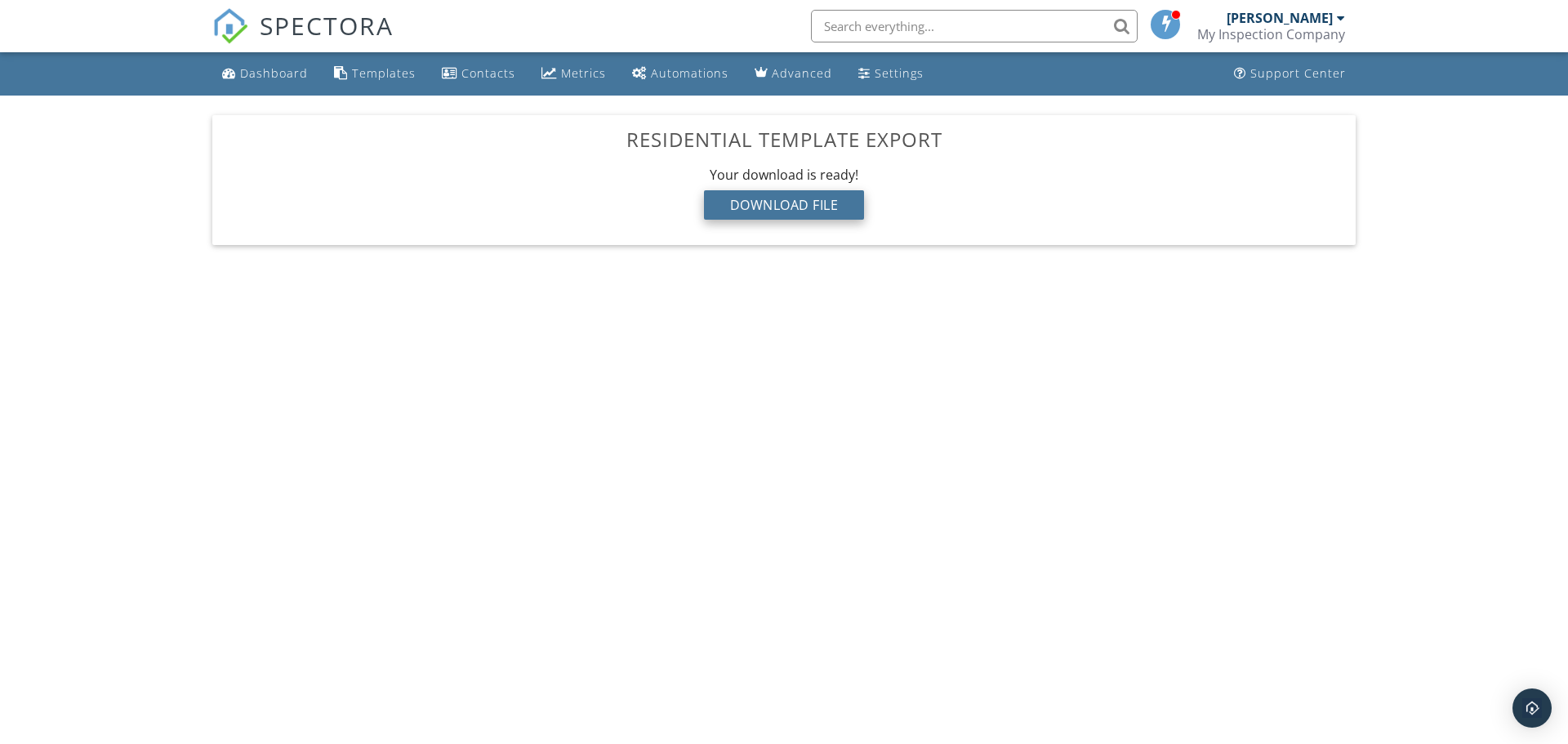
click at [811, 197] on div "Download File" at bounding box center [784, 205] width 161 height 29
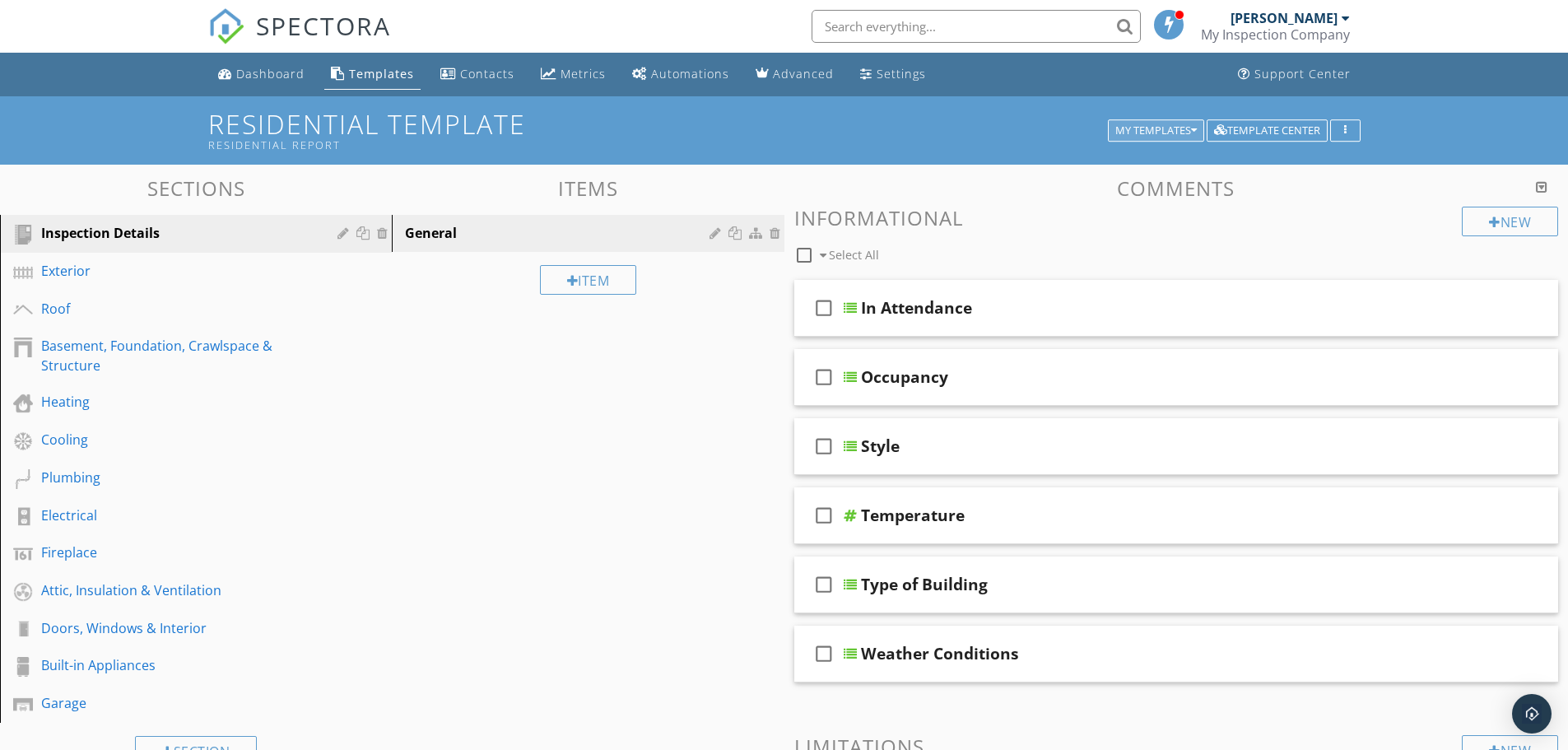
click at [1168, 126] on div "My Templates" at bounding box center [1156, 130] width 82 height 11
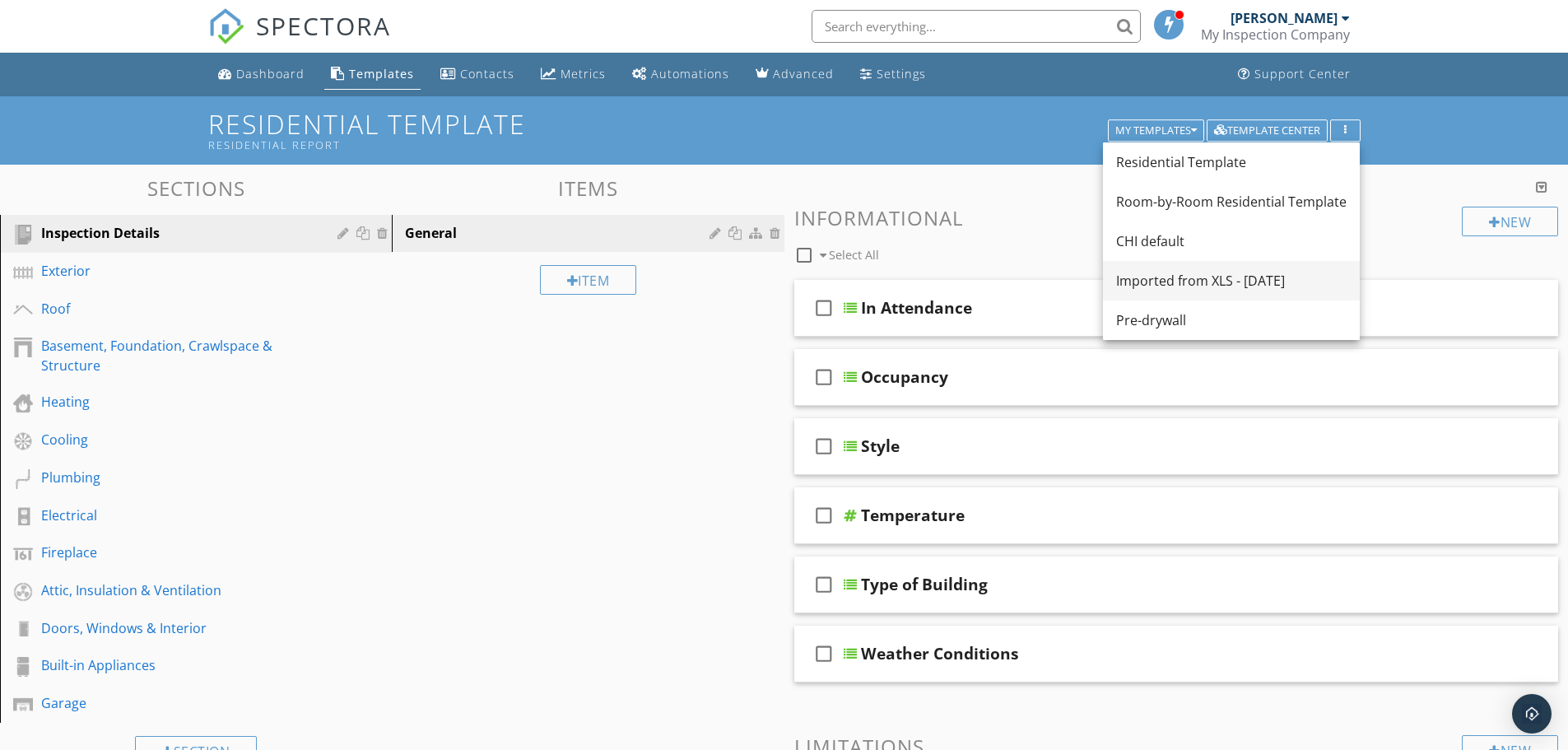
click at [1157, 276] on div "Imported from XLS - [DATE]" at bounding box center [1231, 281] width 230 height 20
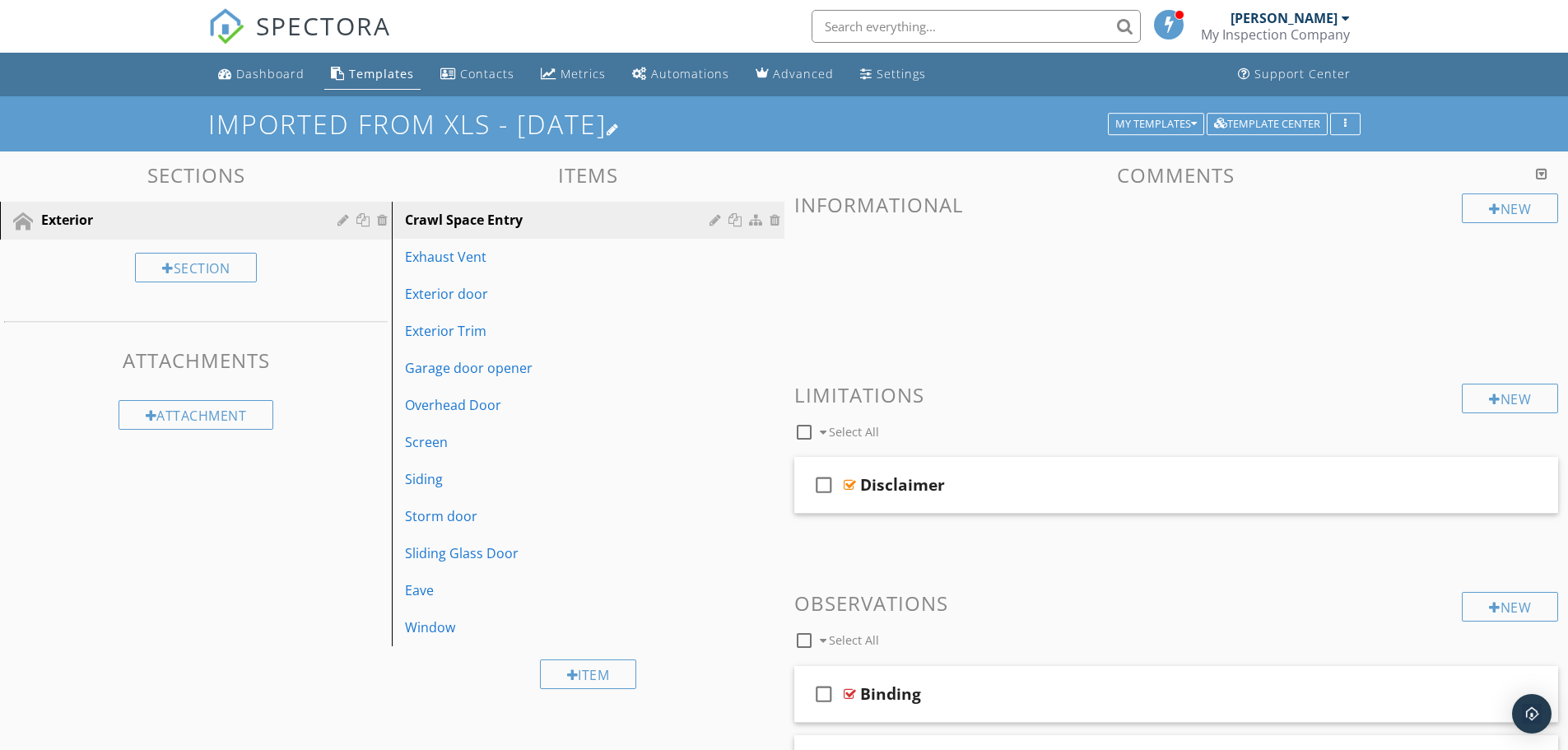
click at [619, 129] on div at bounding box center [612, 129] width 13 height 13
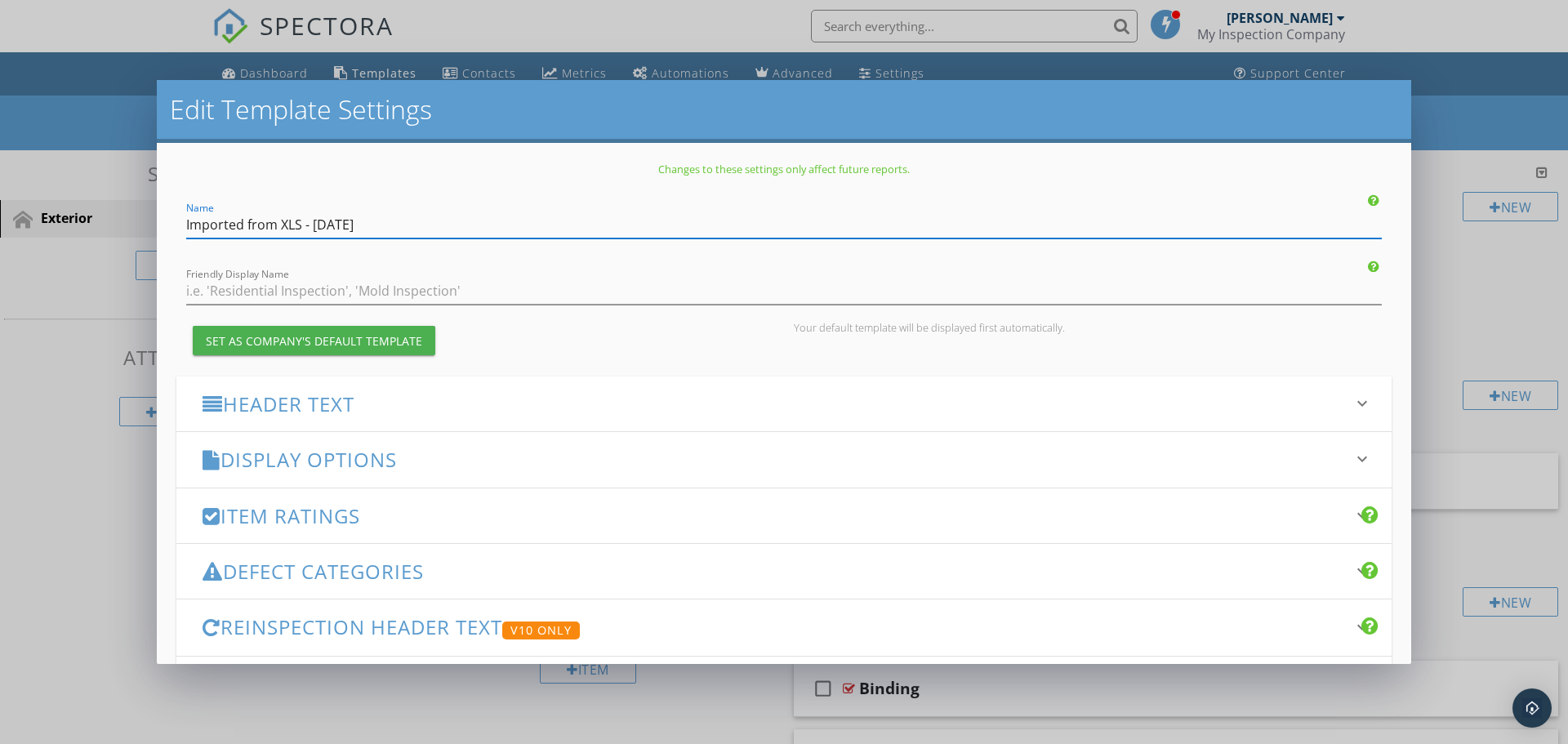
drag, startPoint x: 427, startPoint y: 219, endPoint x: 0, endPoint y: 210, distance: 427.1
click at [0, 210] on div "Edit Template Settings Changes to these settings only affect future reports. Na…" at bounding box center [784, 372] width 1568 height 744
type input "Exterior Test"
click at [635, 354] on div "Set as Company's Default Template" at bounding box center [480, 340] width 608 height 39
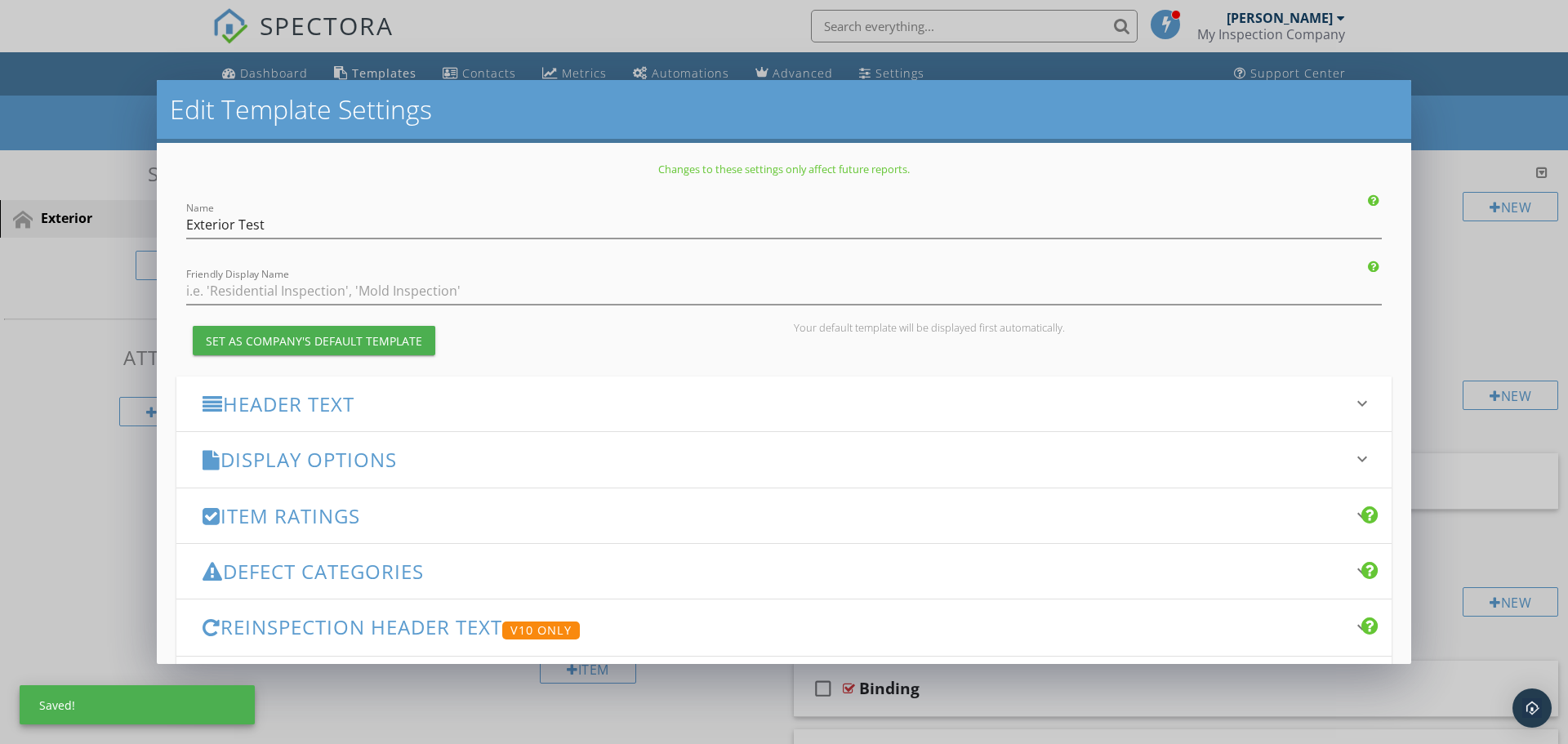
click at [546, 457] on h3 "Display Options" at bounding box center [774, 460] width 1143 height 22
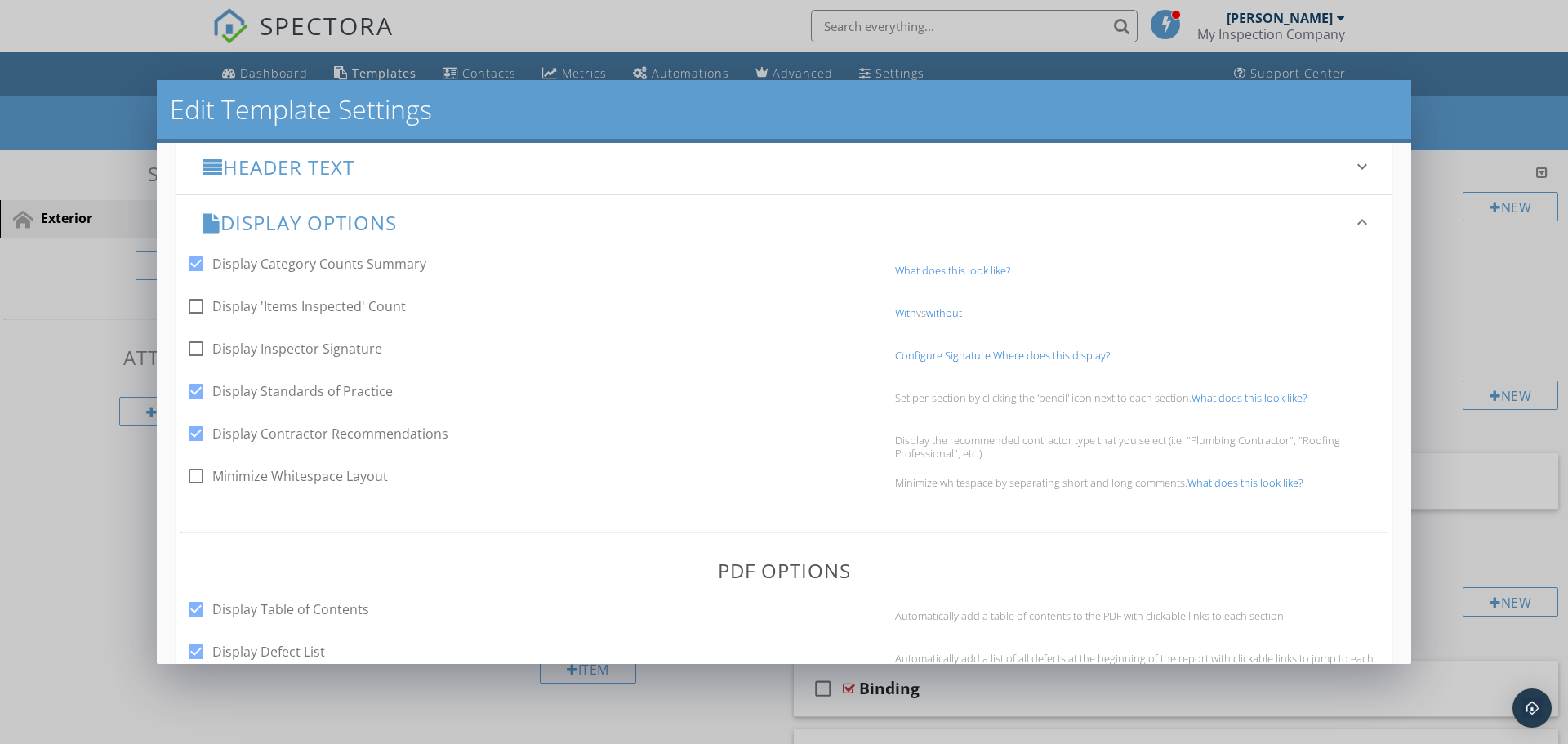
scroll to position [245, 0]
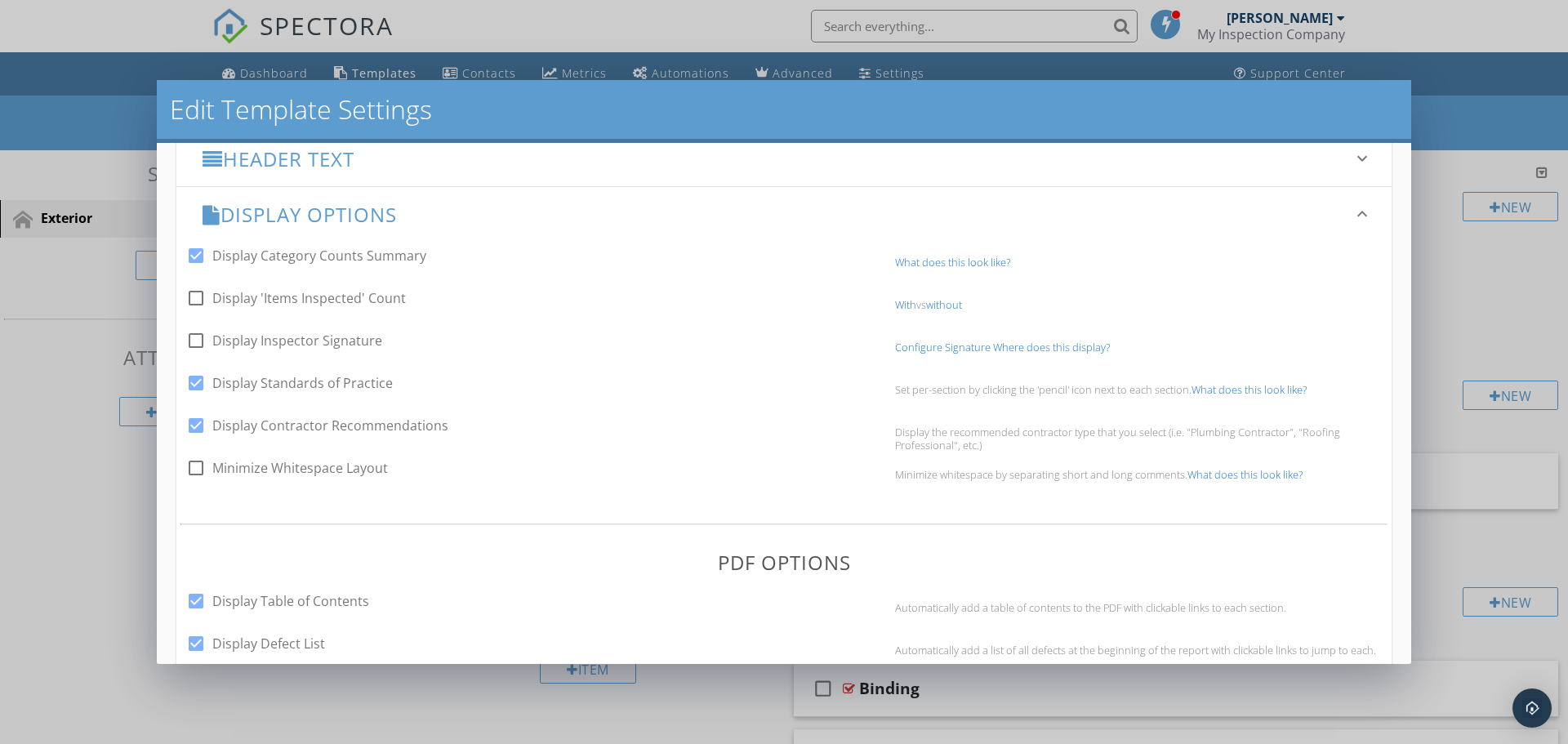
click at [198, 379] on div at bounding box center [196, 383] width 28 height 28
checkbox input "false"
click at [200, 425] on div at bounding box center [196, 426] width 28 height 28
checkbox input "false"
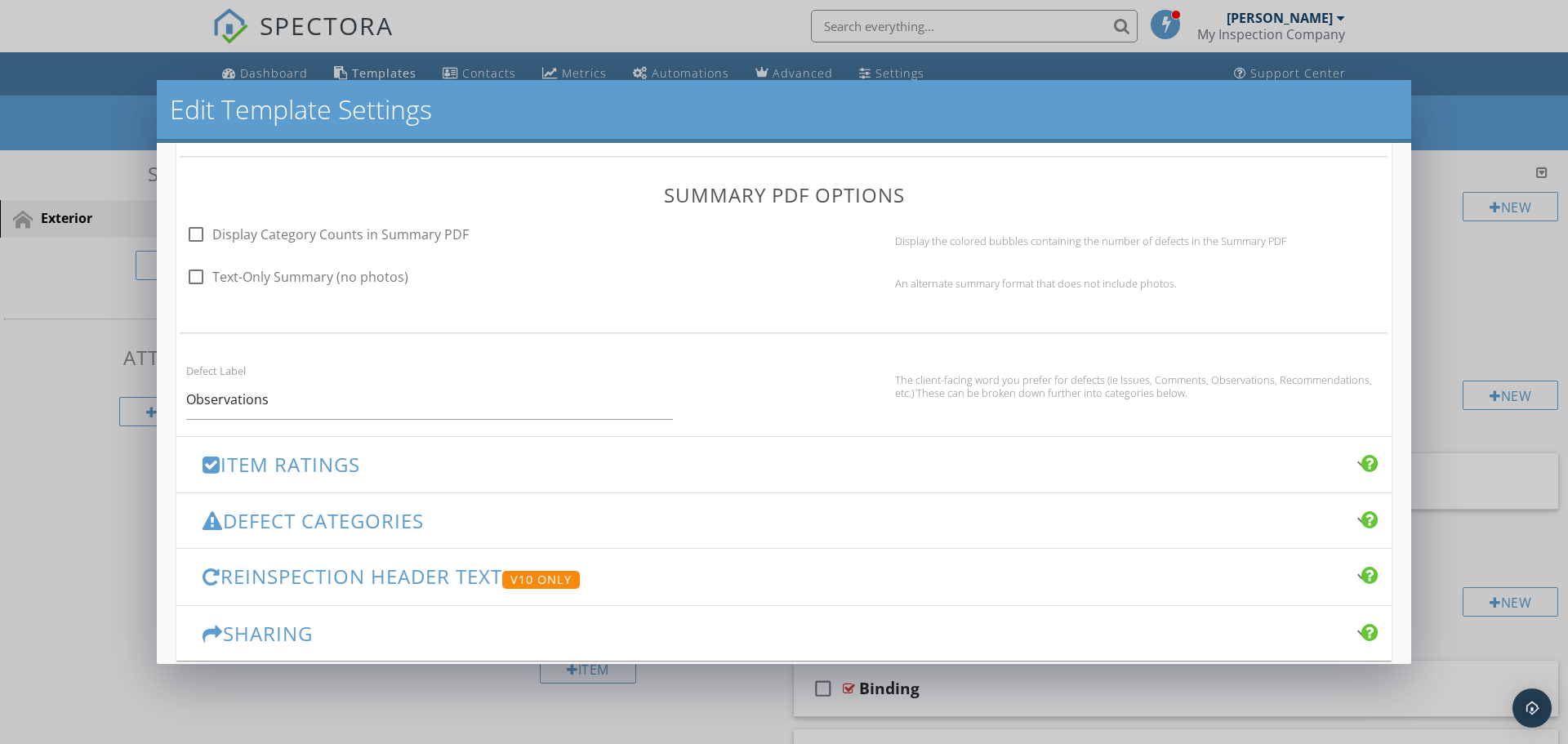
scroll to position [1031, 0]
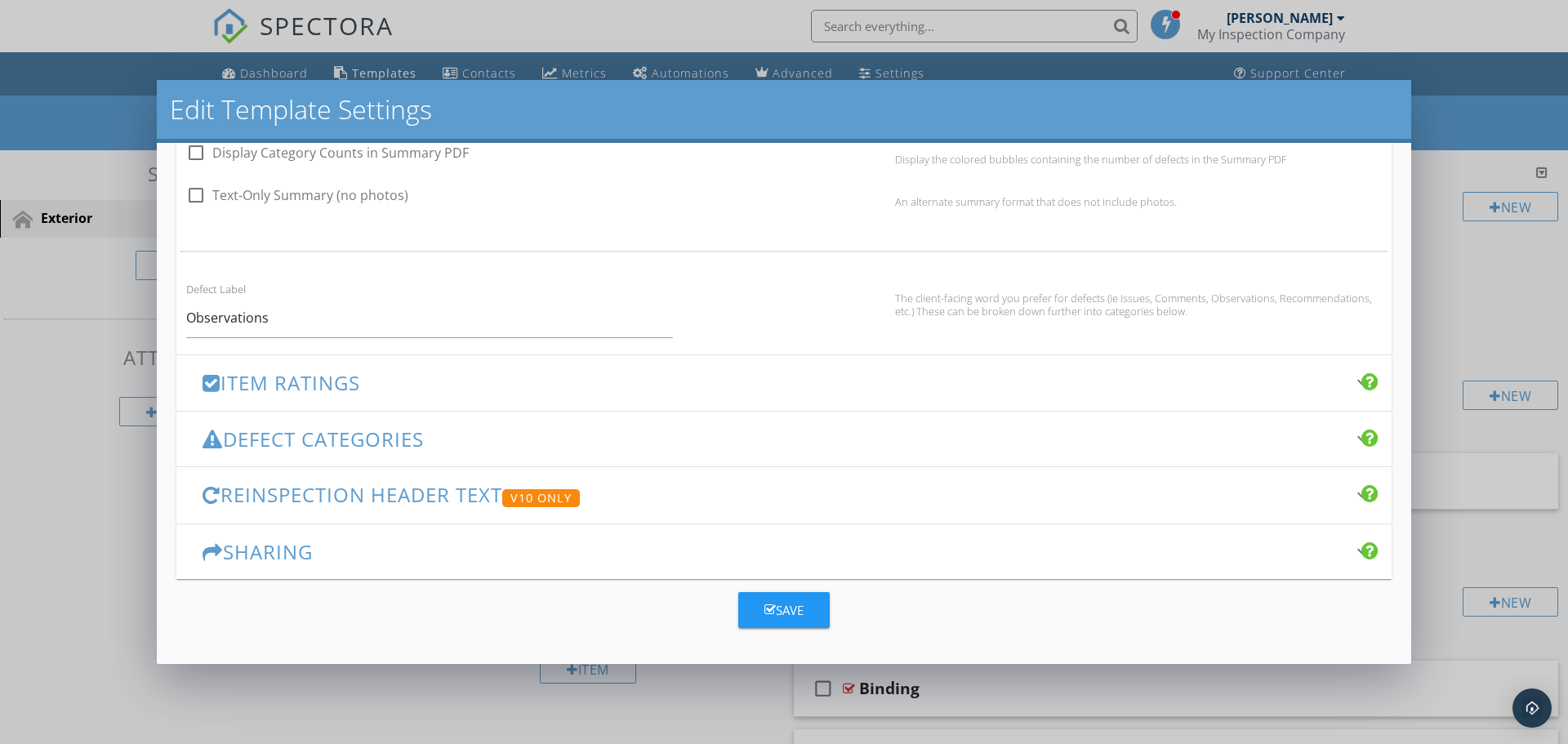
click at [291, 383] on h3 "Item Ratings" at bounding box center [774, 383] width 1143 height 22
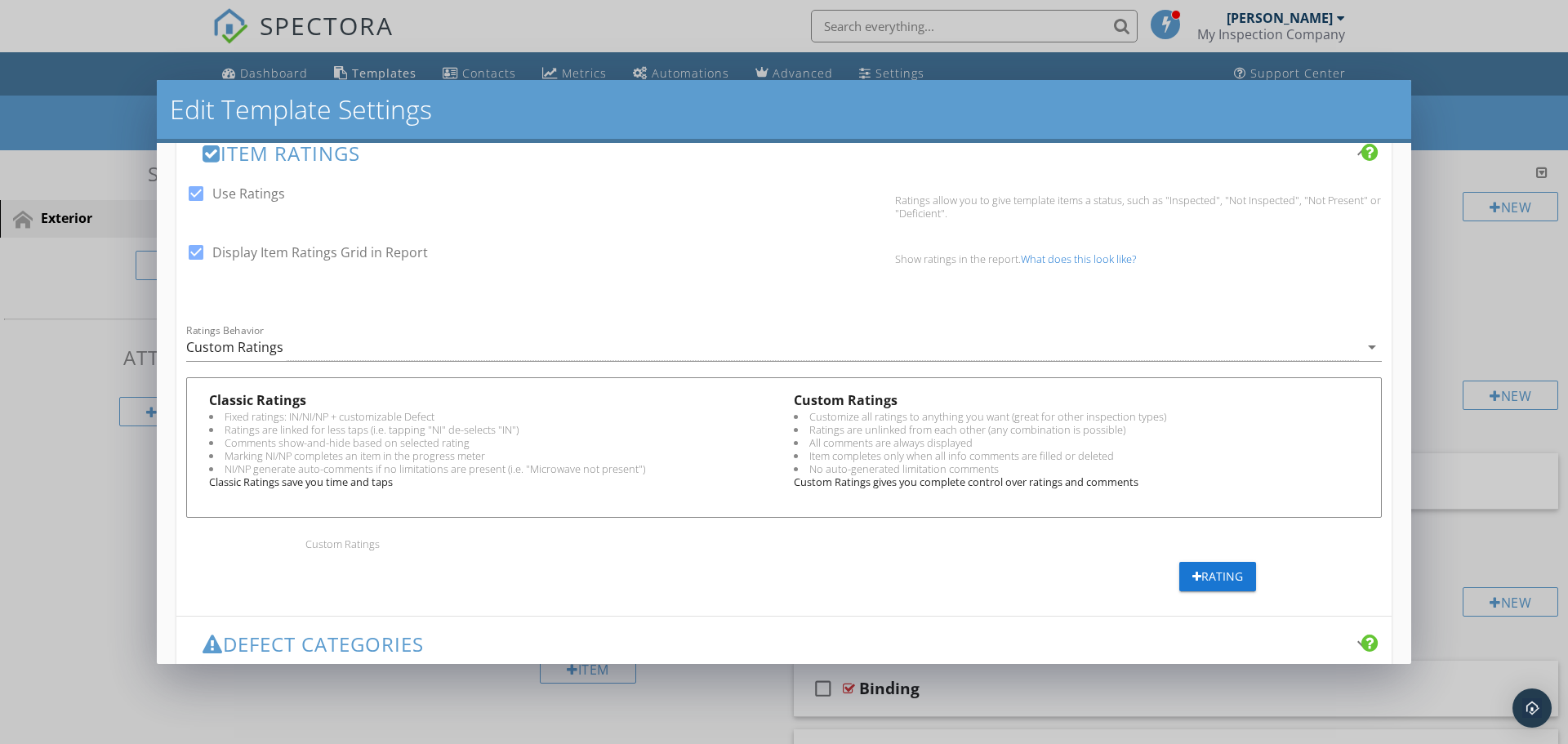
scroll to position [281, 0]
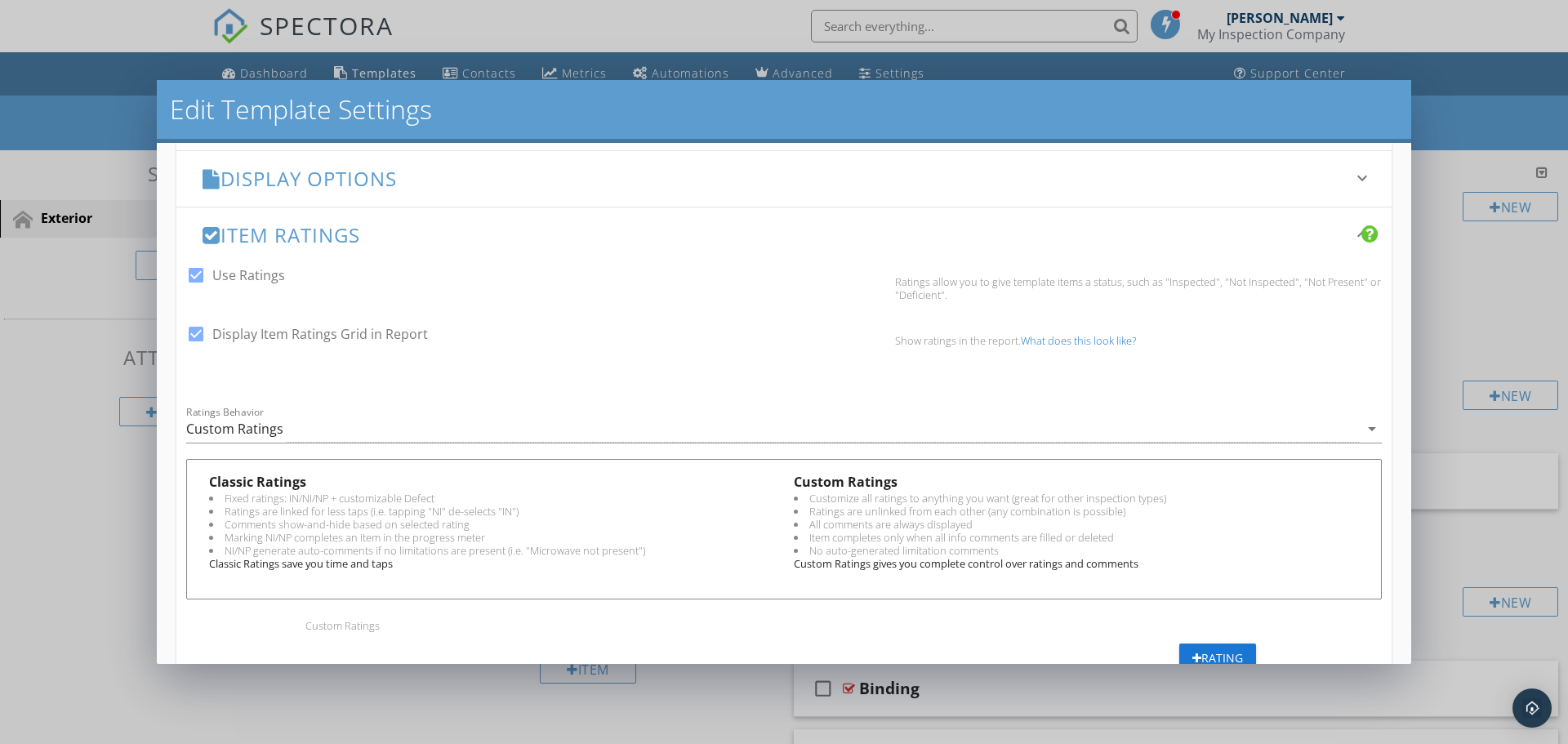
click at [195, 334] on div at bounding box center [196, 334] width 28 height 28
checkbox input "false"
click at [197, 278] on div at bounding box center [196, 275] width 28 height 28
checkbox input "false"
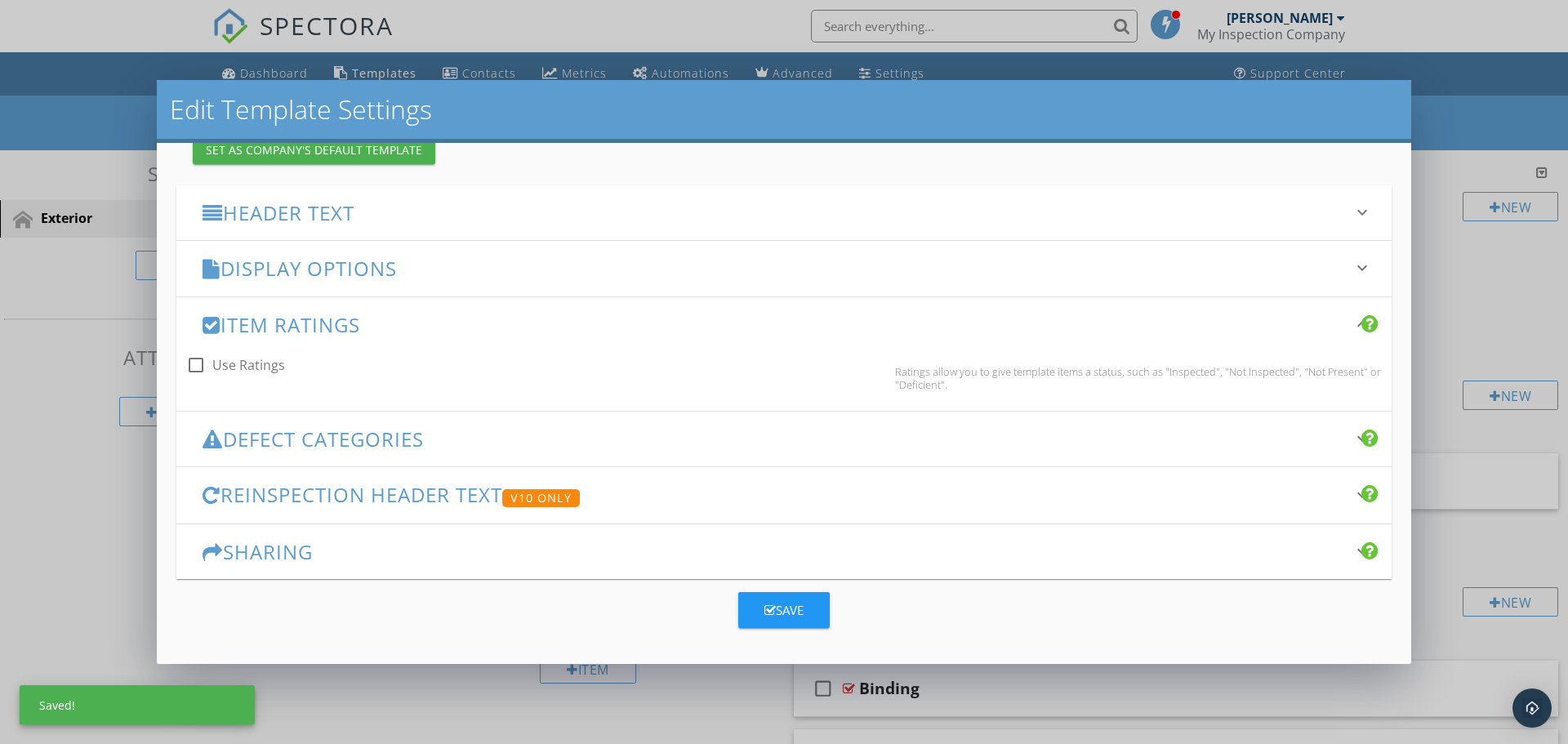
click at [399, 444] on h3 "Defect Categories" at bounding box center [774, 439] width 1143 height 22
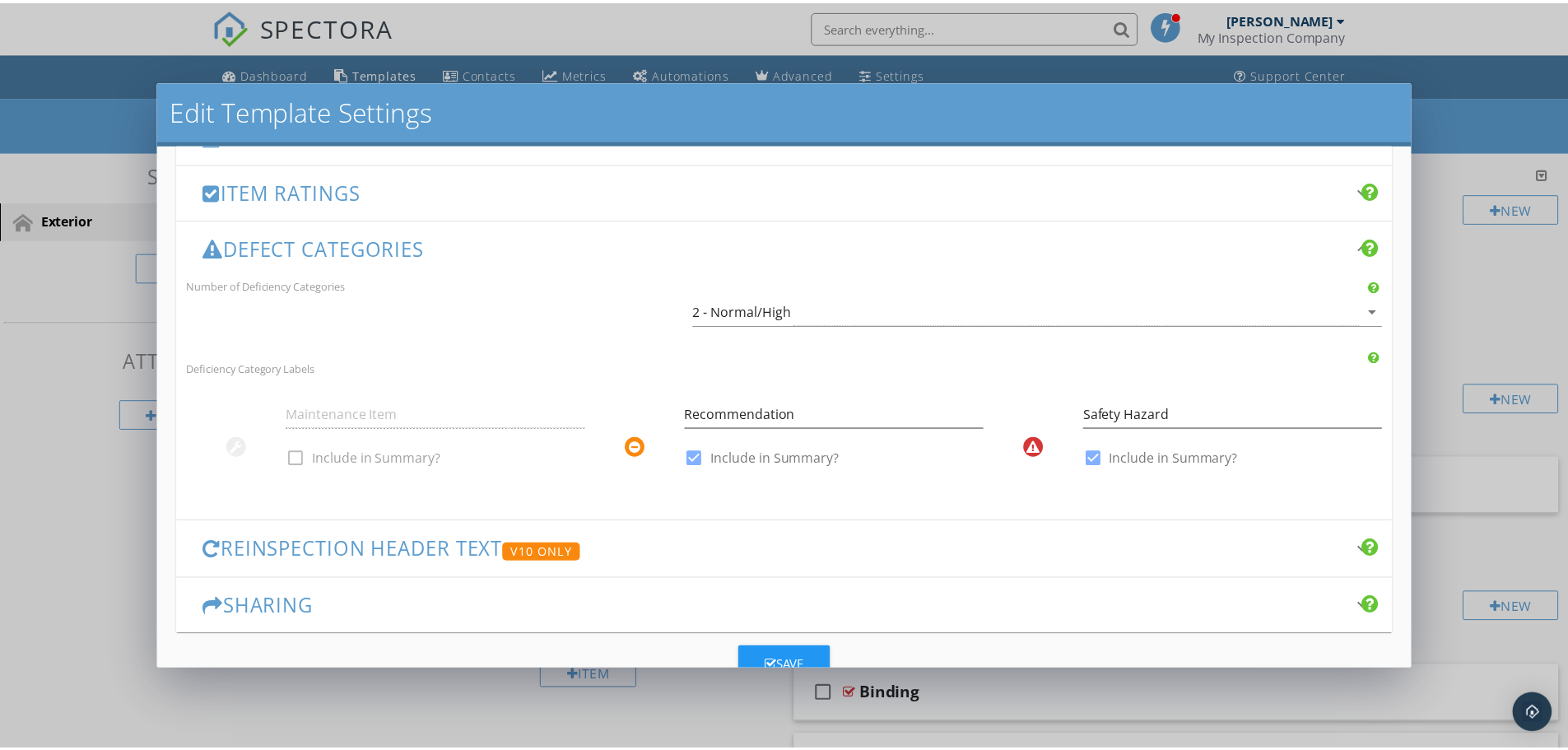
scroll to position [357, 0]
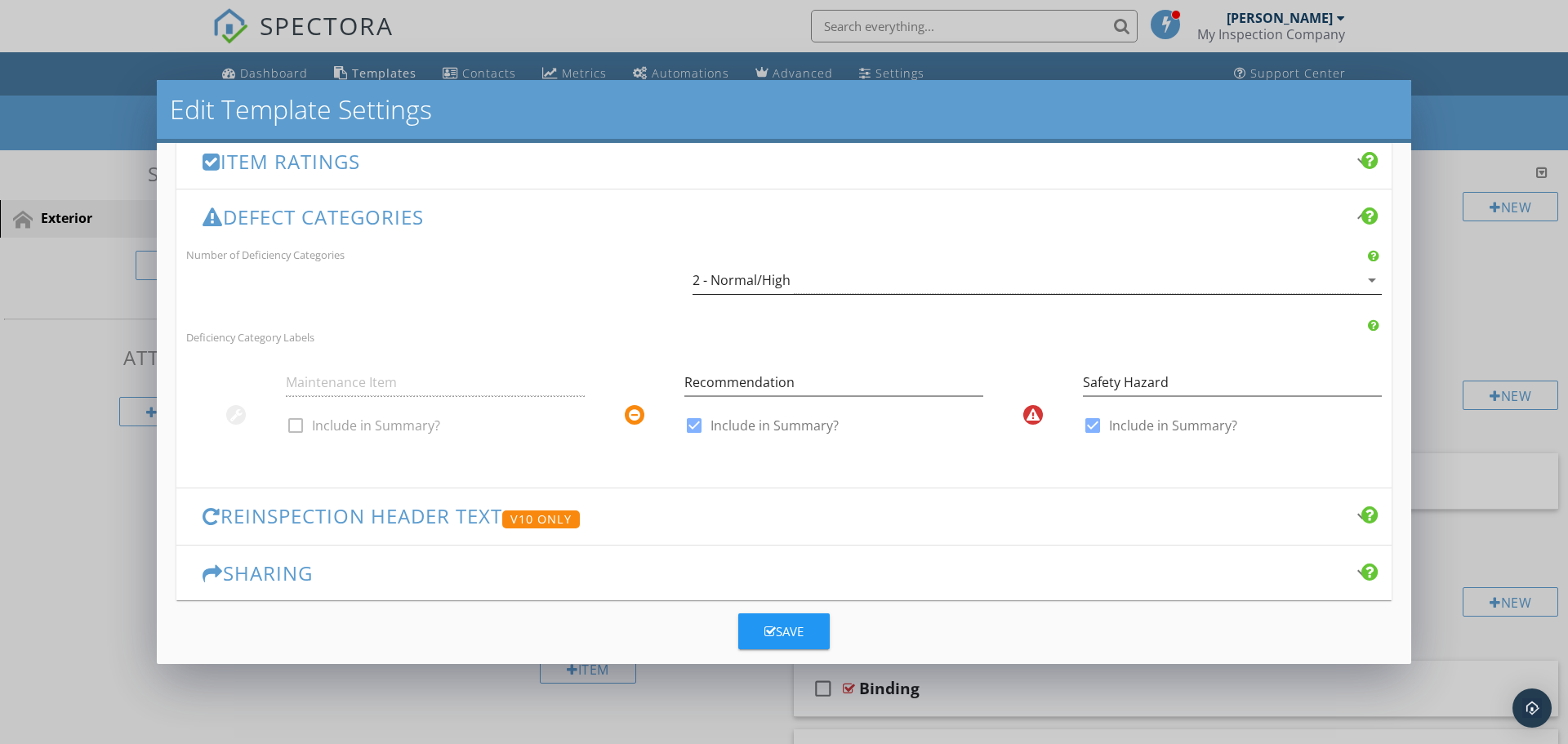
click at [800, 272] on div "2 - Normal/High" at bounding box center [1025, 280] width 666 height 27
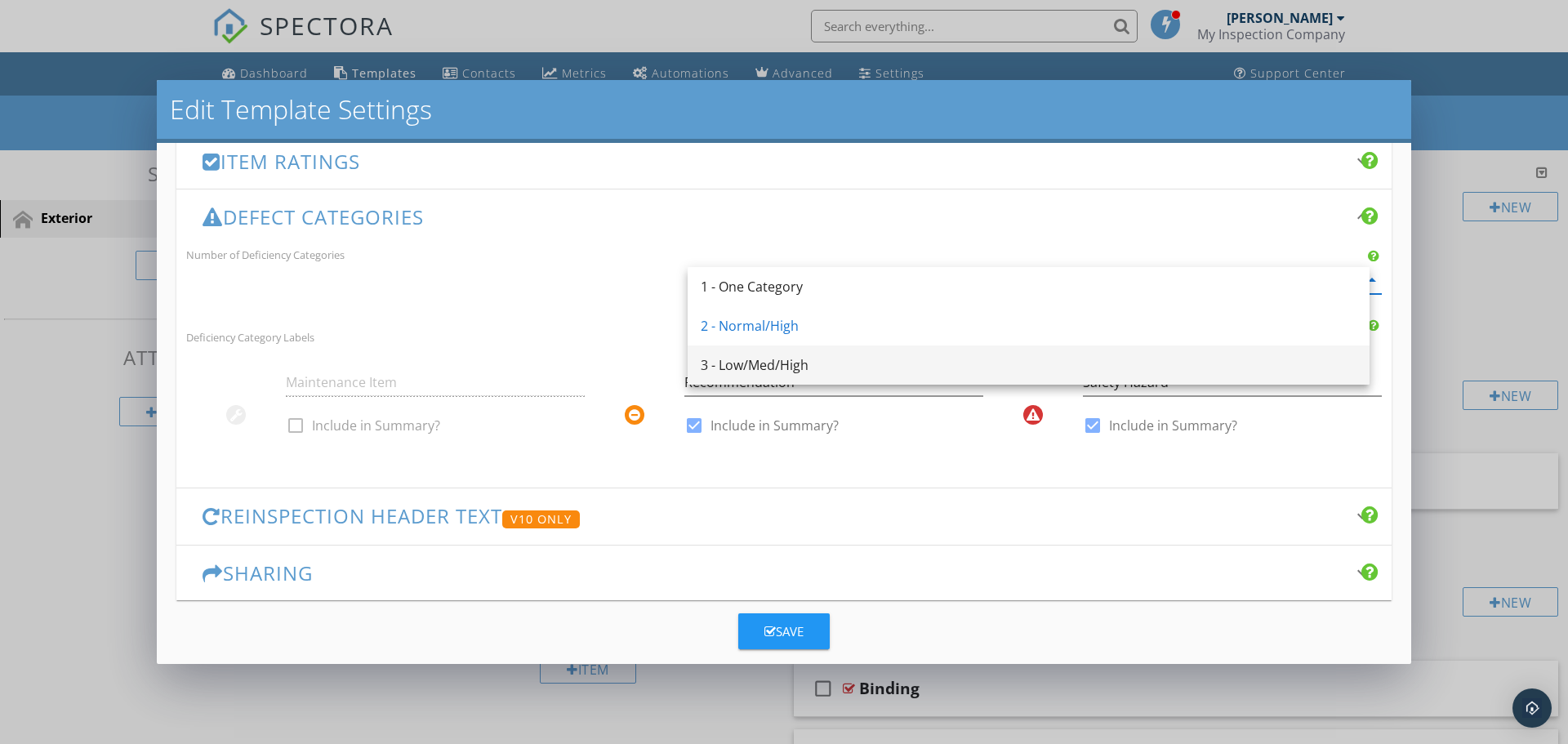
click at [809, 372] on div "3 - Low/Med/High" at bounding box center [1028, 365] width 656 height 20
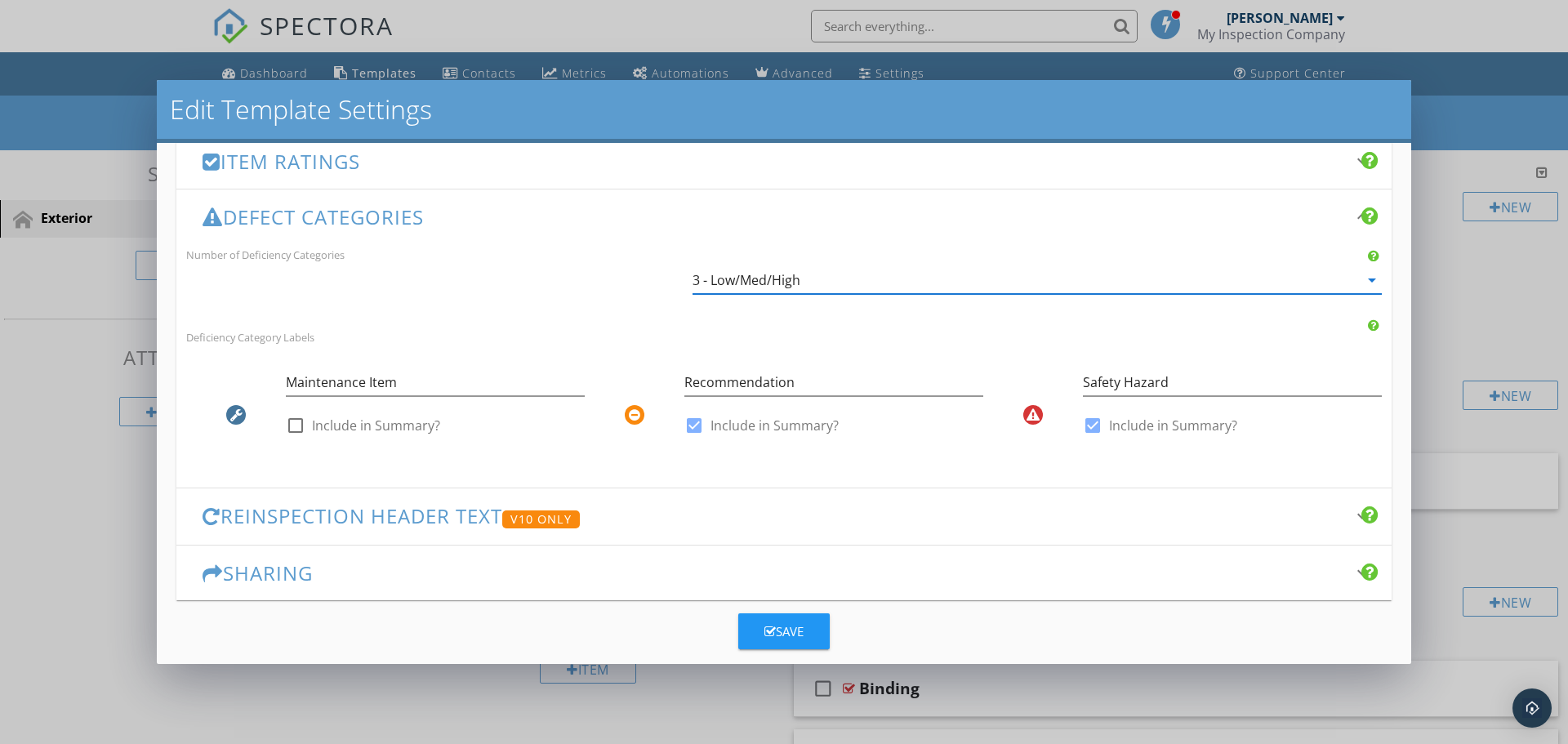
click at [802, 630] on button "Save" at bounding box center [784, 632] width 91 height 36
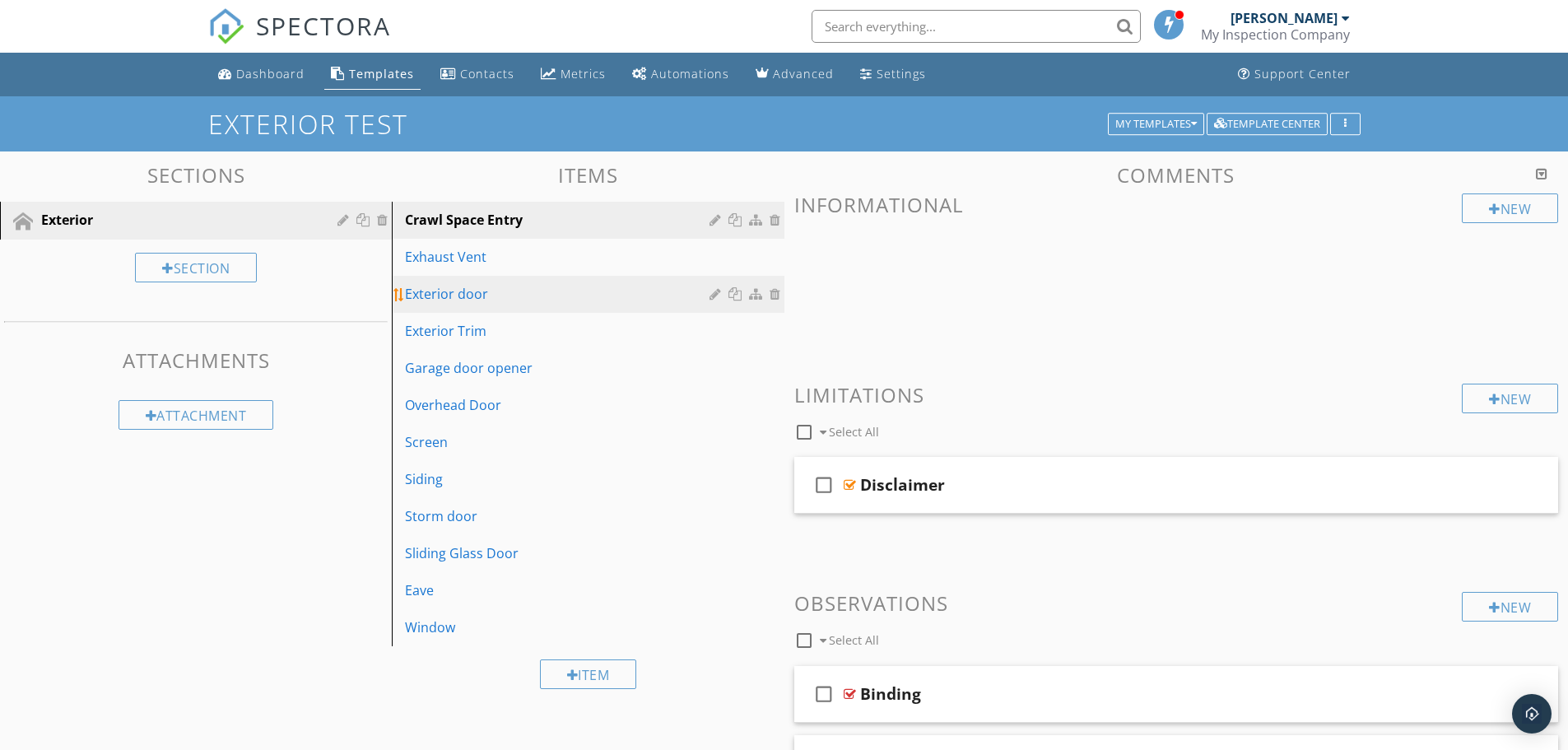
click at [463, 302] on div "Exterior door" at bounding box center [559, 294] width 308 height 20
click at [1096, 674] on div "check_box_outline_blank Binding" at bounding box center [1176, 694] width 764 height 56
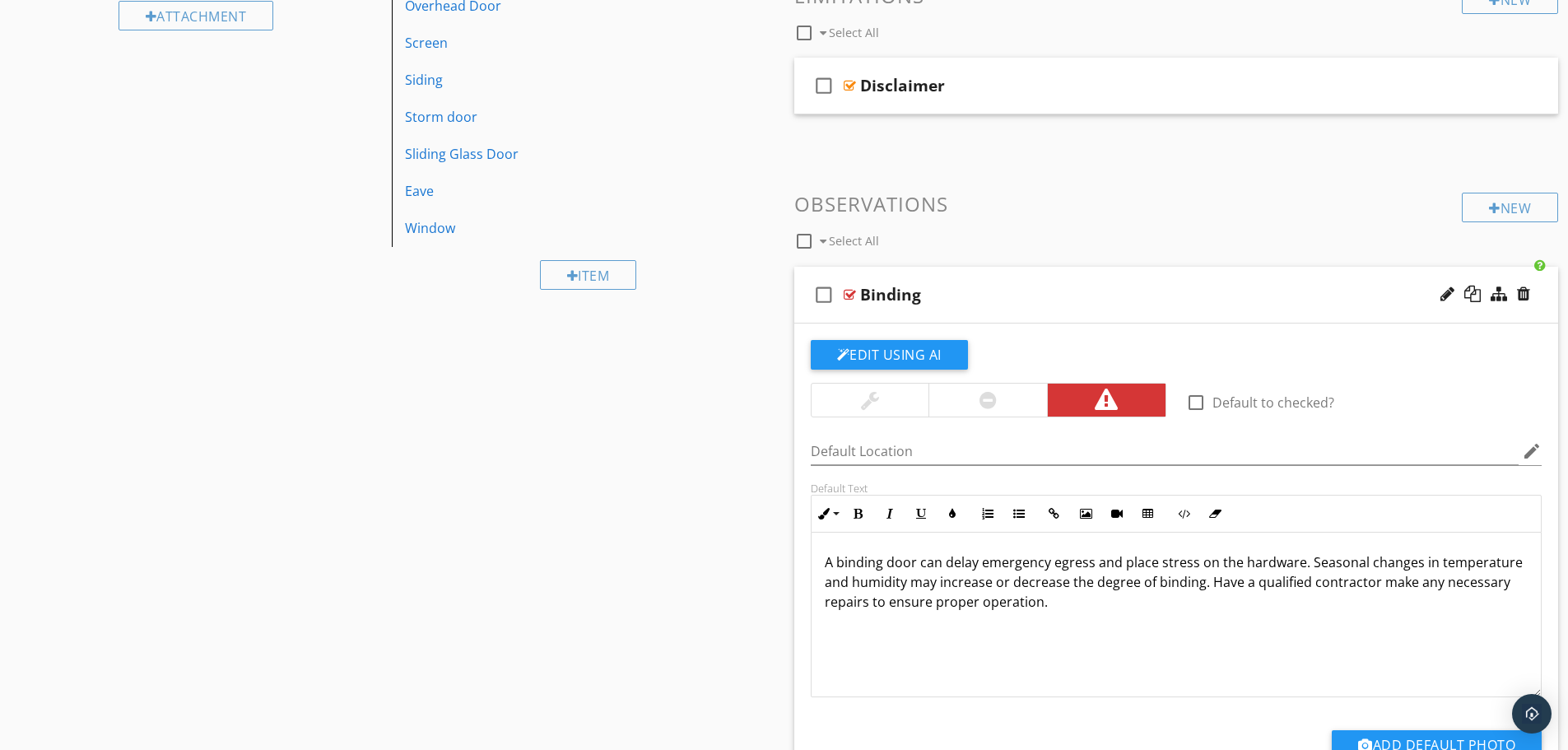
scroll to position [412, 0]
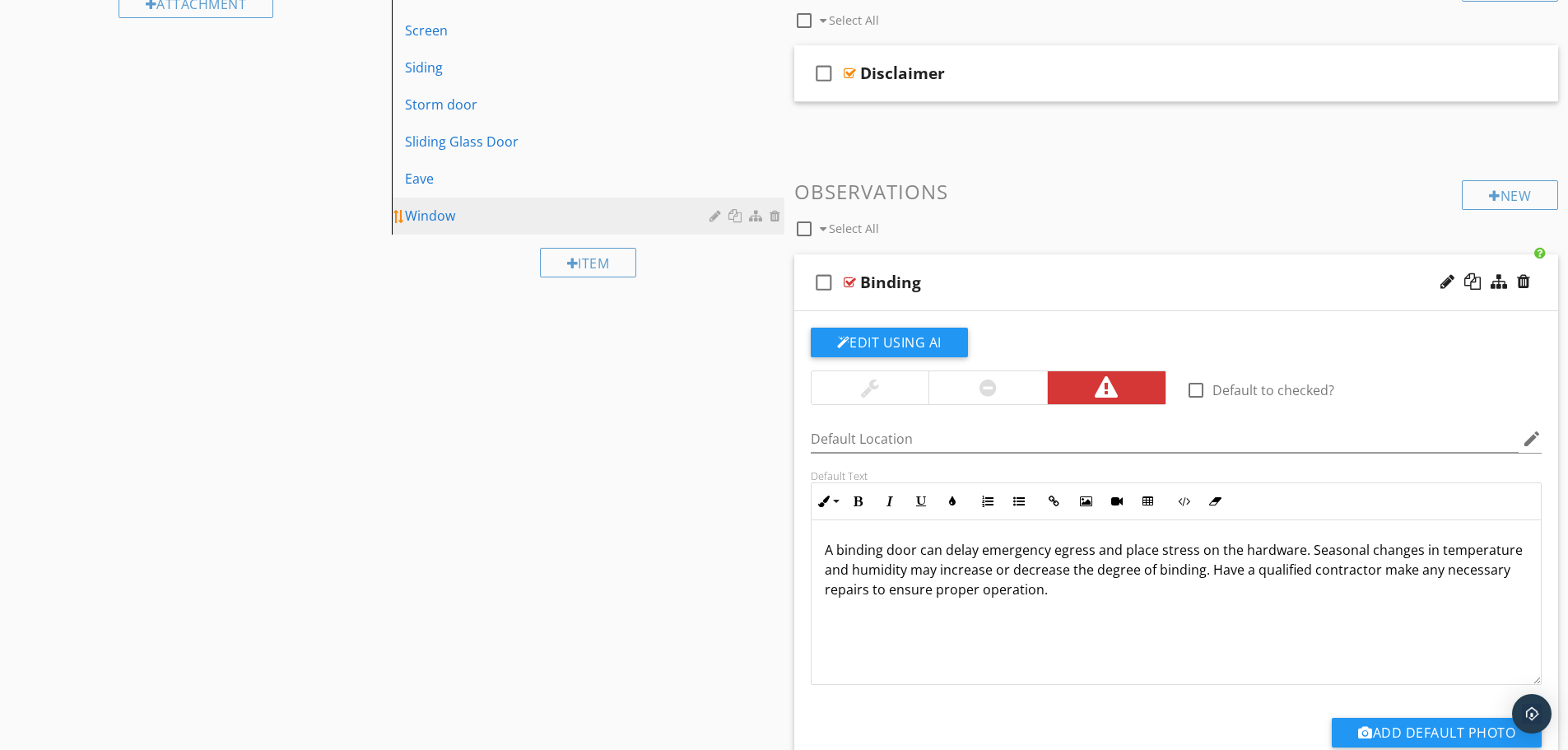
click at [439, 218] on div "Window" at bounding box center [559, 216] width 308 height 20
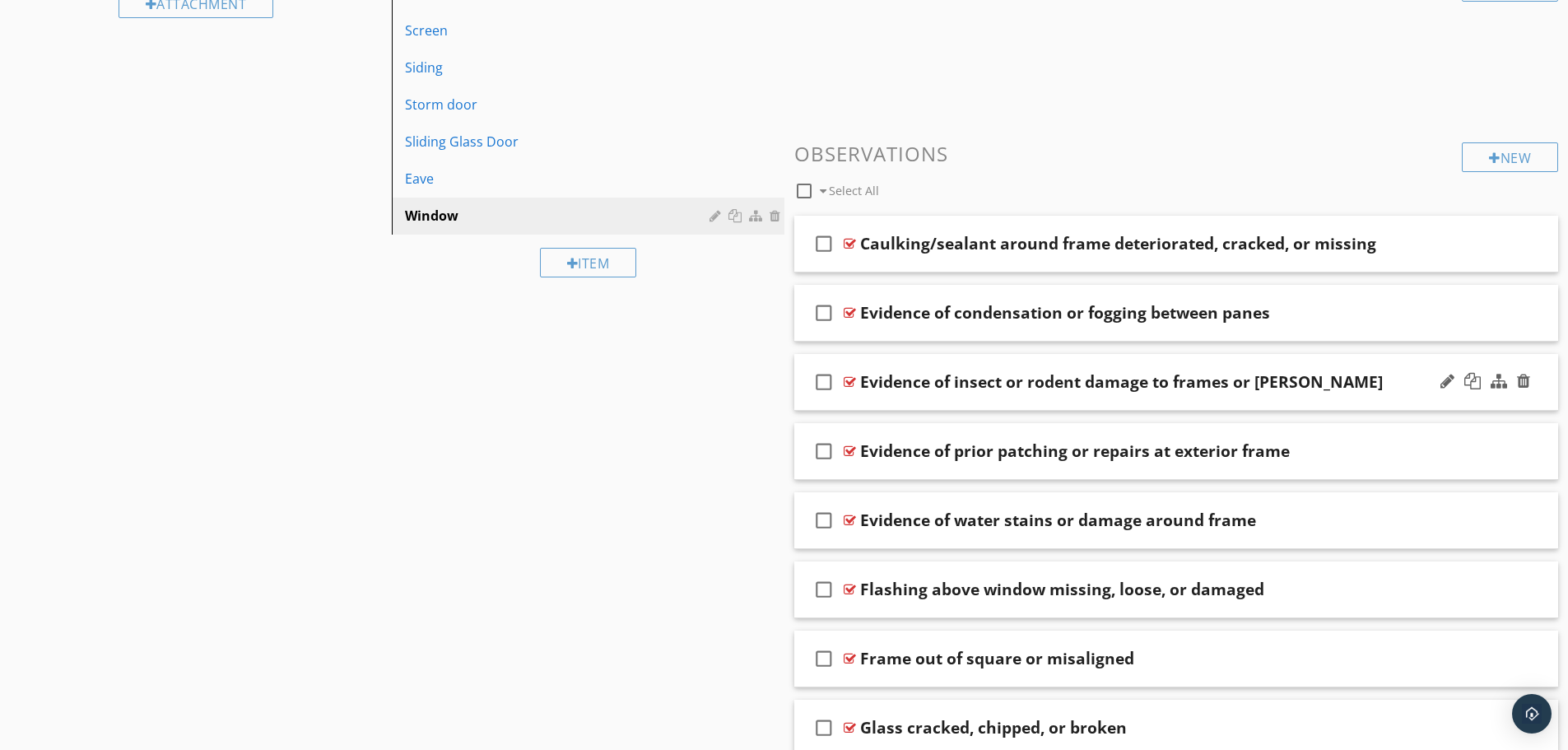
click at [1082, 364] on div "check_box_outline_blank Evidence of insect or rodent damage to frames or sills" at bounding box center [1176, 382] width 764 height 56
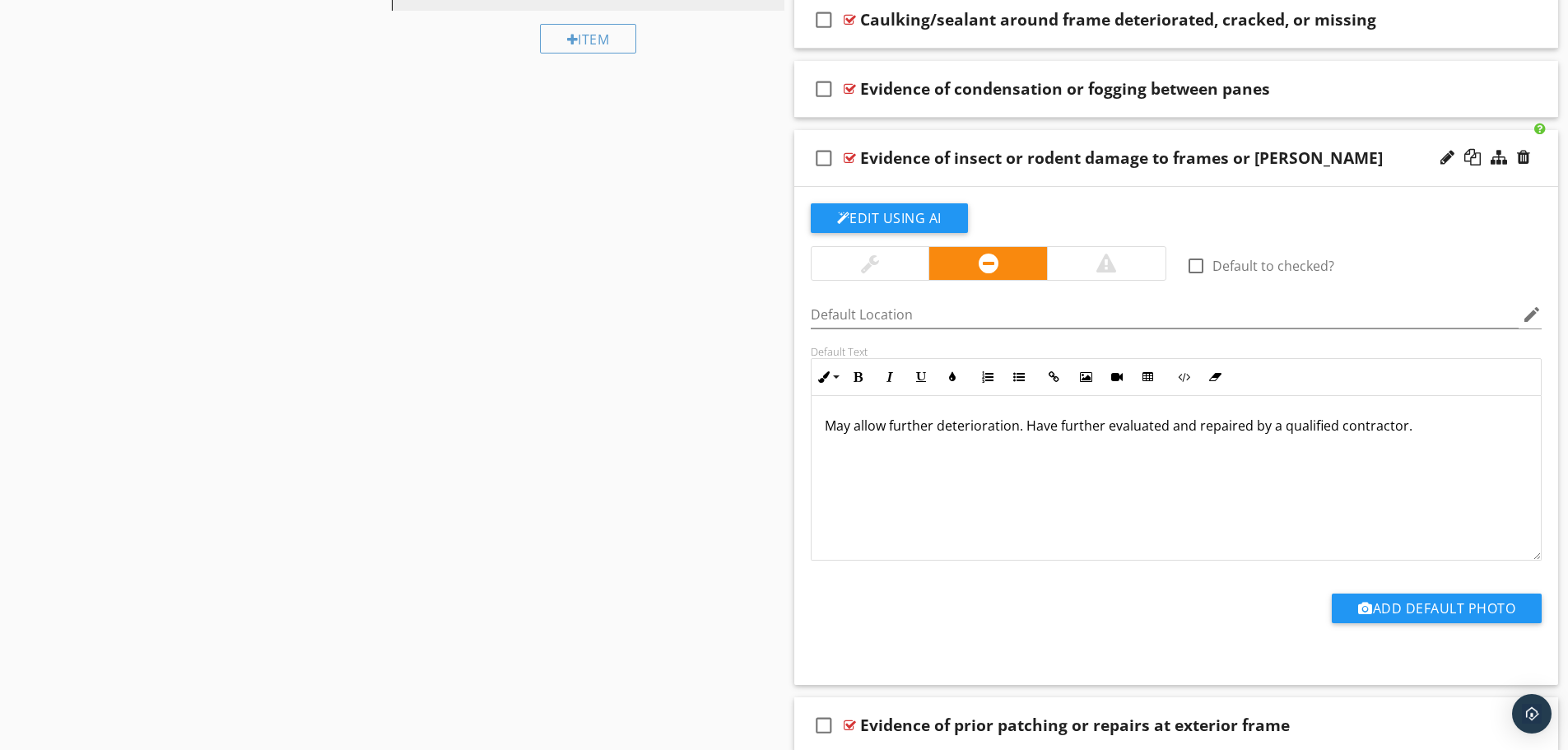
scroll to position [741, 0]
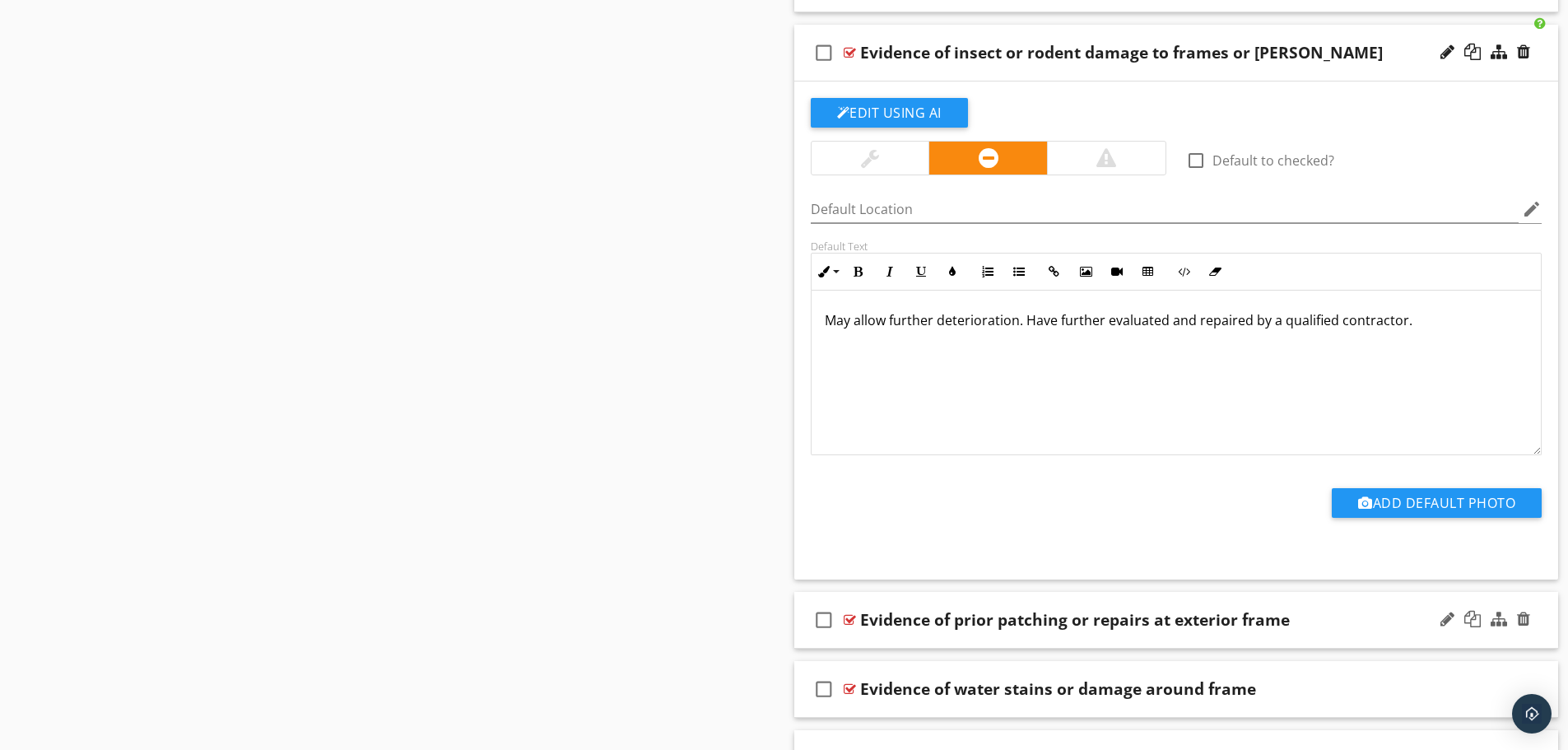
click at [1148, 599] on div "check_box_outline_blank Evidence of prior patching or repairs at exterior frame" at bounding box center [1176, 620] width 764 height 56
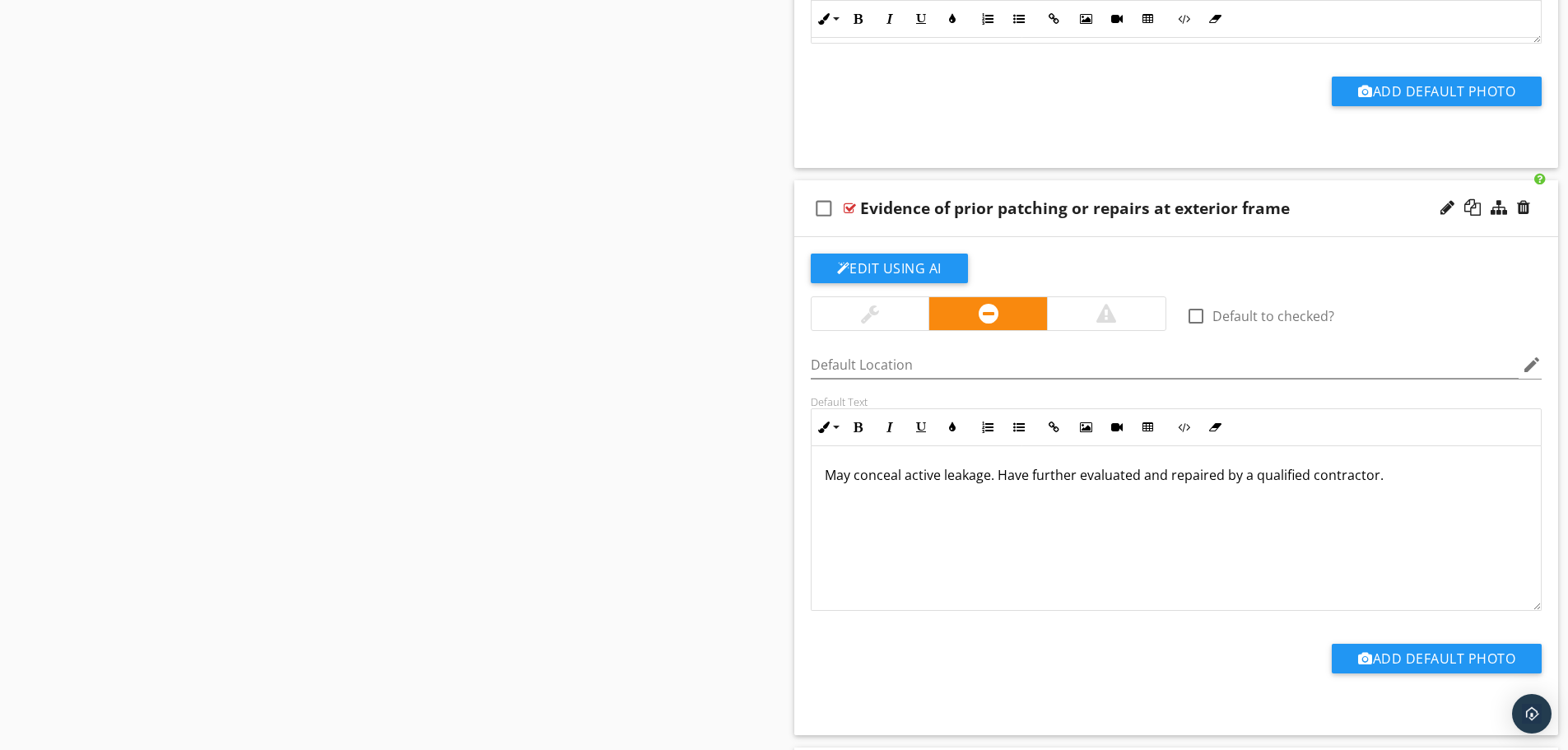
scroll to position [1317, 0]
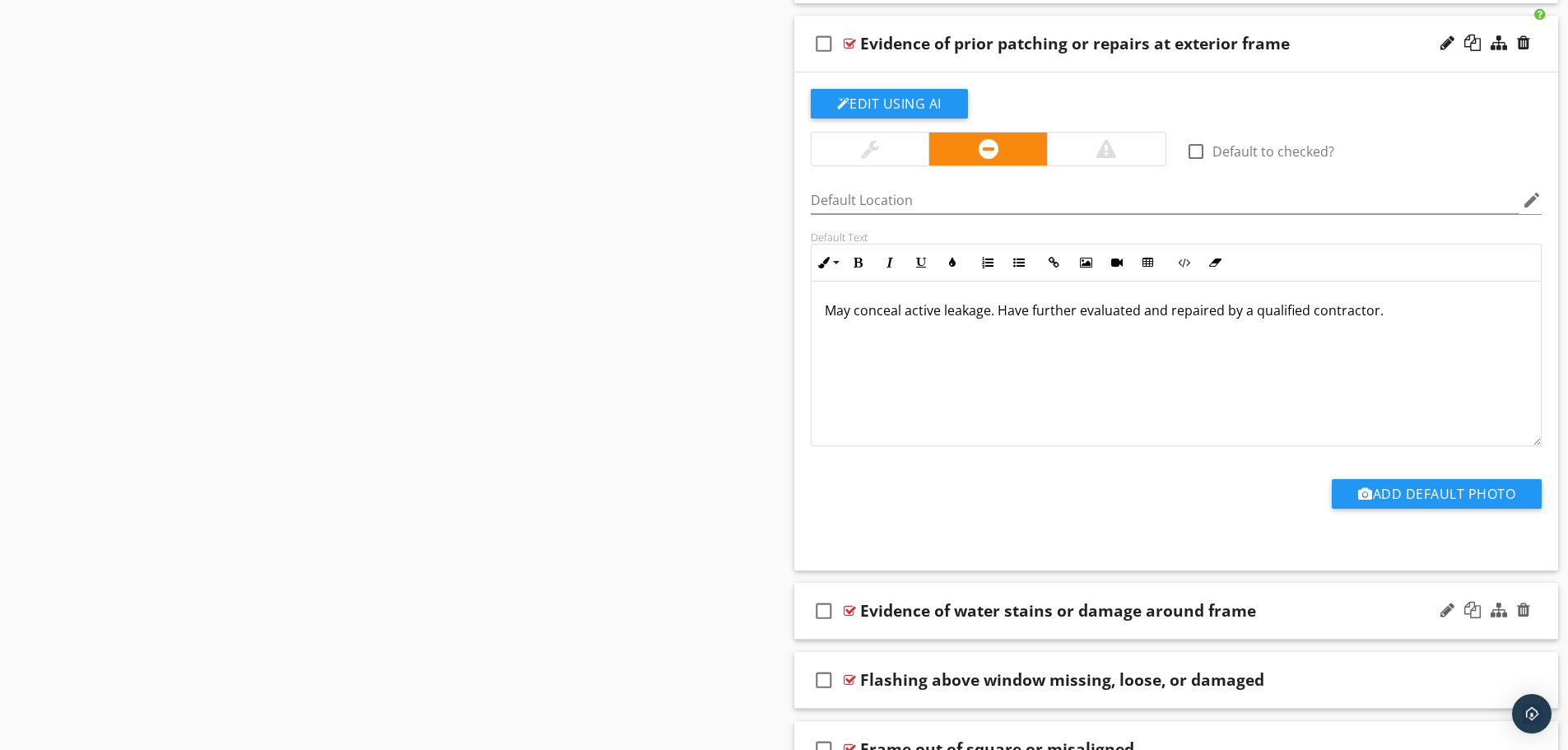
click at [1162, 596] on div "check_box_outline_blank Evidence of water stains or damage around frame" at bounding box center [1176, 611] width 764 height 56
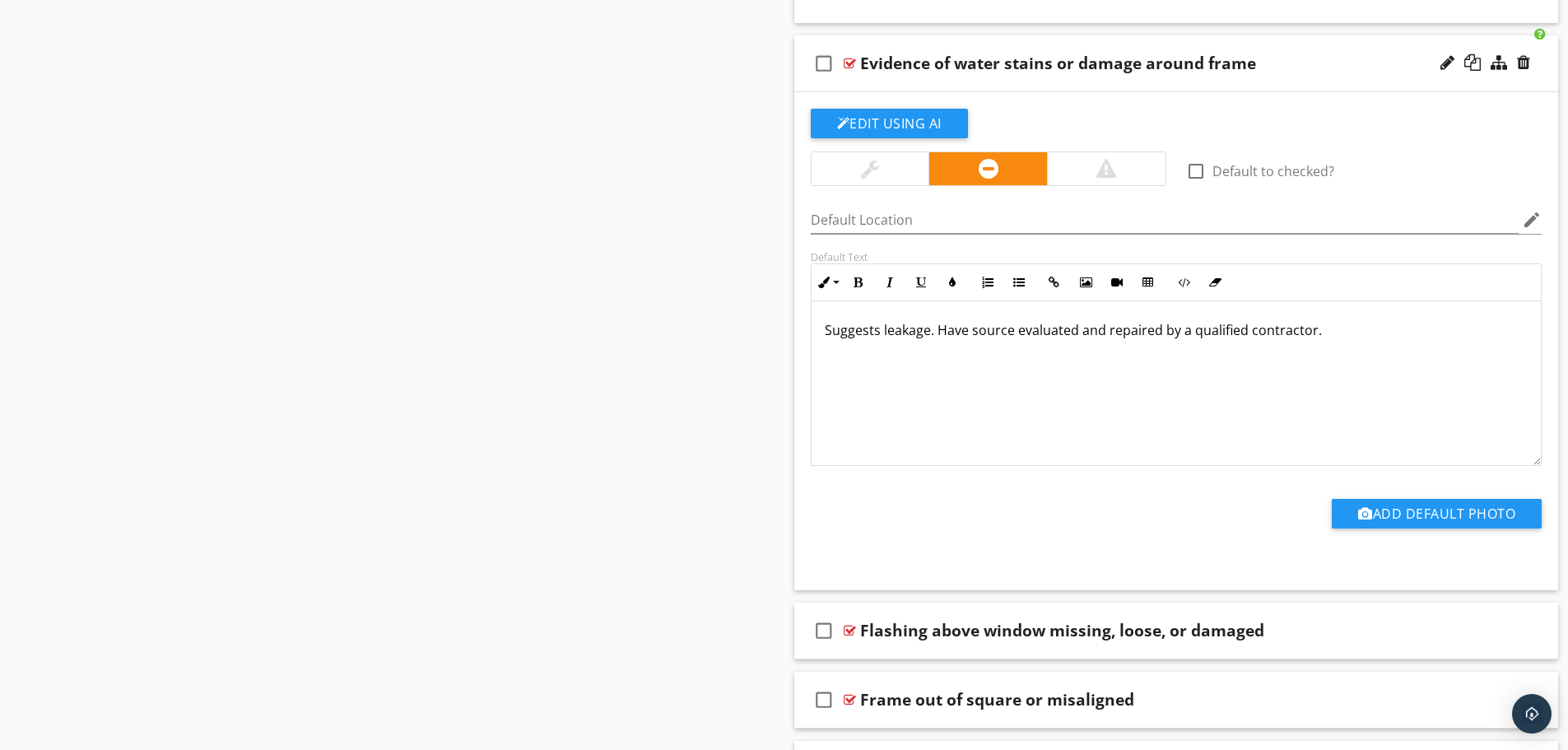
scroll to position [1894, 0]
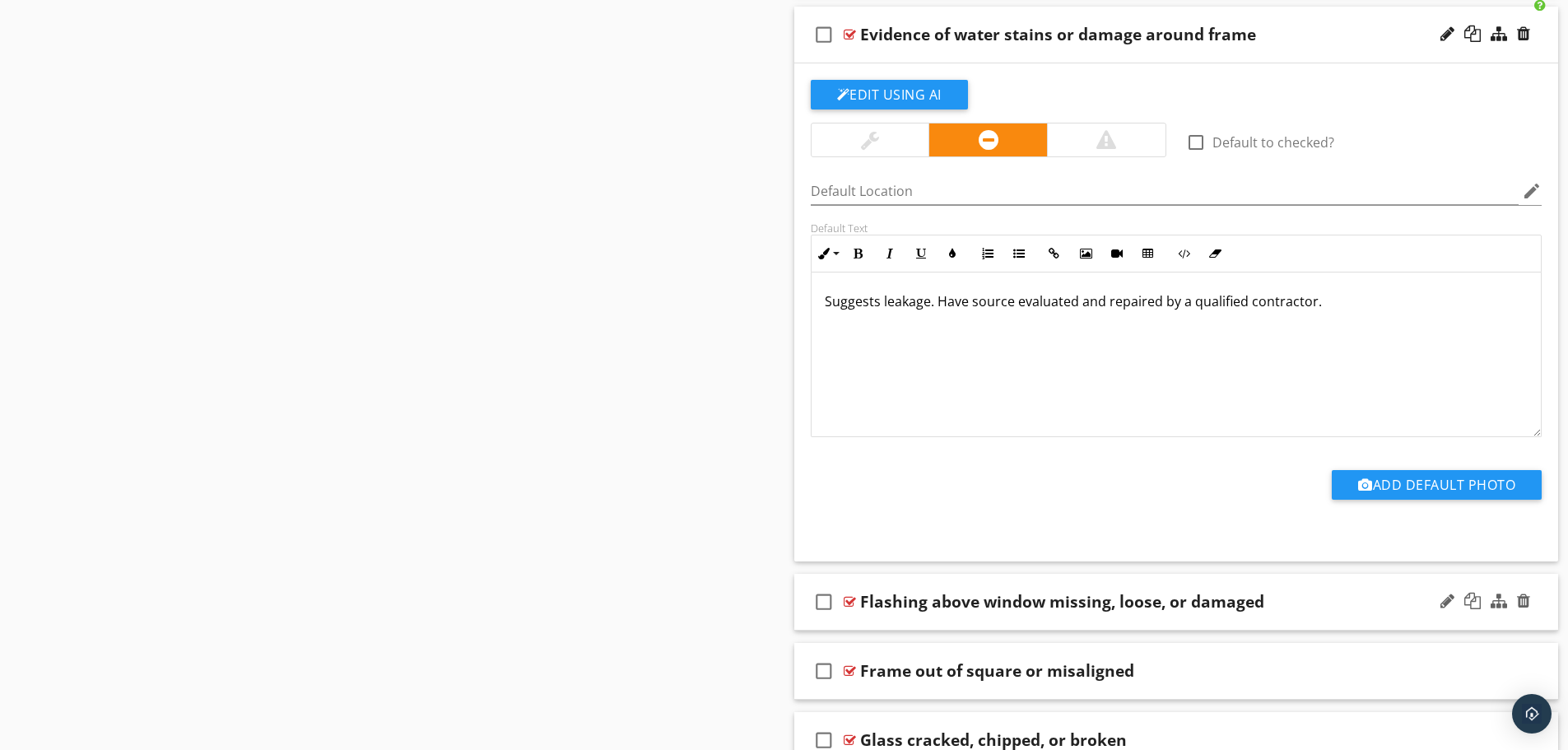
click at [1157, 579] on div "check_box_outline_blank Flashing above window missing, loose, or damaged" at bounding box center [1176, 601] width 764 height 56
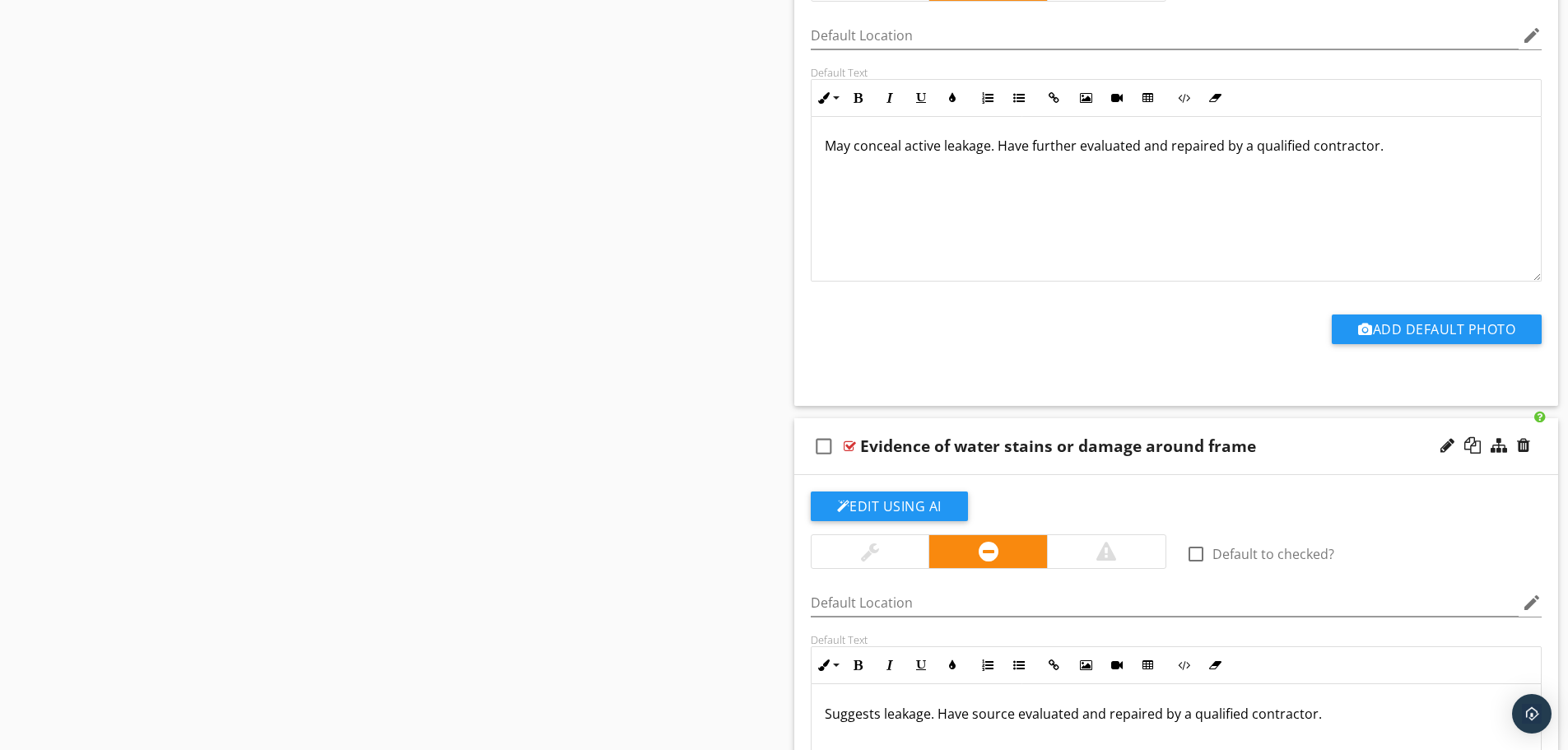
scroll to position [1564, 0]
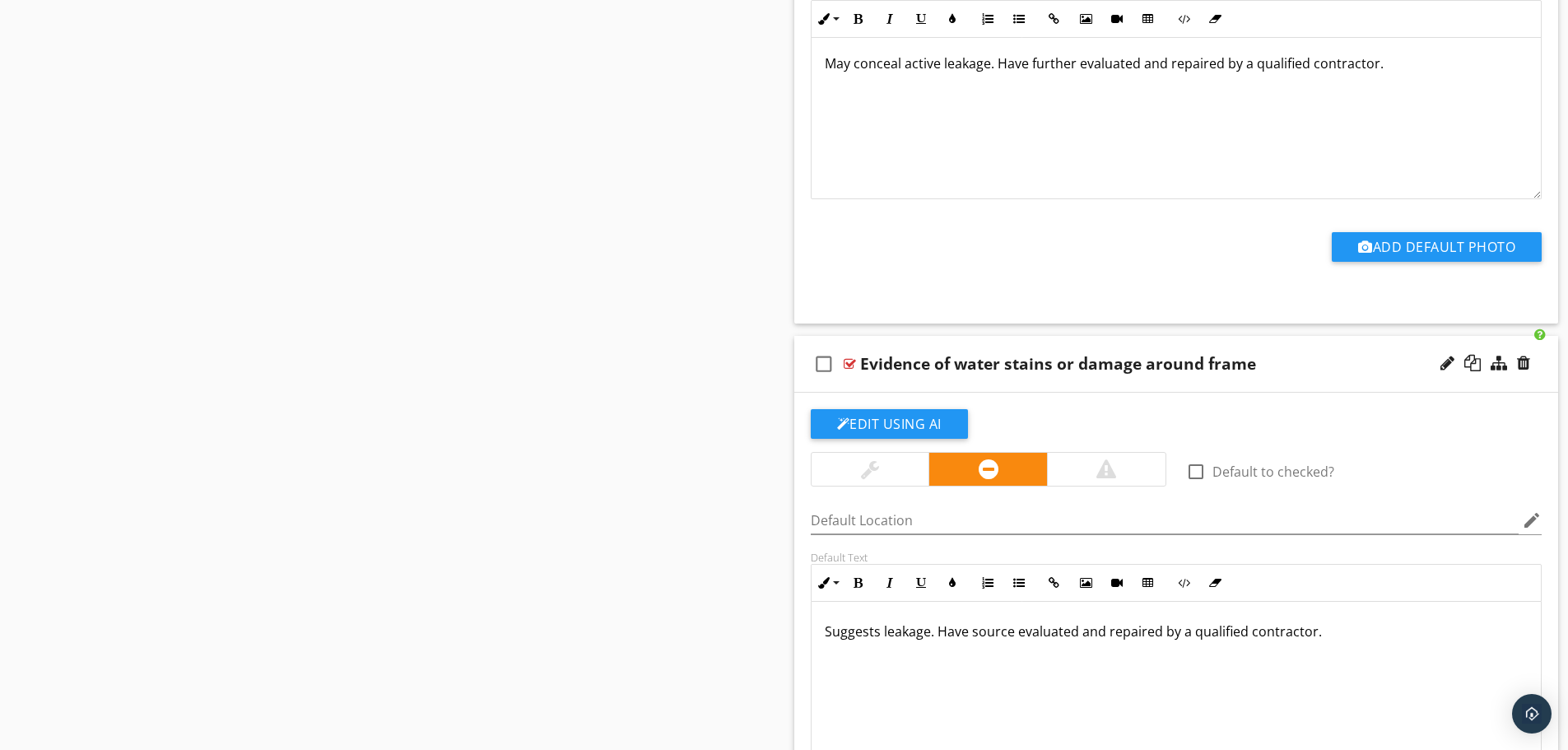
click at [1058, 629] on p "Suggests leakage. Have source evaluated and repaired by a qualified contractor." at bounding box center [1176, 631] width 704 height 20
click at [1380, 182] on div "May conceal active leakage. Have further evaluated and repaired by a qualified …" at bounding box center [1176, 116] width 730 height 164
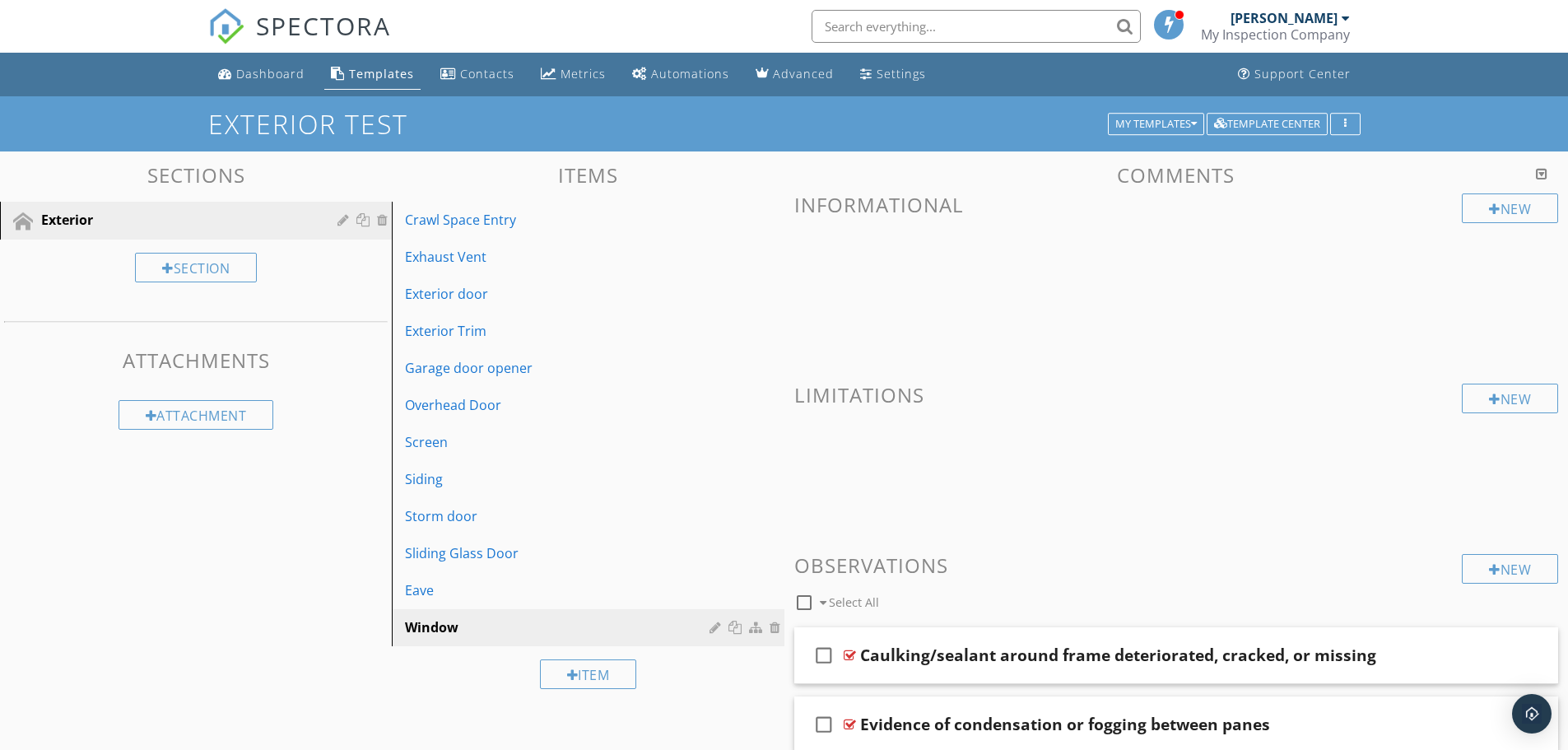
click at [1337, 23] on div "[PERSON_NAME]" at bounding box center [1283, 17] width 107 height 17
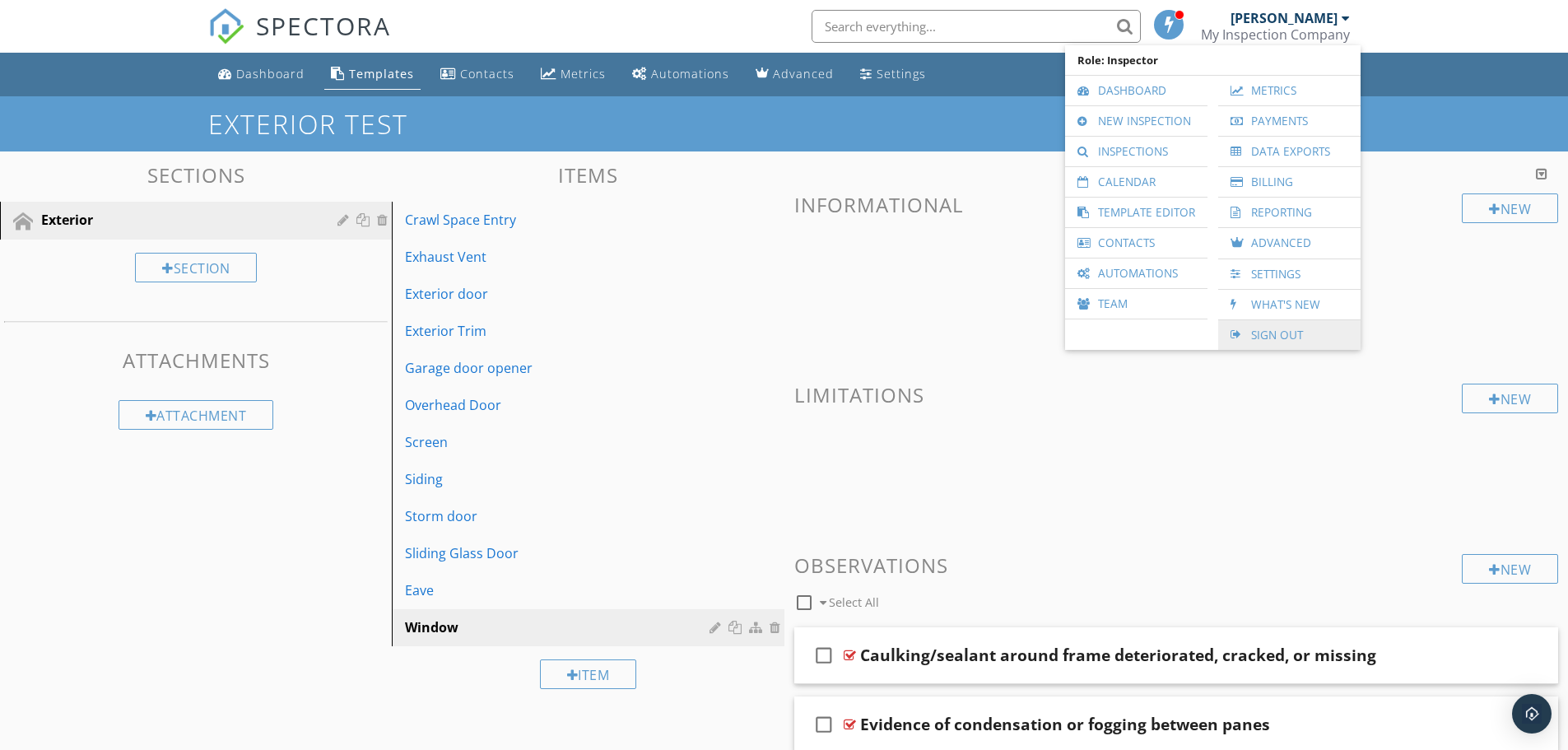
click at [1276, 329] on link "Sign Out" at bounding box center [1289, 335] width 126 height 30
